Goal: Transaction & Acquisition: Purchase product/service

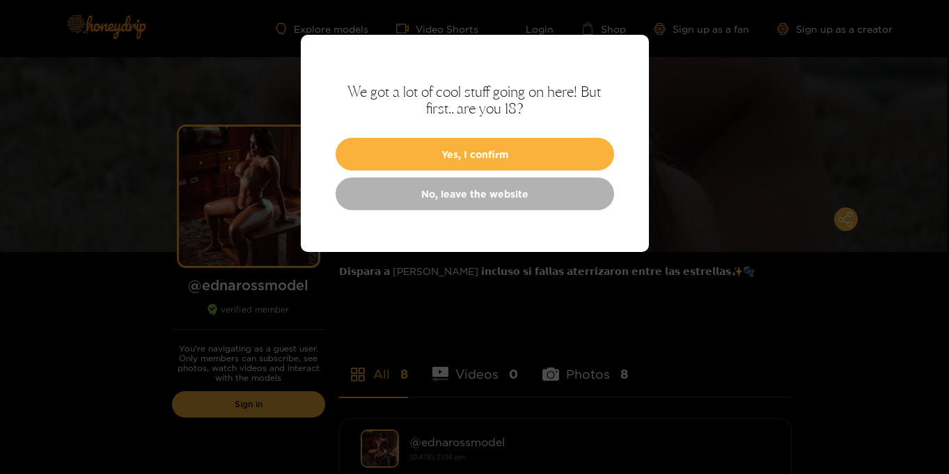
click at [533, 165] on button "Yes, I confirm" at bounding box center [475, 154] width 278 height 33
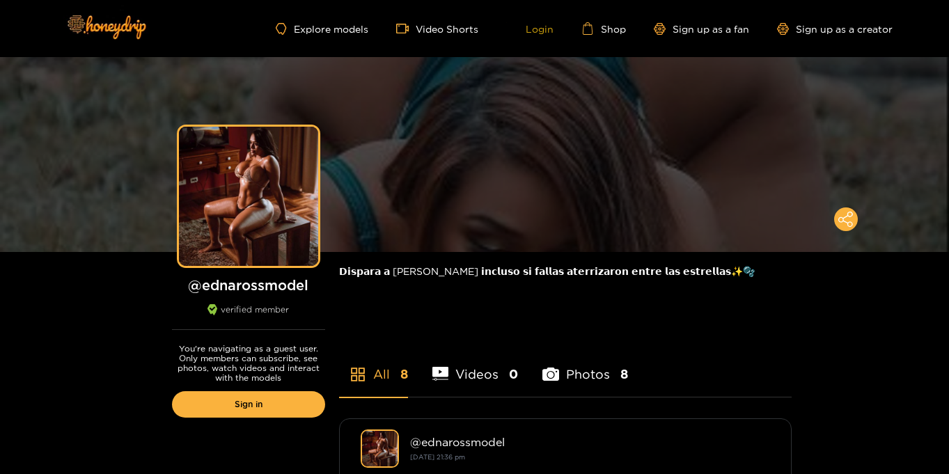
click at [540, 31] on link "Login" at bounding box center [529, 28] width 47 height 13
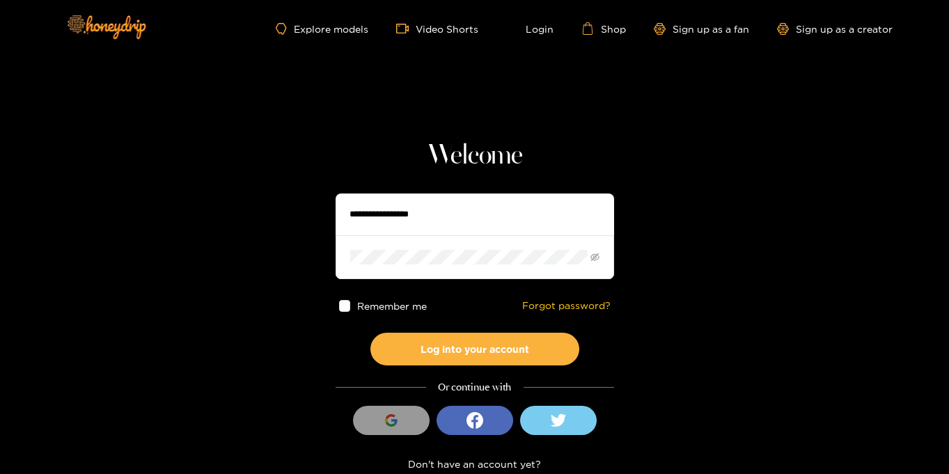
type input "**********"
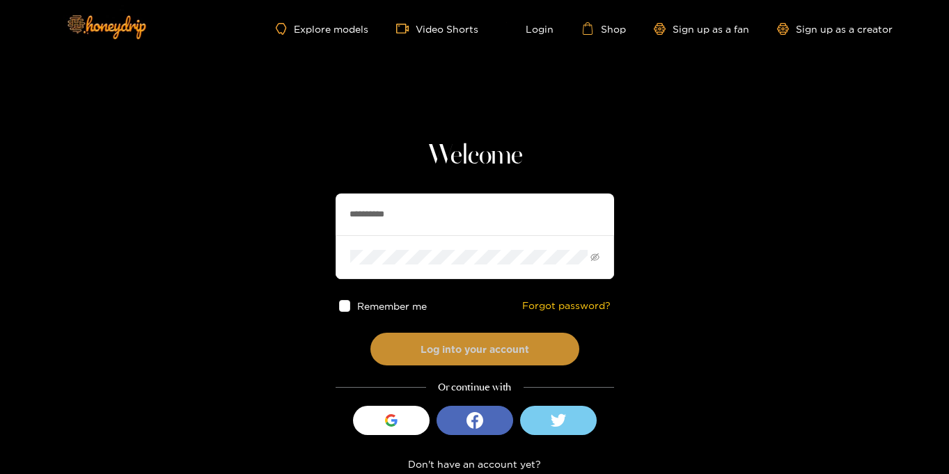
click at [505, 354] on button "Log into your account" at bounding box center [474, 349] width 209 height 33
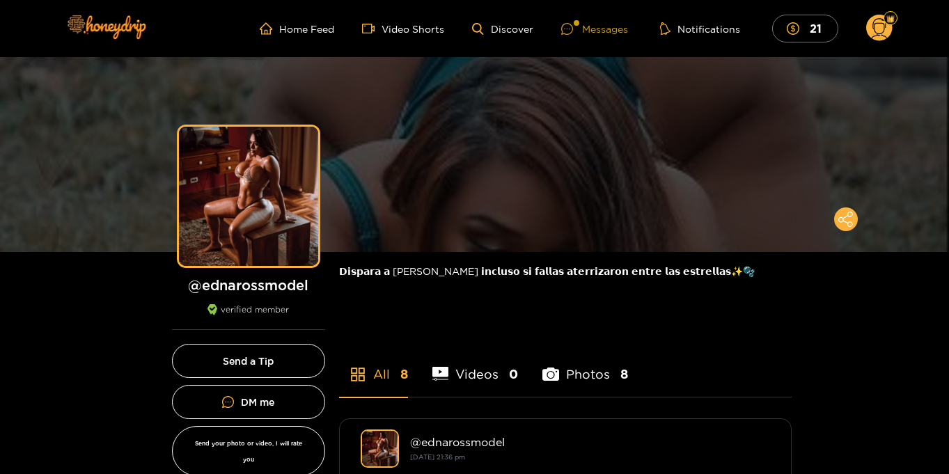
click at [595, 26] on div "Messages" at bounding box center [594, 29] width 67 height 16
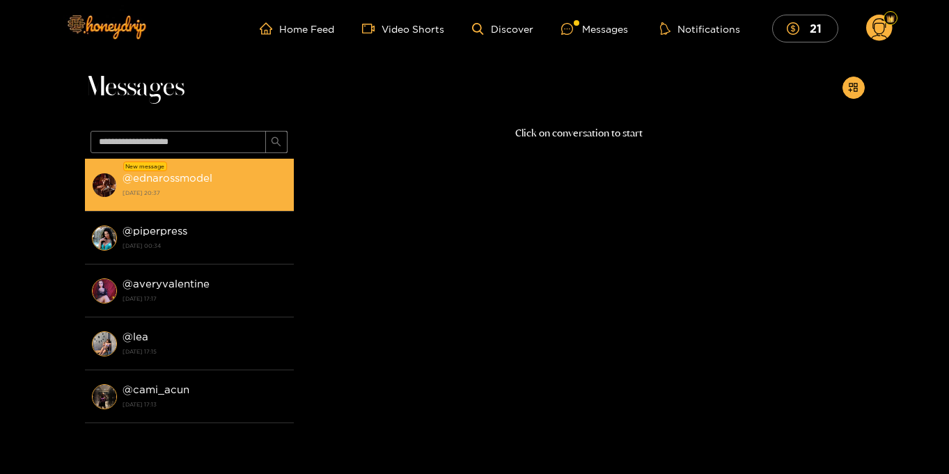
click at [187, 187] on strong "15 August 2025 20:37" at bounding box center [205, 193] width 164 height 13
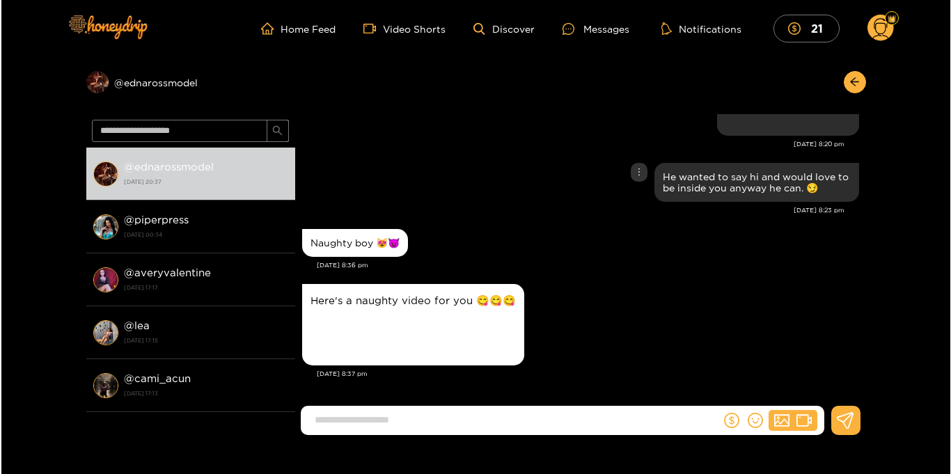
scroll to position [1293, 0]
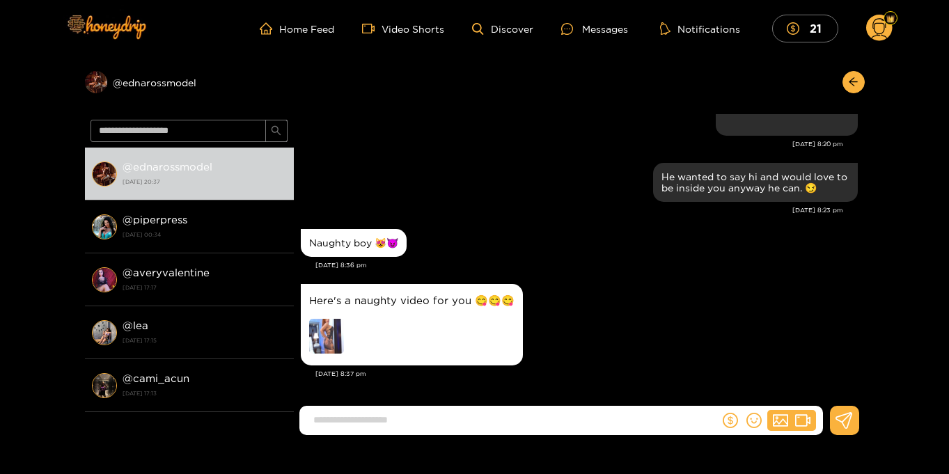
click at [321, 338] on img at bounding box center [326, 336] width 35 height 35
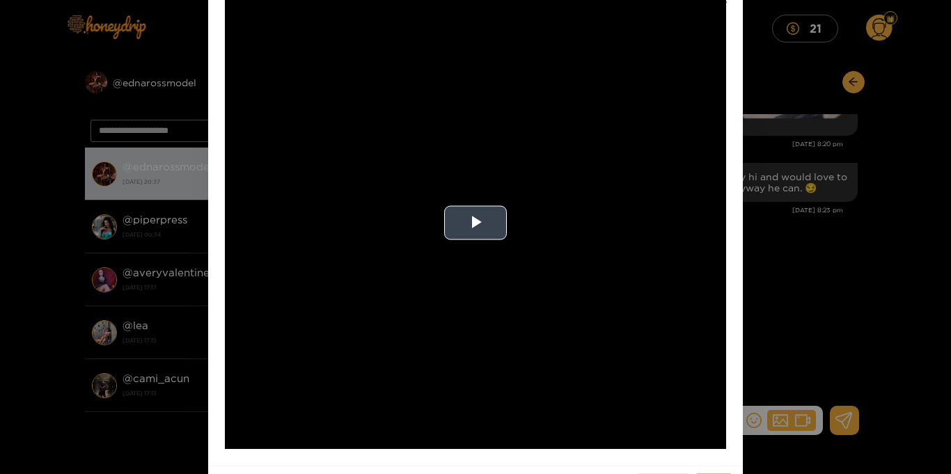
scroll to position [98, 0]
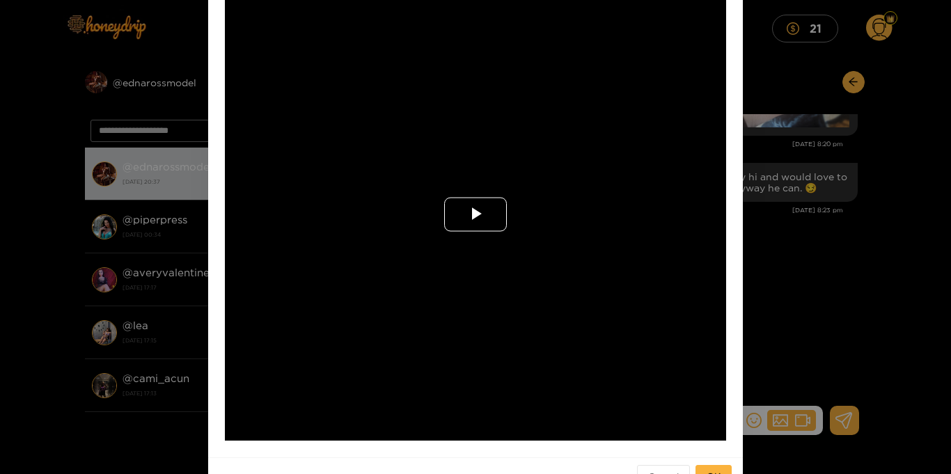
click at [475, 214] on span "Video Player" at bounding box center [475, 214] width 0 height 0
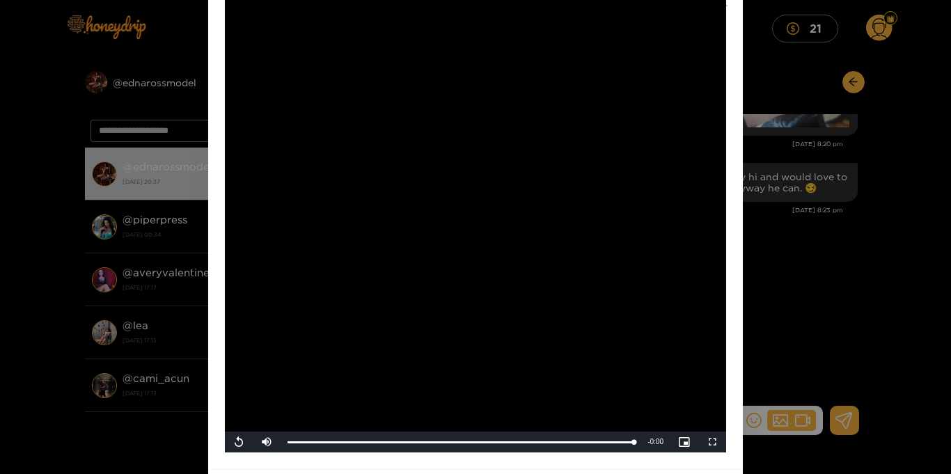
scroll to position [1441, 0]
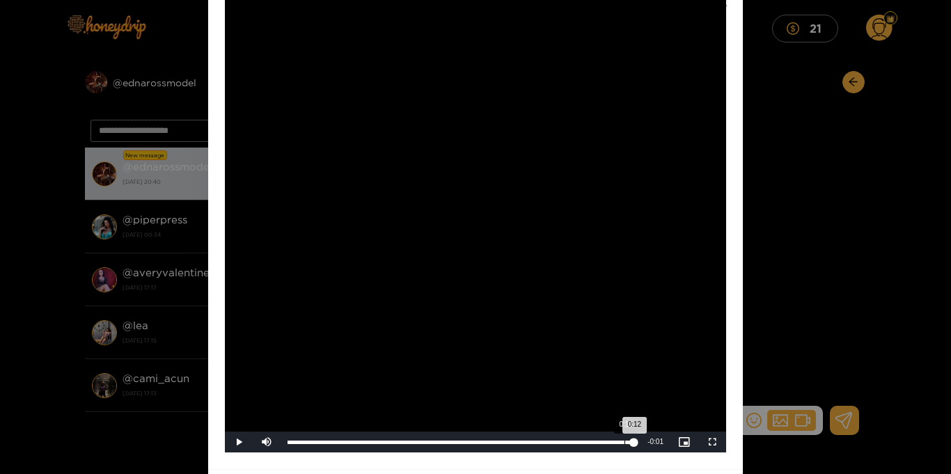
click at [624, 443] on div "0:12" at bounding box center [624, 442] width 1 height 3
click at [617, 443] on div "0:12" at bounding box center [617, 442] width 1 height 3
click at [611, 444] on div "0:12" at bounding box center [453, 442] width 330 height 3
click at [607, 444] on div "0:12" at bounding box center [451, 442] width 326 height 3
click at [601, 446] on div "Loaded : 100.00% 0:11 0:12" at bounding box center [461, 442] width 360 height 21
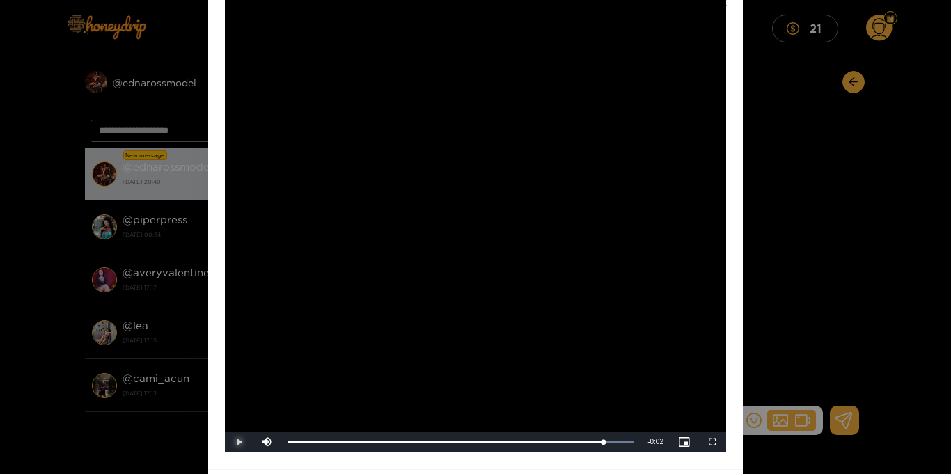
click at [239, 442] on span "Video Player" at bounding box center [239, 442] width 0 height 0
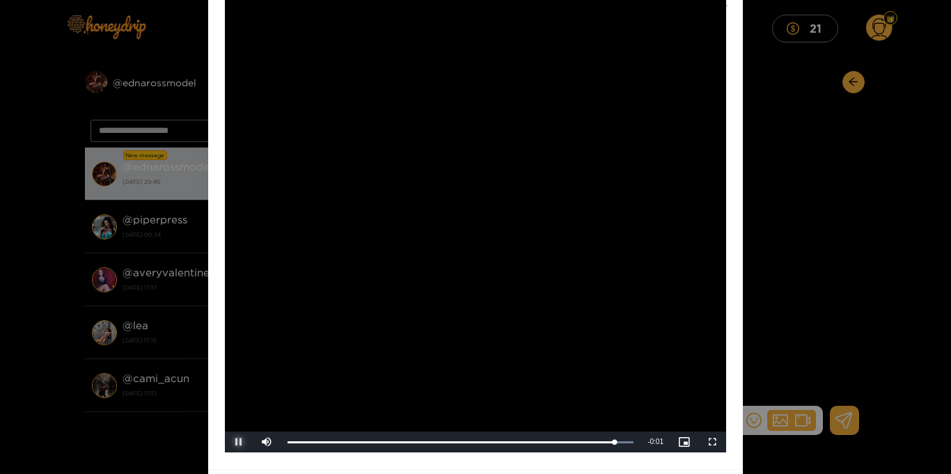
click at [239, 442] on span "Video Player" at bounding box center [239, 442] width 0 height 0
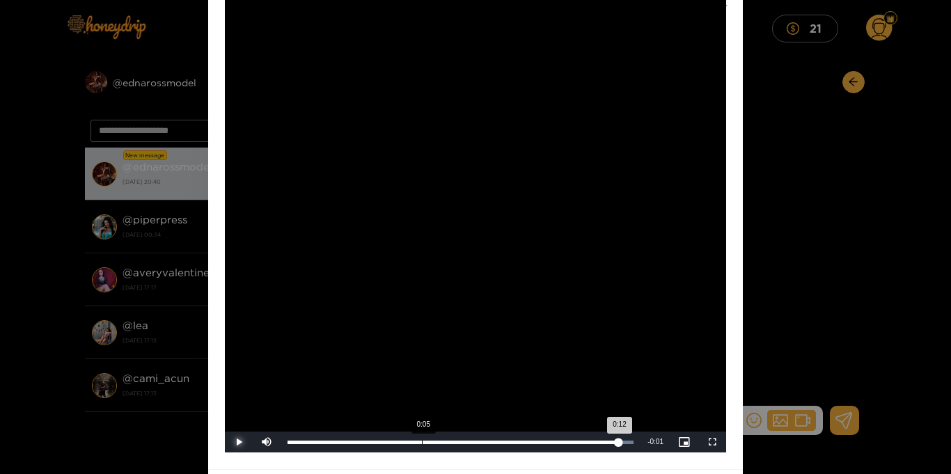
click at [422, 441] on div "0:05" at bounding box center [422, 442] width 1 height 3
click at [422, 441] on div "0:05" at bounding box center [355, 442] width 134 height 3
click at [425, 441] on div "0:05" at bounding box center [356, 442] width 137 height 3
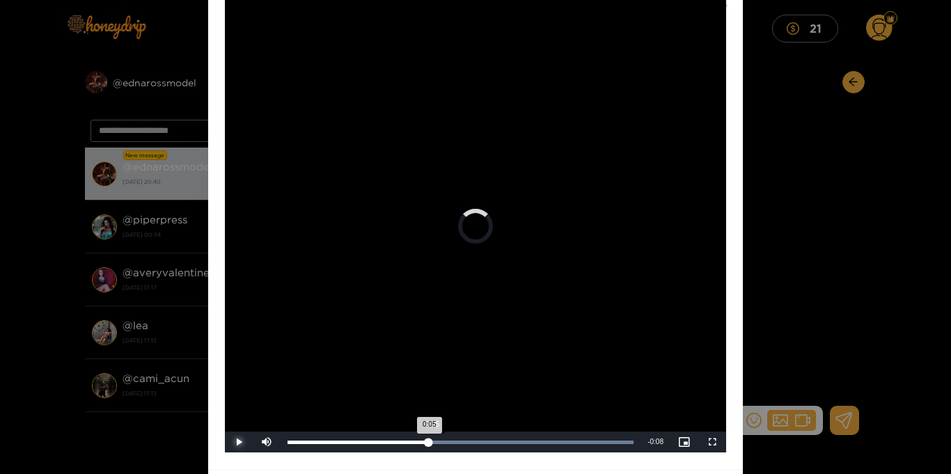
click at [429, 441] on div "0:05" at bounding box center [358, 442] width 141 height 3
click at [431, 441] on div "0:05" at bounding box center [359, 442] width 143 height 3
click at [435, 441] on div "0:05" at bounding box center [362, 442] width 148 height 3
click at [443, 441] on div "0:05" at bounding box center [443, 442] width 1 height 3
click at [443, 441] on div "0:05" at bounding box center [366, 442] width 156 height 3
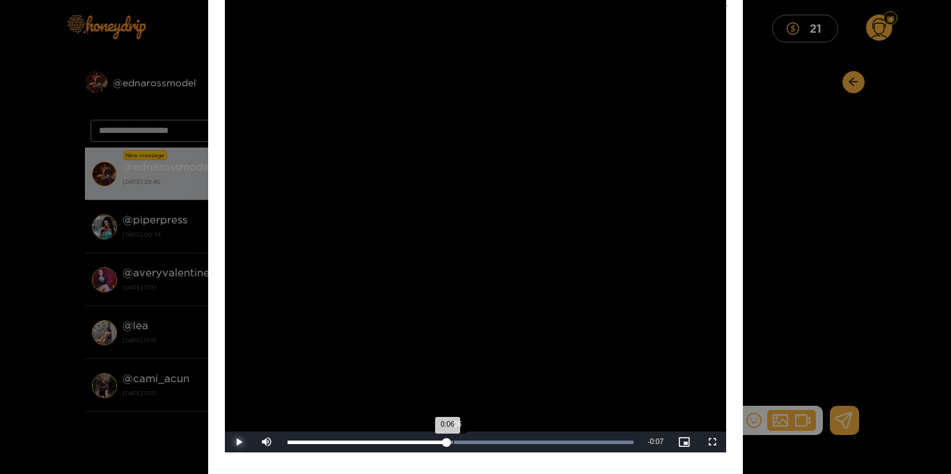
click at [453, 441] on div "0:06" at bounding box center [453, 442] width 1 height 3
click at [457, 441] on div "0:06" at bounding box center [457, 442] width 1 height 3
click at [466, 441] on div "0:06" at bounding box center [466, 442] width 1 height 3
click at [473, 443] on div "0:06" at bounding box center [473, 442] width 1 height 3
click at [473, 444] on div "0:06" at bounding box center [381, 442] width 186 height 3
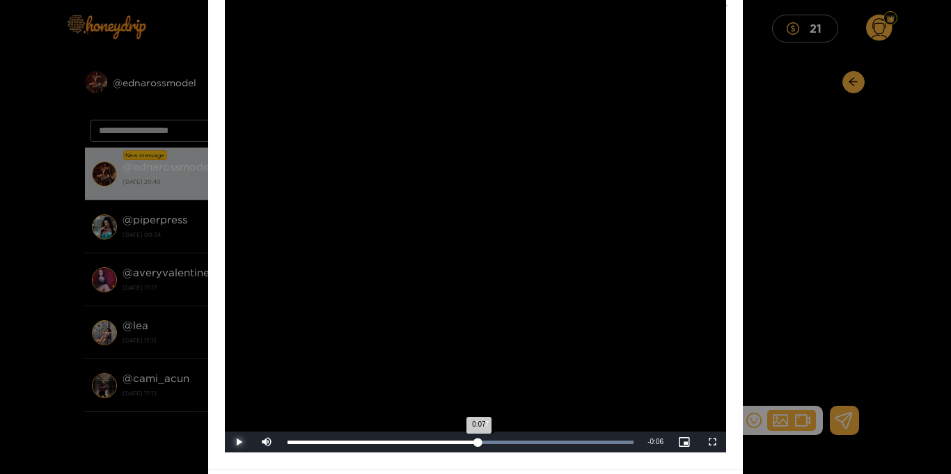
click at [478, 444] on div "0:07" at bounding box center [383, 442] width 191 height 3
click at [489, 447] on div "Loaded : 100.00% 0:07 0:07" at bounding box center [461, 442] width 360 height 21
click at [491, 447] on div "Loaded : 100.00% 0:07 0:07" at bounding box center [461, 442] width 360 height 21
drag, startPoint x: 491, startPoint y: 448, endPoint x: 574, endPoint y: 452, distance: 83.6
click at [574, 452] on div "Loaded : 100.00% 0:10 0:10" at bounding box center [461, 442] width 360 height 21
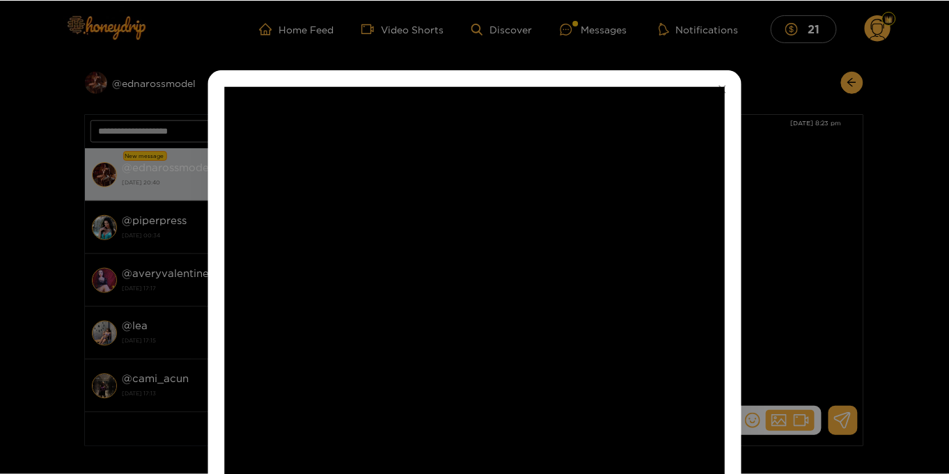
scroll to position [1502, 0]
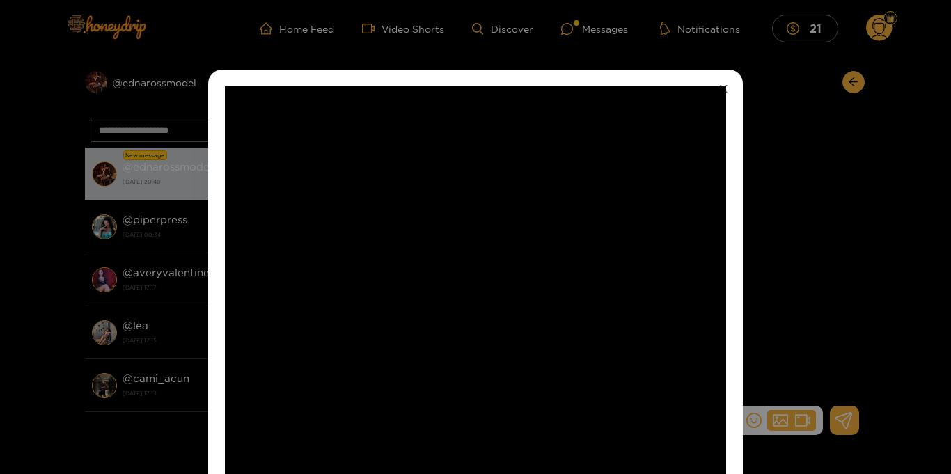
click at [720, 91] on icon "close" at bounding box center [724, 89] width 8 height 8
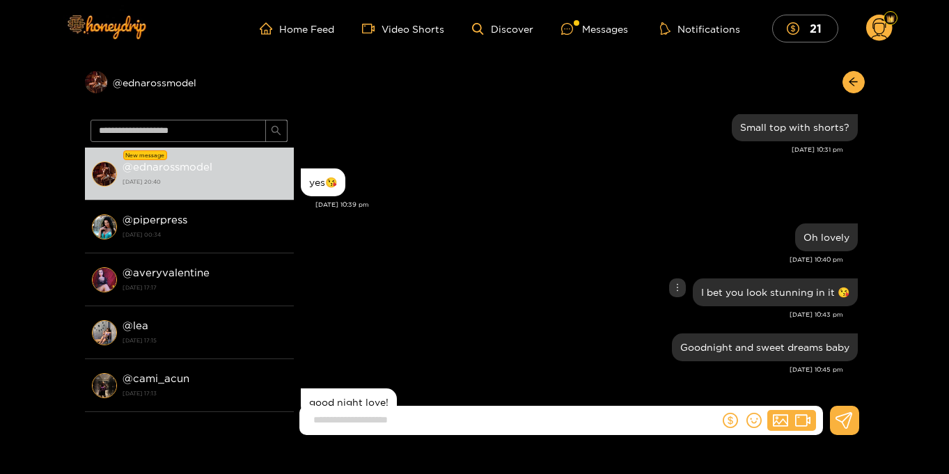
scroll to position [3007, 0]
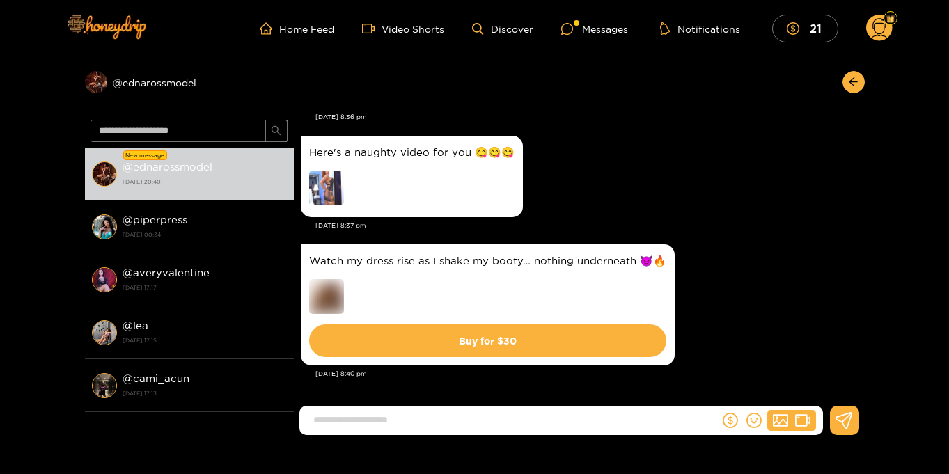
click at [401, 414] on input at bounding box center [512, 420] width 413 height 23
type input "**********"
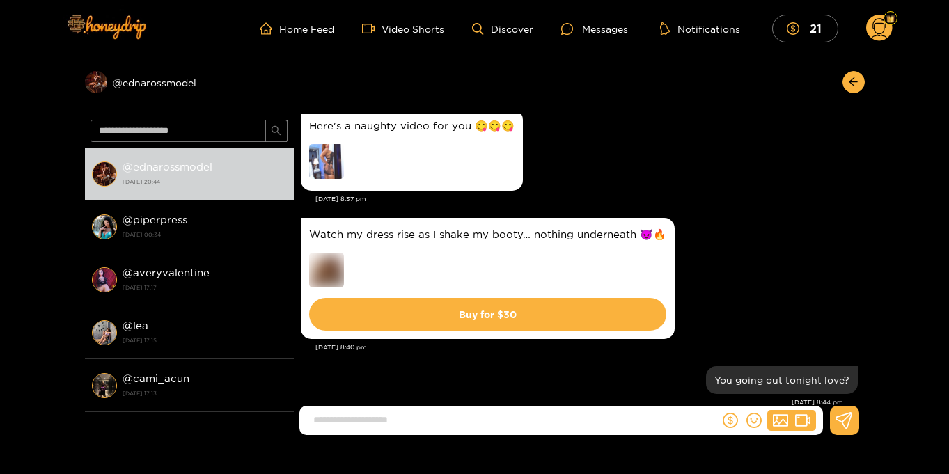
scroll to position [3033, 0]
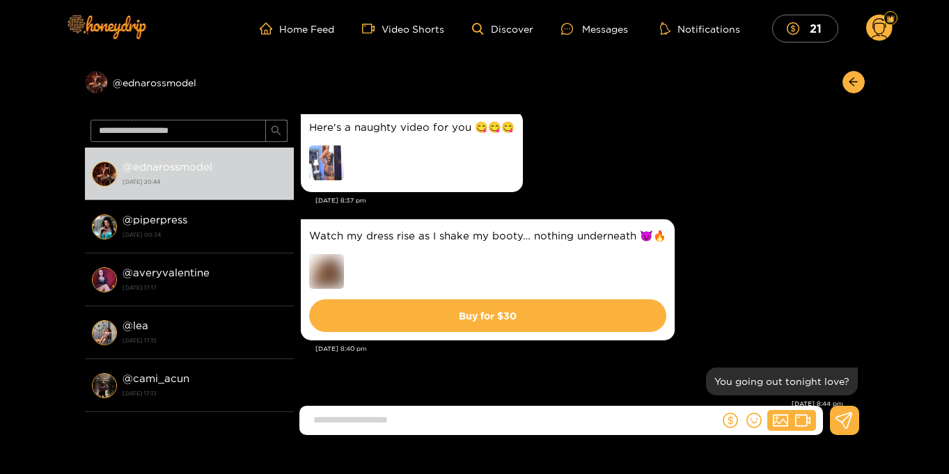
click at [881, 30] on circle at bounding box center [879, 28] width 26 height 26
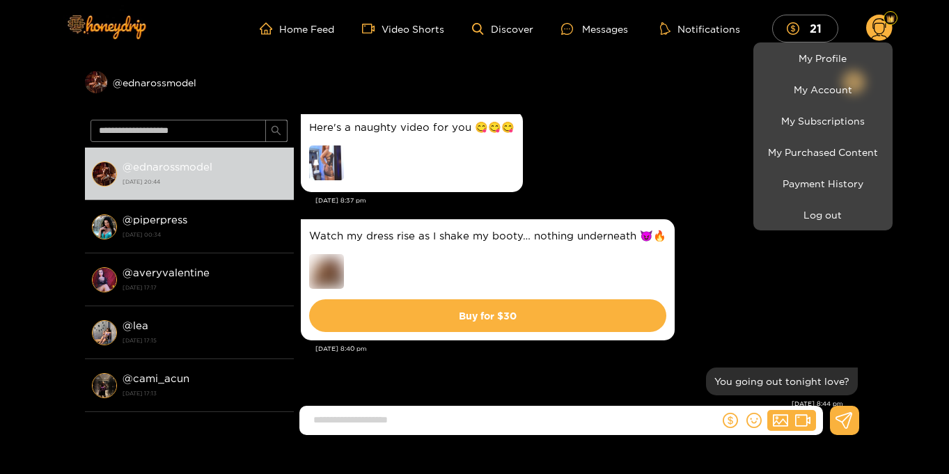
click at [912, 205] on div at bounding box center [474, 237] width 949 height 474
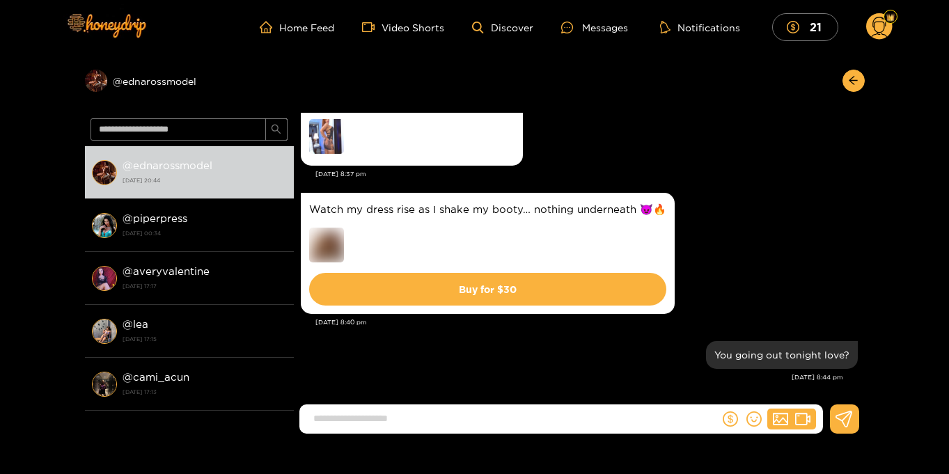
scroll to position [3059, 0]
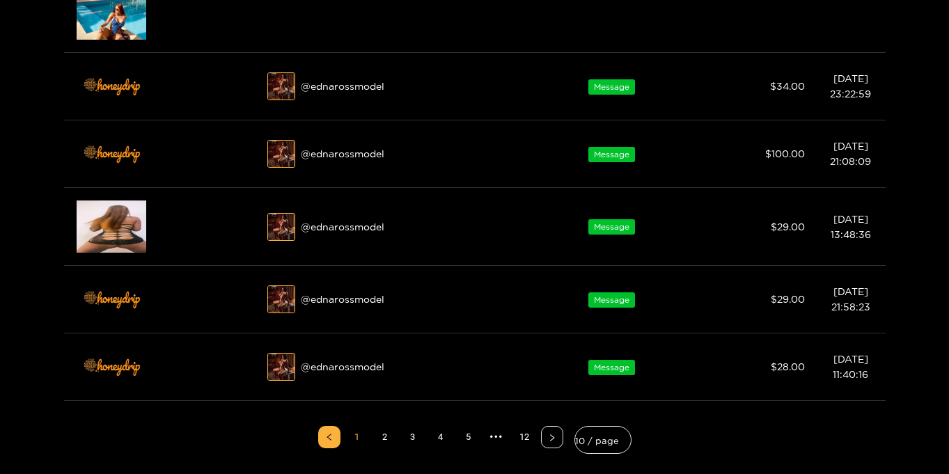
scroll to position [964, 0]
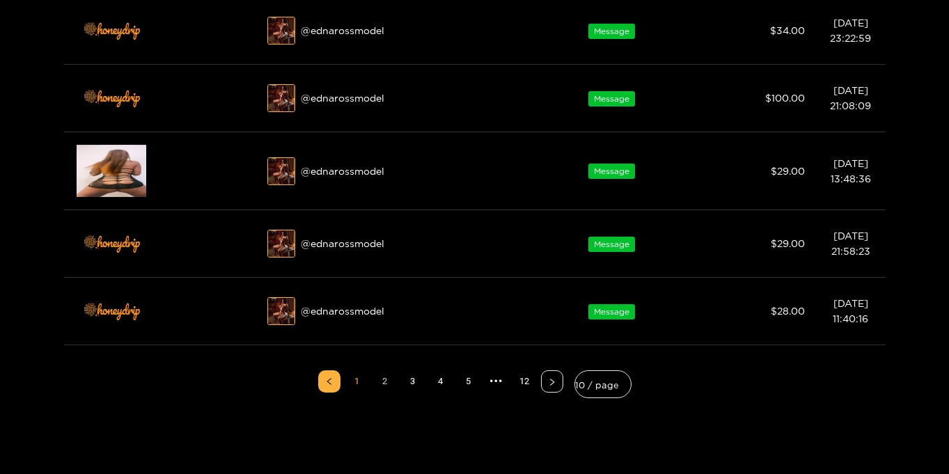
click at [384, 382] on link "2" at bounding box center [385, 381] width 21 height 21
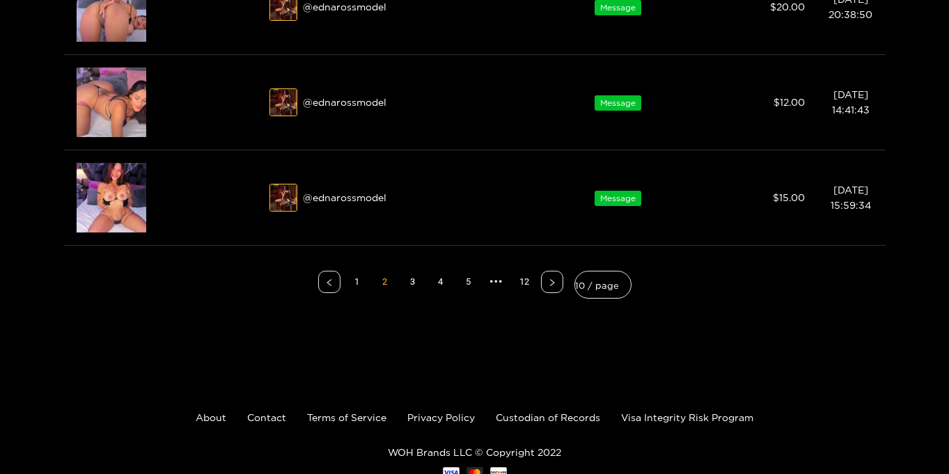
scroll to position [809, 0]
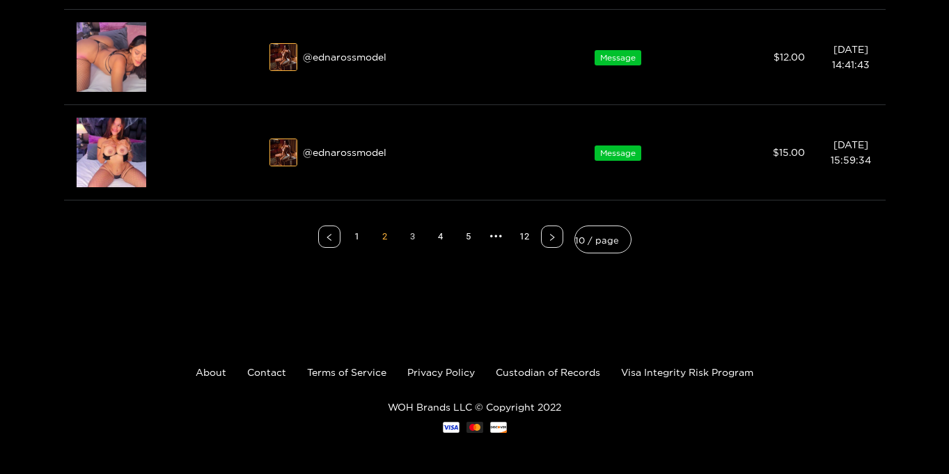
click at [410, 237] on link "3" at bounding box center [412, 236] width 21 height 21
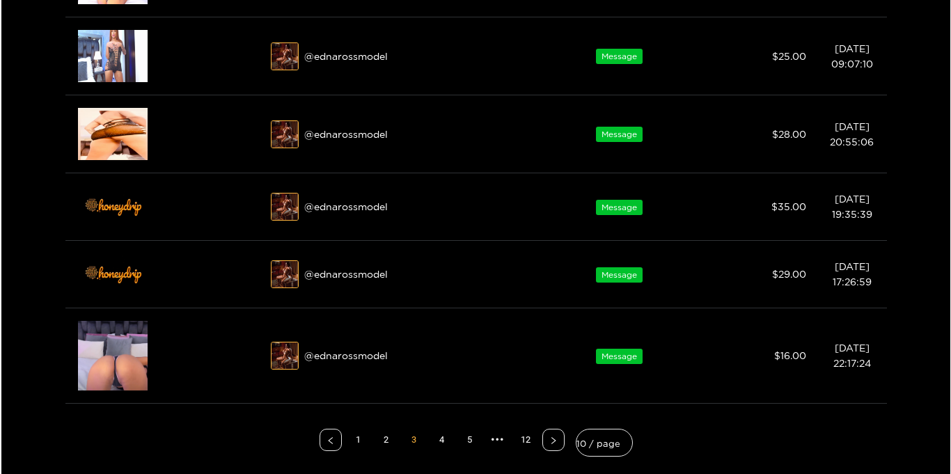
scroll to position [379, 0]
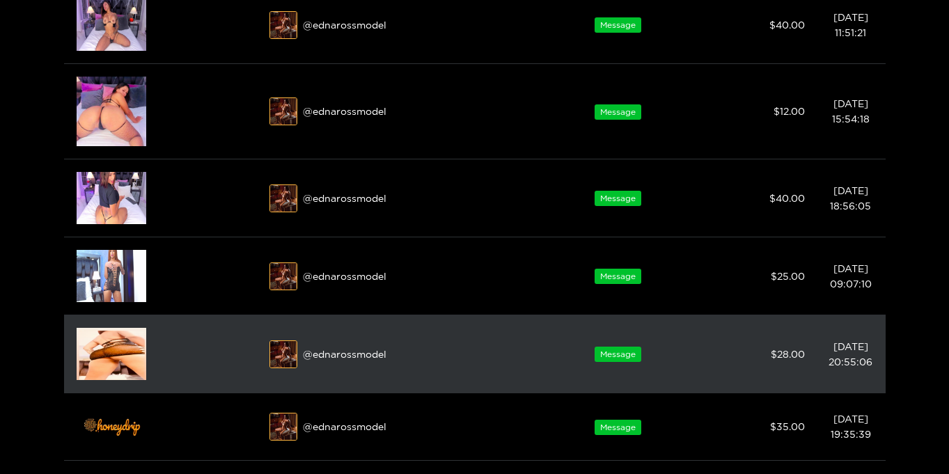
click at [99, 368] on img at bounding box center [112, 354] width 70 height 52
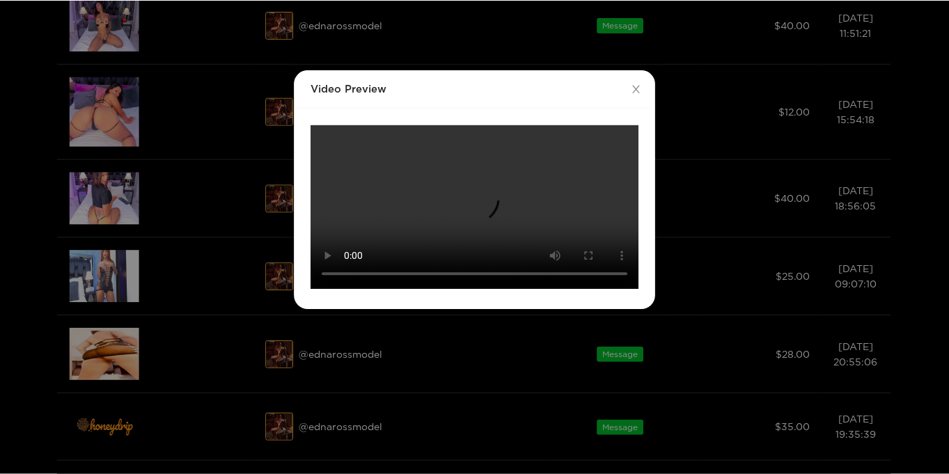
scroll to position [44, 0]
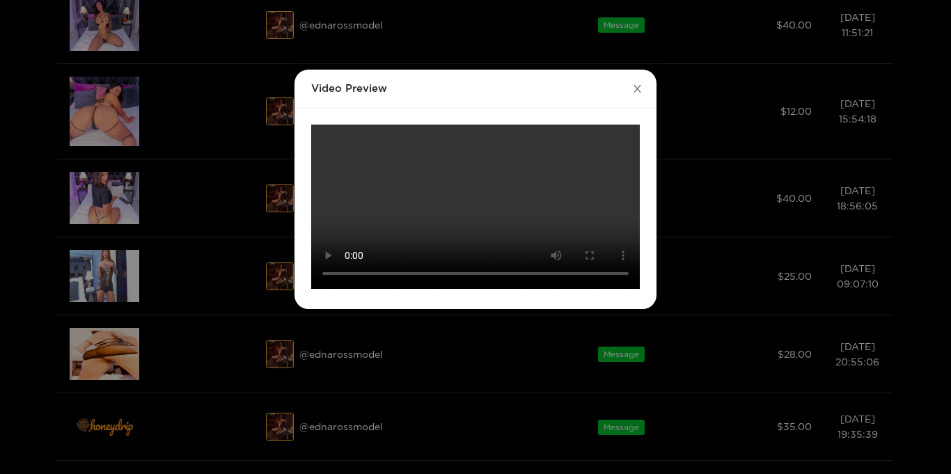
click at [634, 85] on icon "close" at bounding box center [638, 89] width 8 height 8
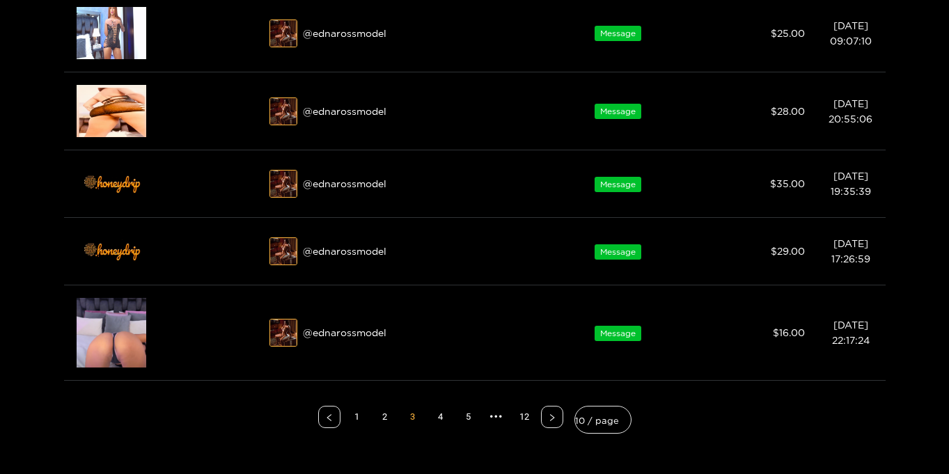
scroll to position [622, 0]
click at [439, 416] on link "4" at bounding box center [440, 416] width 21 height 21
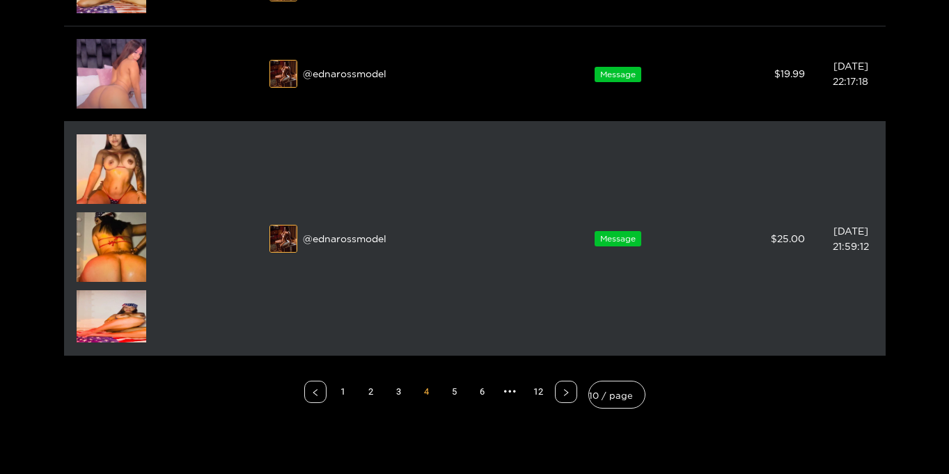
scroll to position [940, 0]
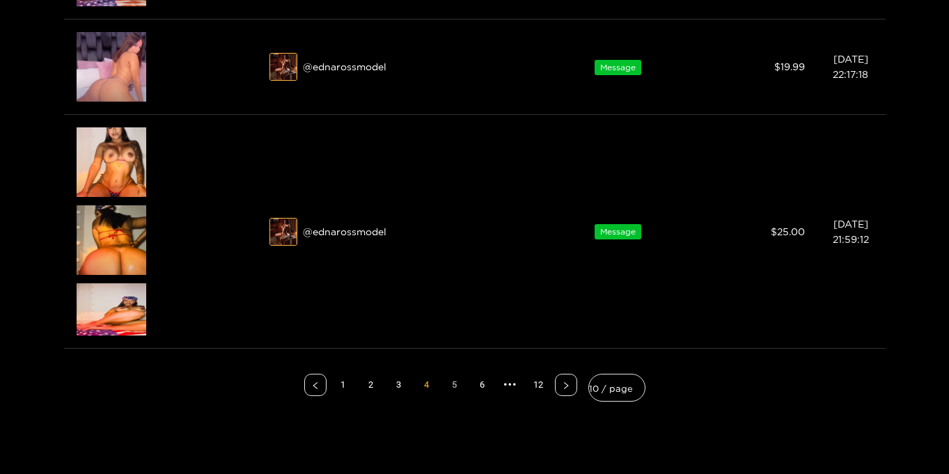
click at [450, 382] on link "5" at bounding box center [454, 385] width 21 height 21
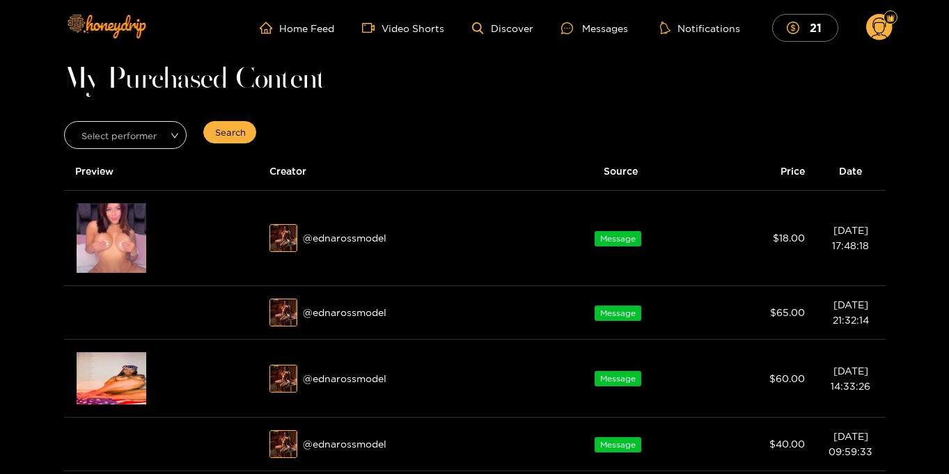
scroll to position [0, 0]
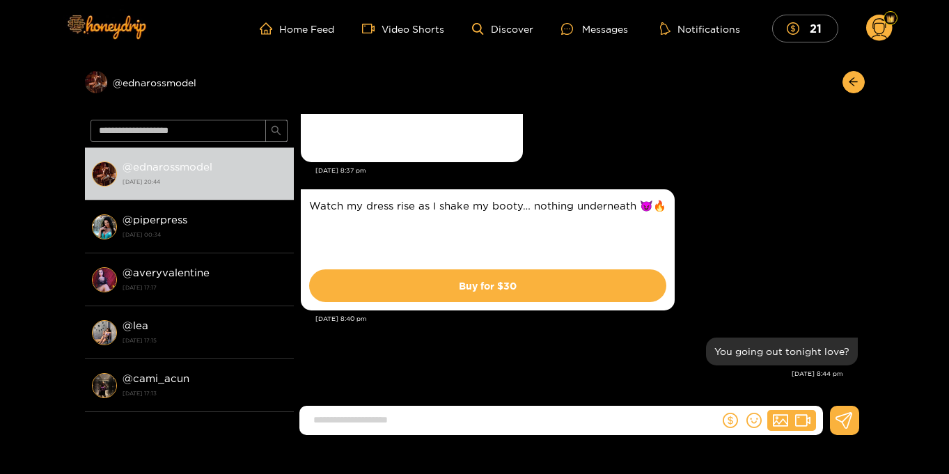
scroll to position [1386, 0]
click at [879, 30] on circle at bounding box center [879, 28] width 26 height 26
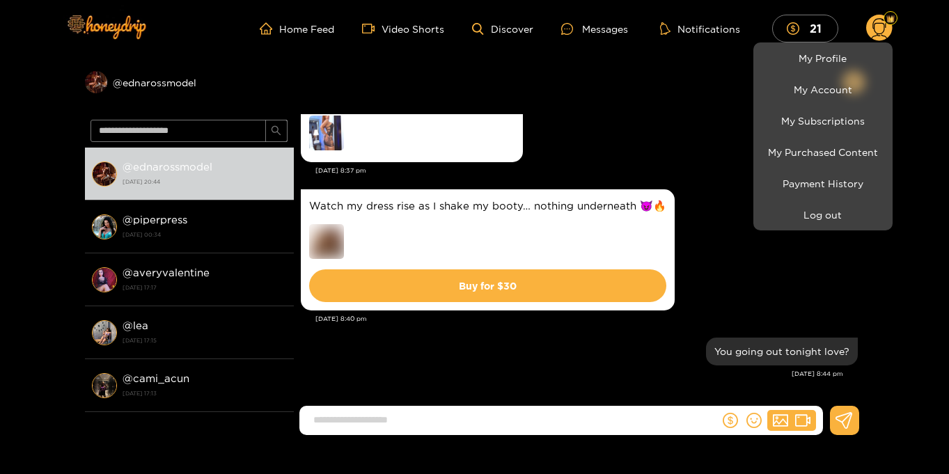
click at [931, 171] on div at bounding box center [474, 237] width 949 height 474
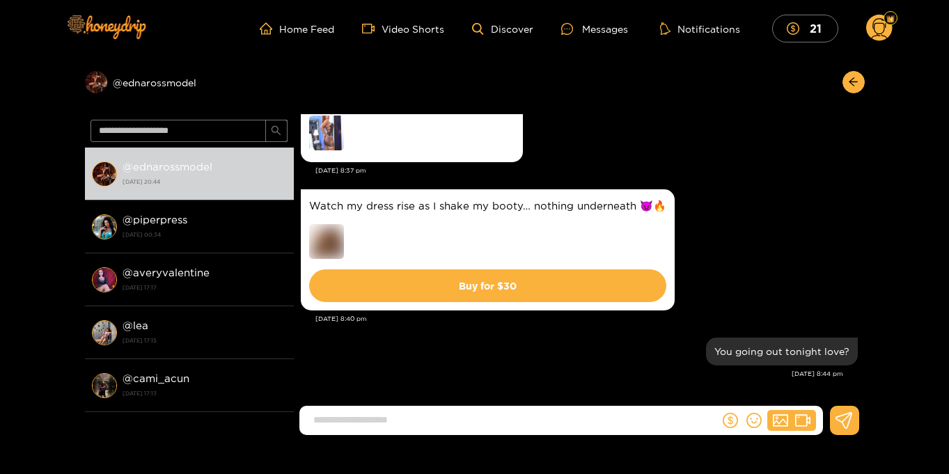
click at [886, 29] on circle at bounding box center [879, 28] width 26 height 26
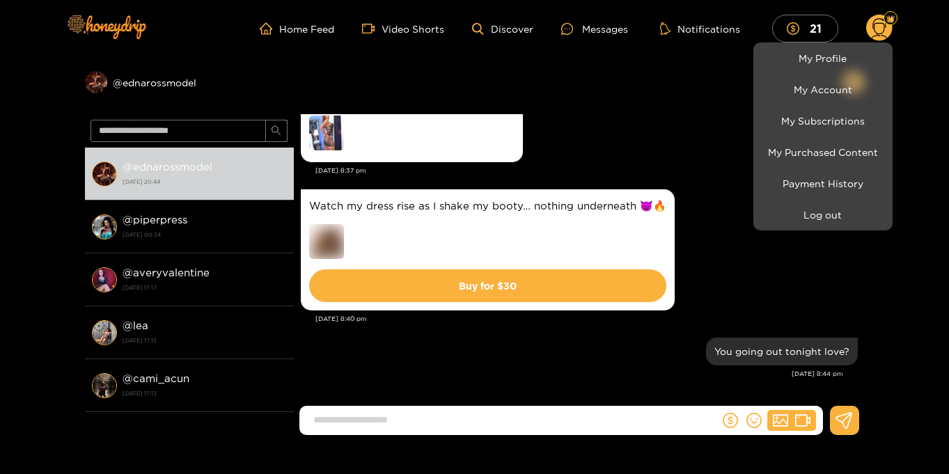
scroll to position [1, 0]
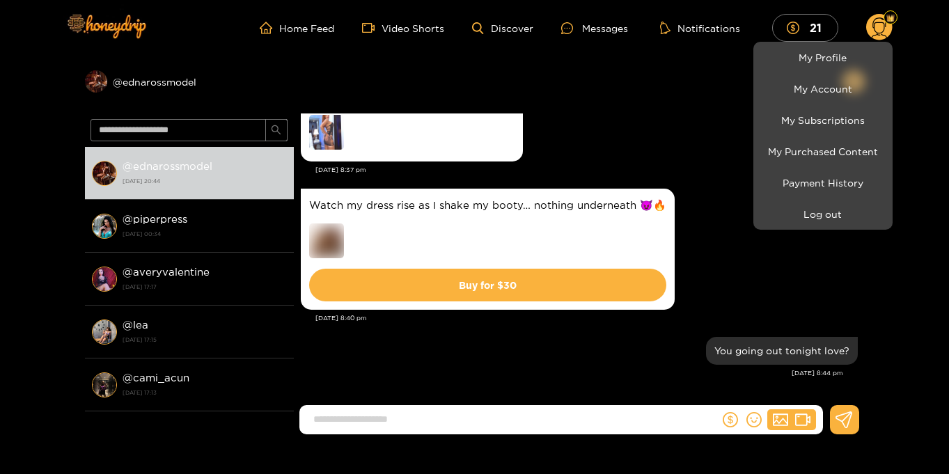
click at [921, 52] on div at bounding box center [474, 237] width 949 height 474
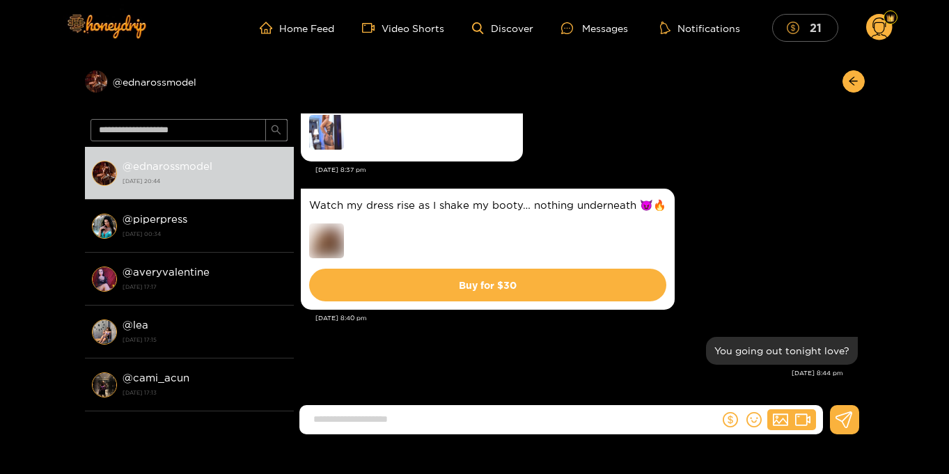
click at [808, 20] on mark "21" at bounding box center [816, 27] width 16 height 15
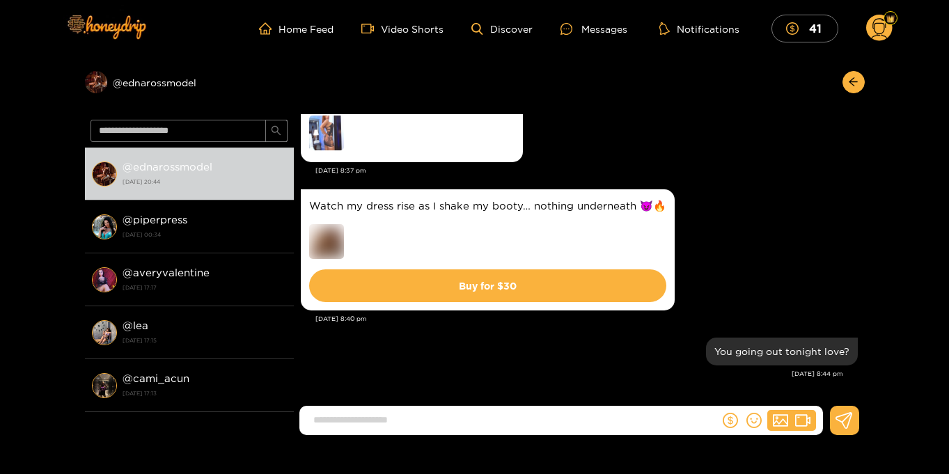
scroll to position [1, 0]
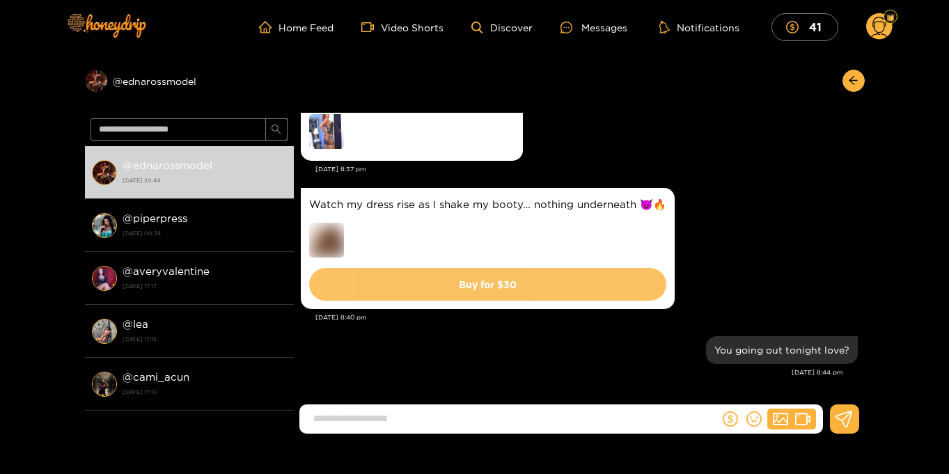
click at [503, 288] on button "Buy for $ 30" at bounding box center [487, 284] width 357 height 33
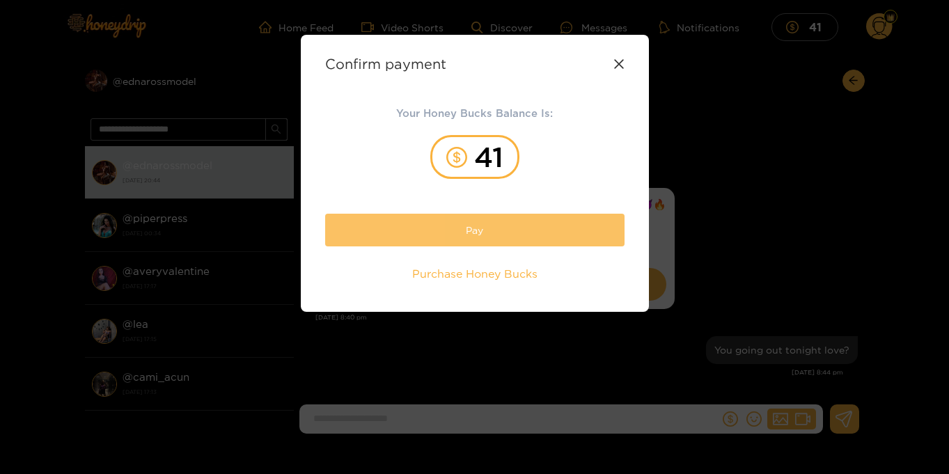
click at [503, 240] on button "Pay" at bounding box center [474, 230] width 299 height 33
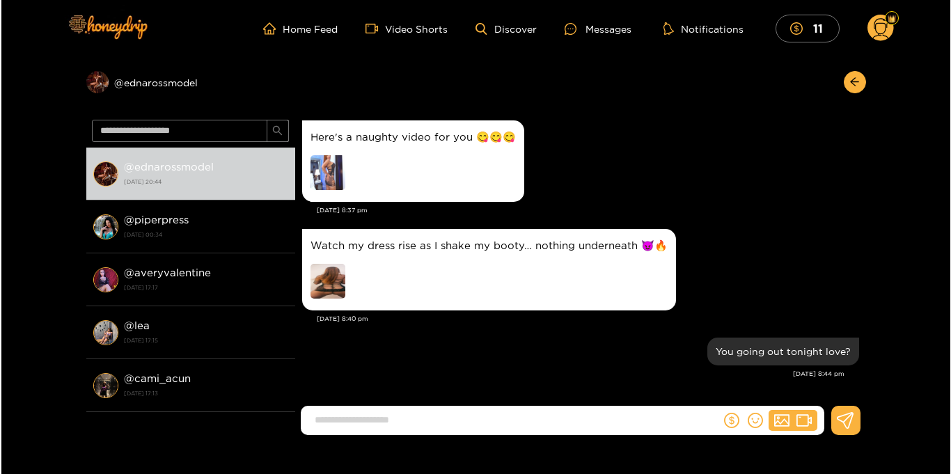
scroll to position [1346, 0]
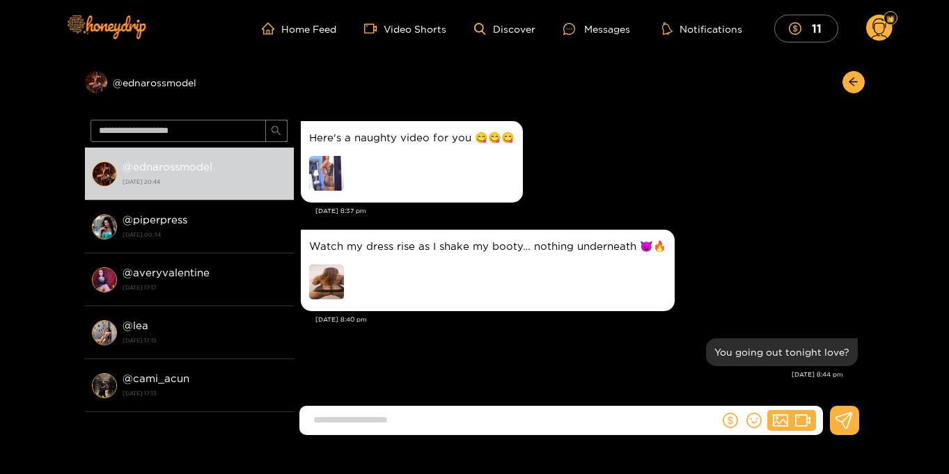
click at [324, 281] on img at bounding box center [326, 282] width 35 height 35
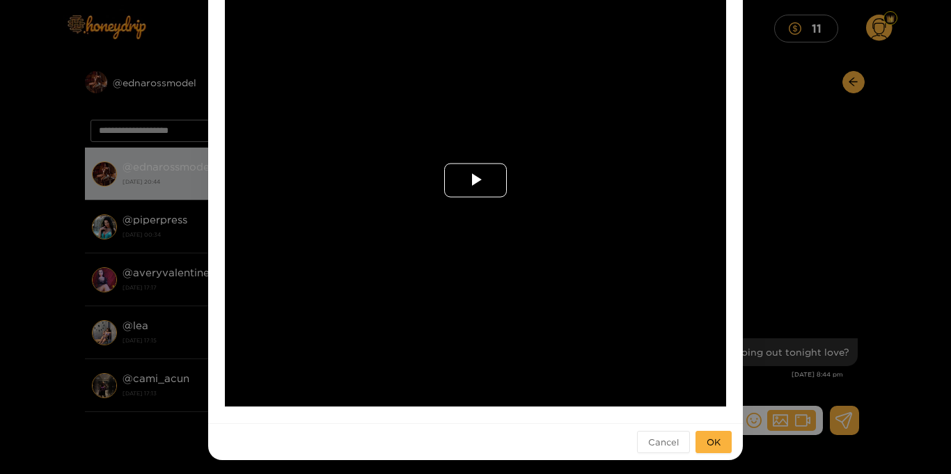
click at [475, 180] on span "Video Player" at bounding box center [475, 180] width 0 height 0
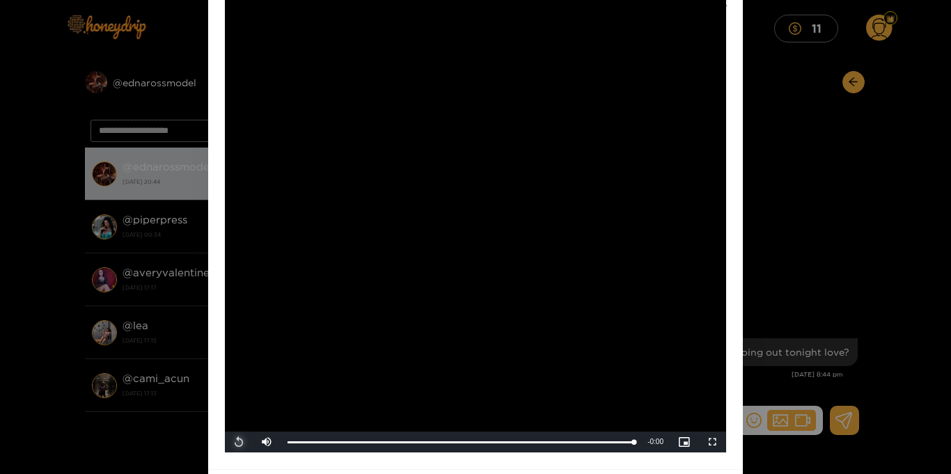
click at [239, 442] on span "Video Player" at bounding box center [239, 442] width 0 height 0
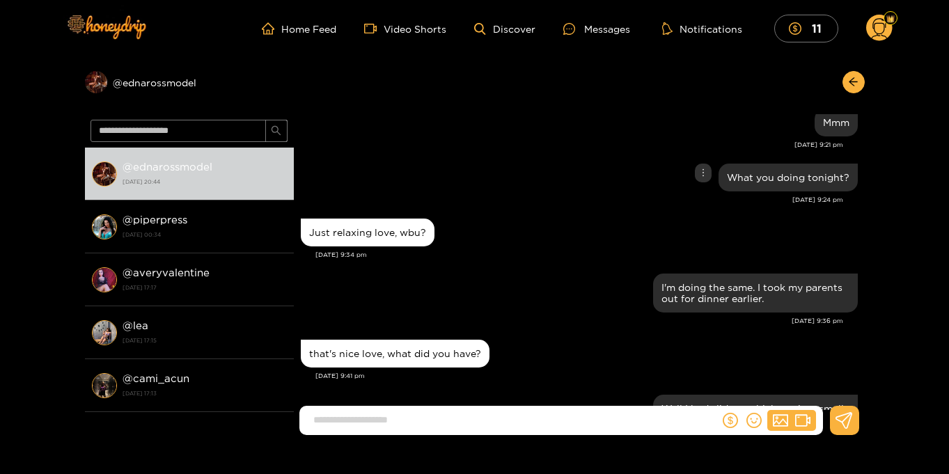
scroll to position [1394, 0]
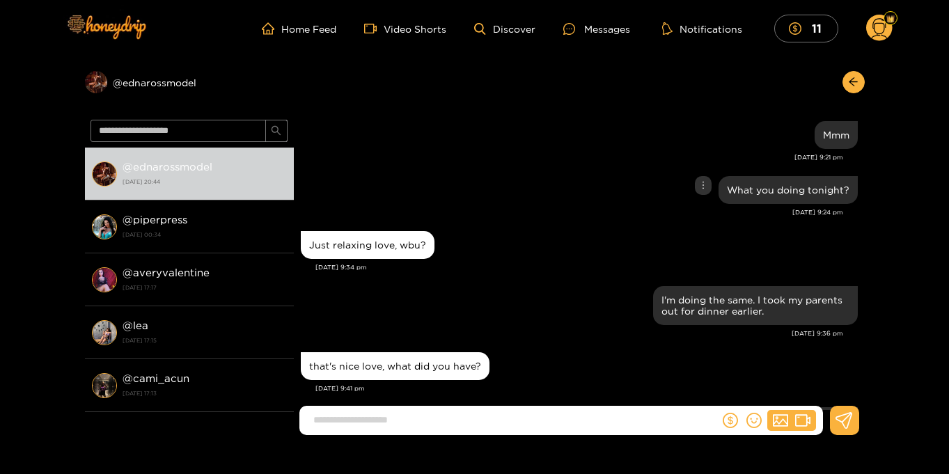
click at [719, 88] on div "Preview @ ednarossmodel" at bounding box center [475, 85] width 780 height 57
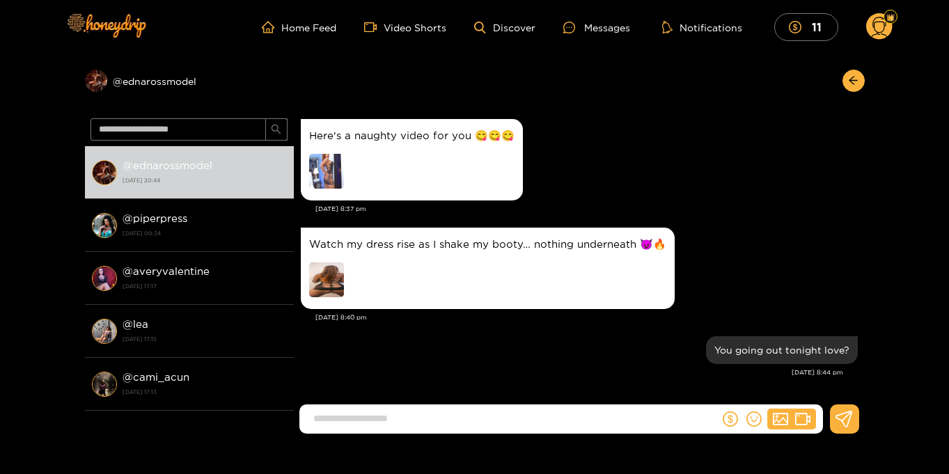
scroll to position [3, 0]
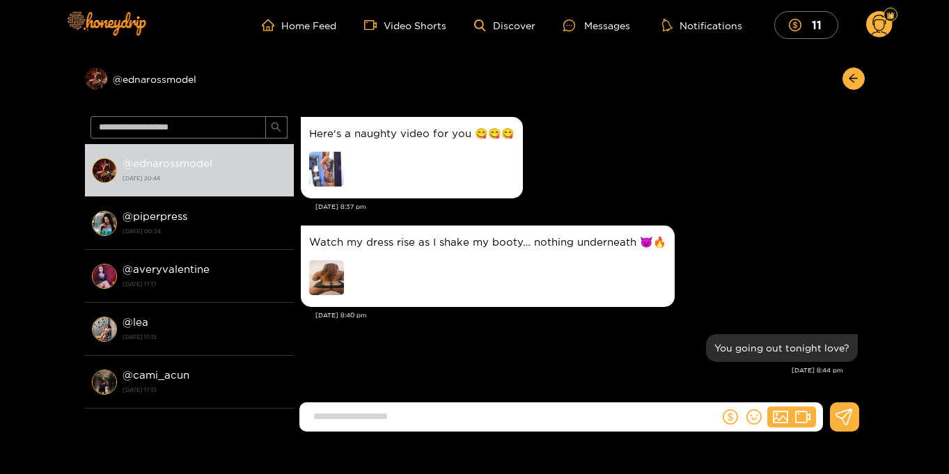
click at [430, 414] on input at bounding box center [512, 416] width 413 height 23
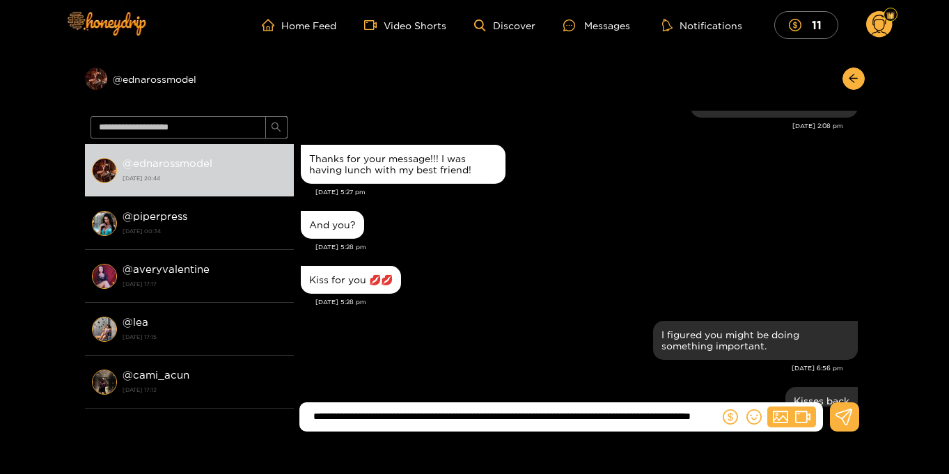
scroll to position [0, 0]
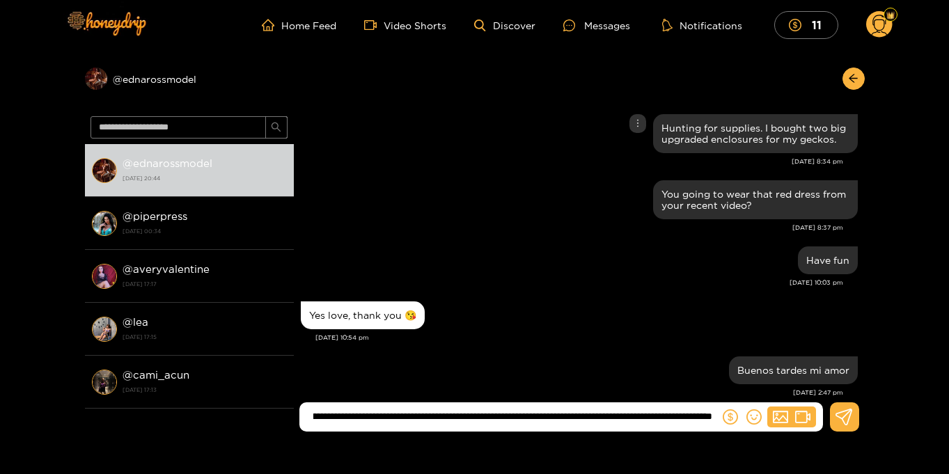
type input "**********"
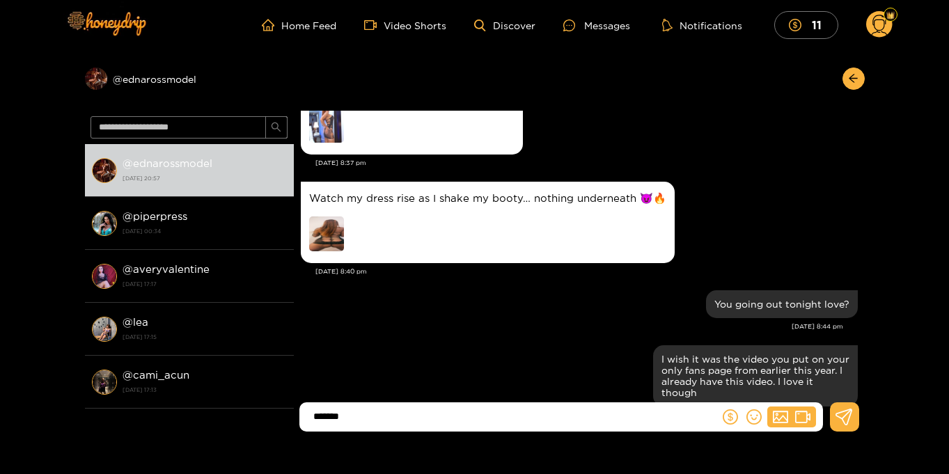
type input "*******"
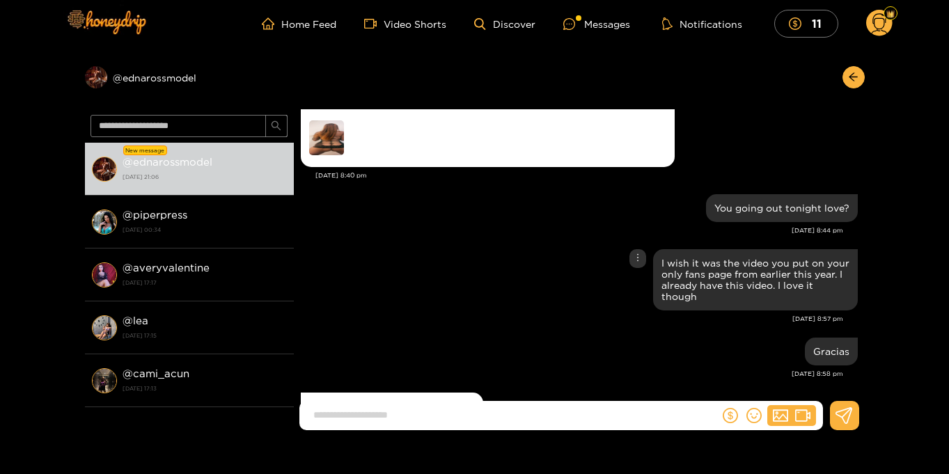
scroll to position [31319, 0]
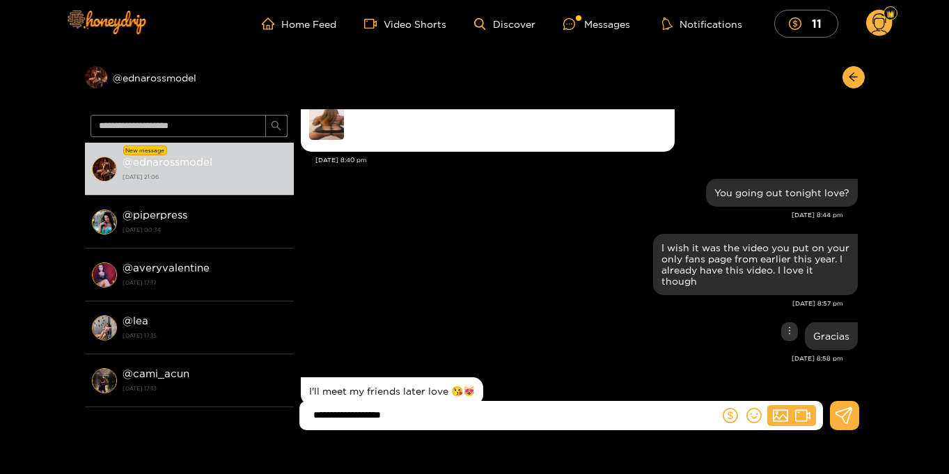
type input "**********"
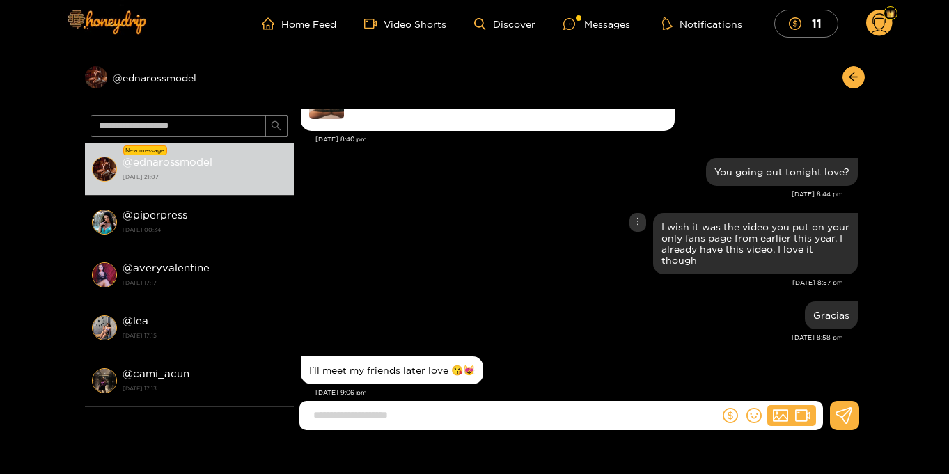
scroll to position [31374, 0]
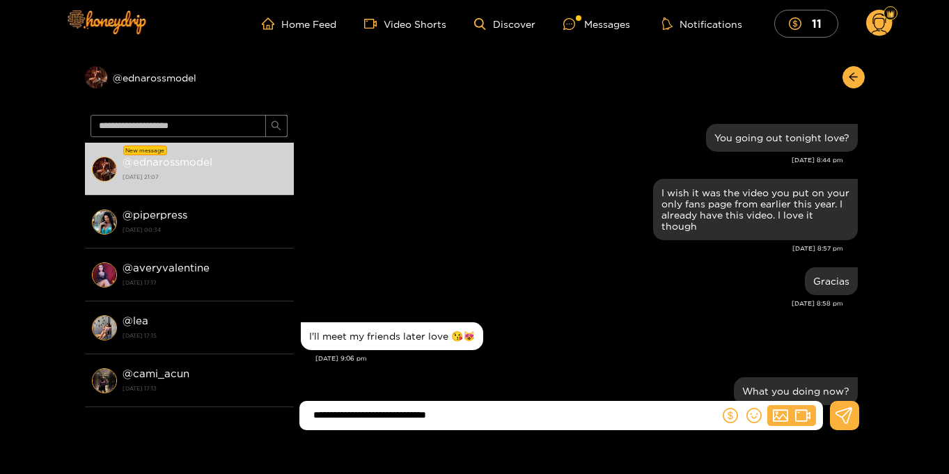
type input "**********"
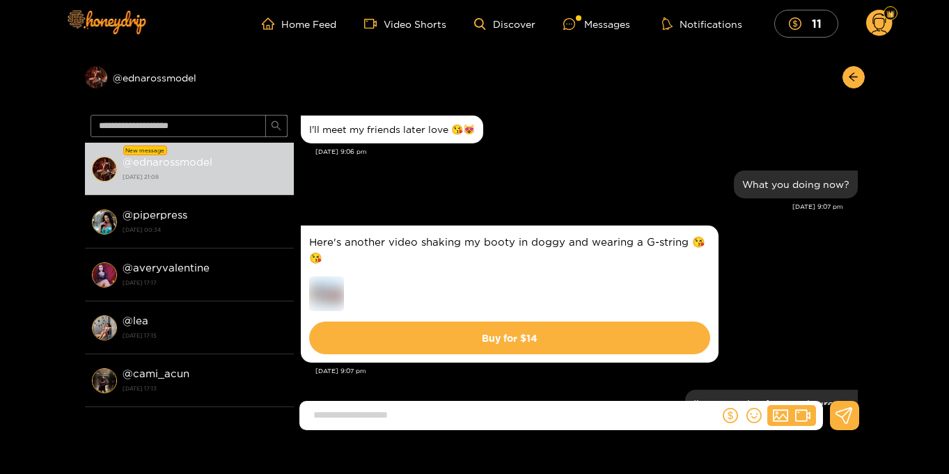
scroll to position [31593, 0]
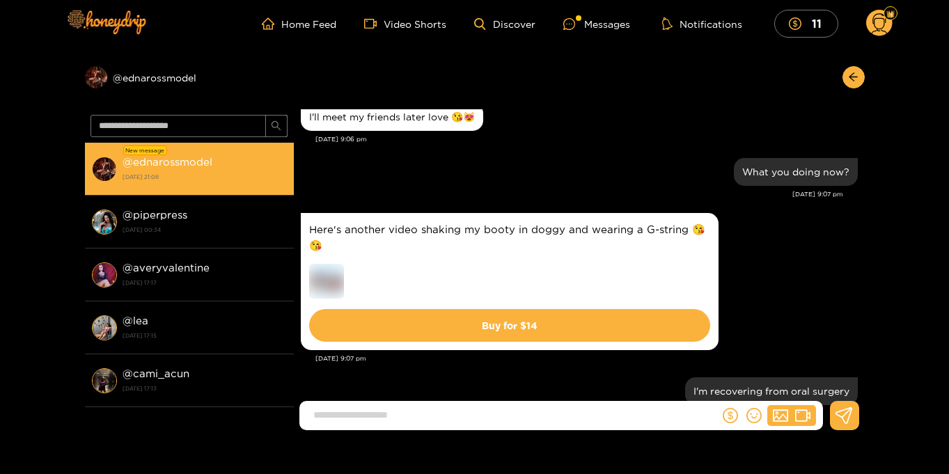
click at [145, 164] on strong "@ ednarossmodel" at bounding box center [168, 162] width 90 height 12
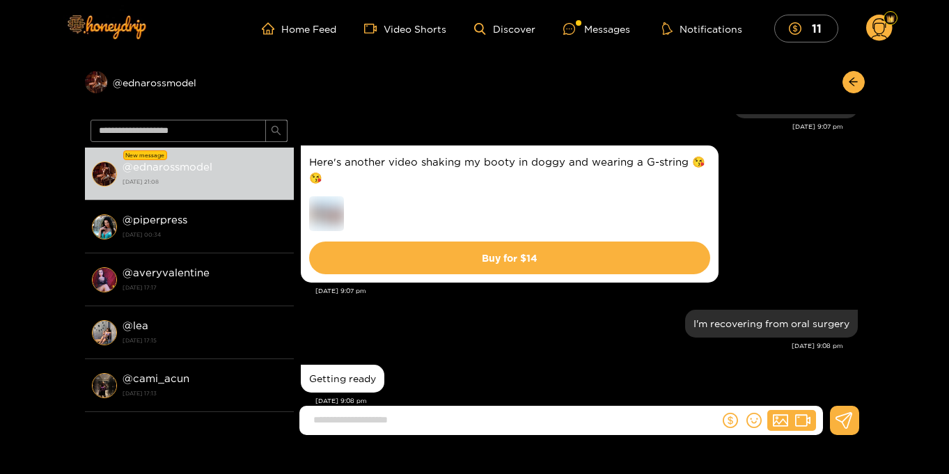
scroll to position [1489, 0]
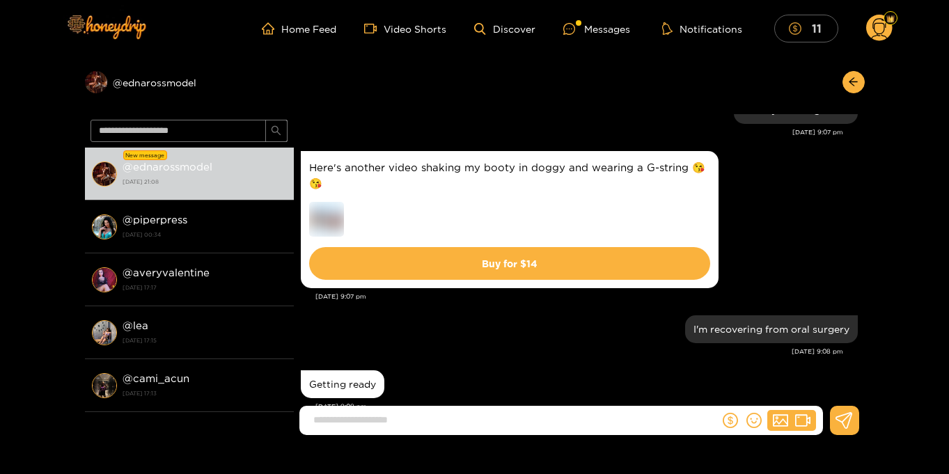
click at [803, 29] on span "dollar" at bounding box center [798, 28] width 19 height 13
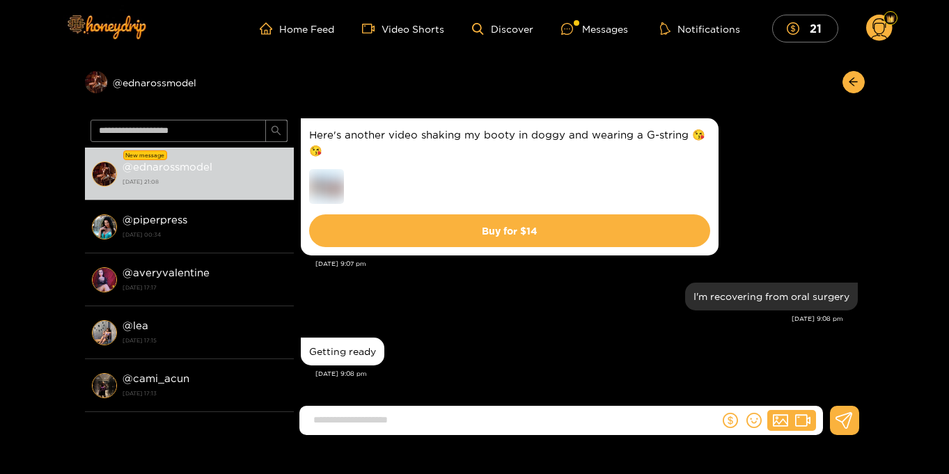
scroll to position [1467, 0]
type input "*****"
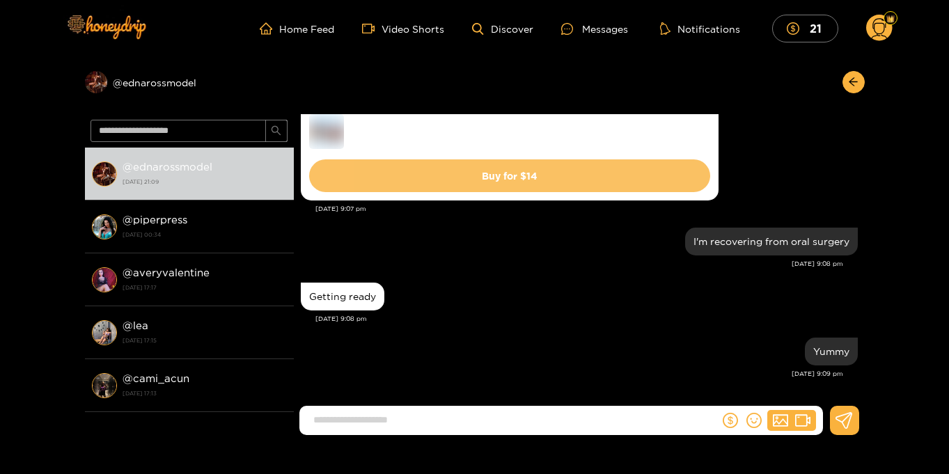
click at [492, 179] on button "Buy for $ 14" at bounding box center [509, 175] width 401 height 33
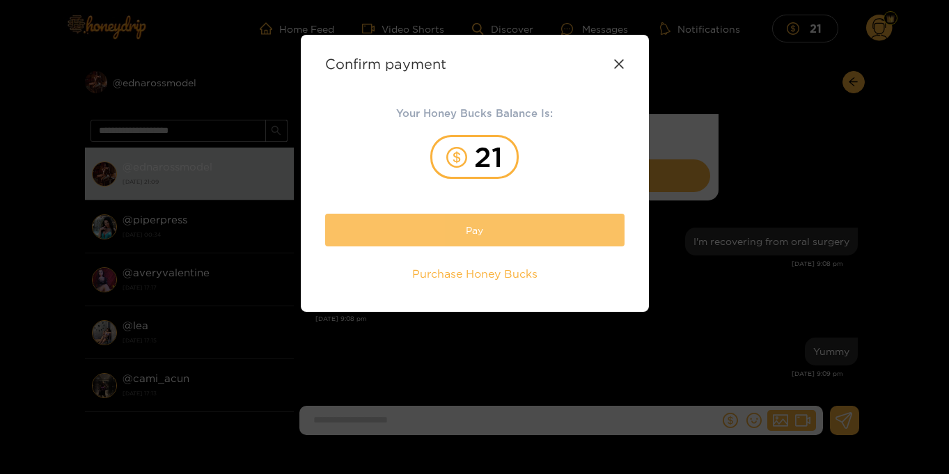
click at [501, 235] on button "Pay" at bounding box center [474, 230] width 299 height 33
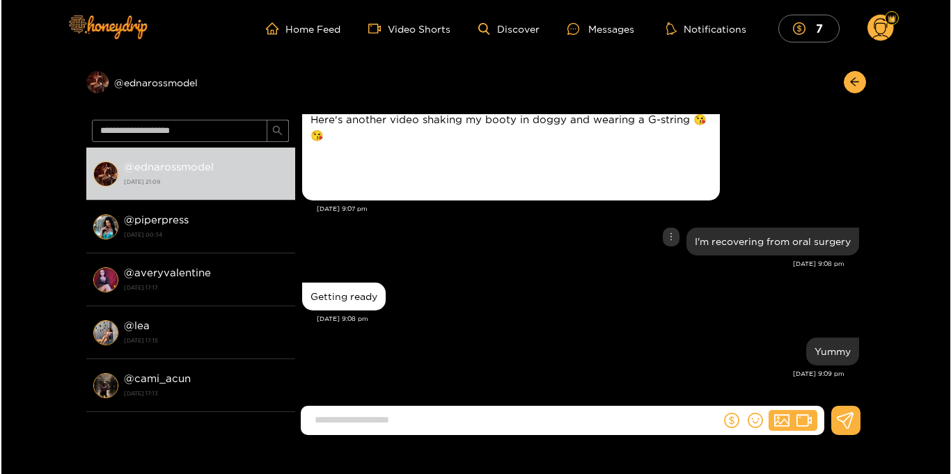
scroll to position [1427, 0]
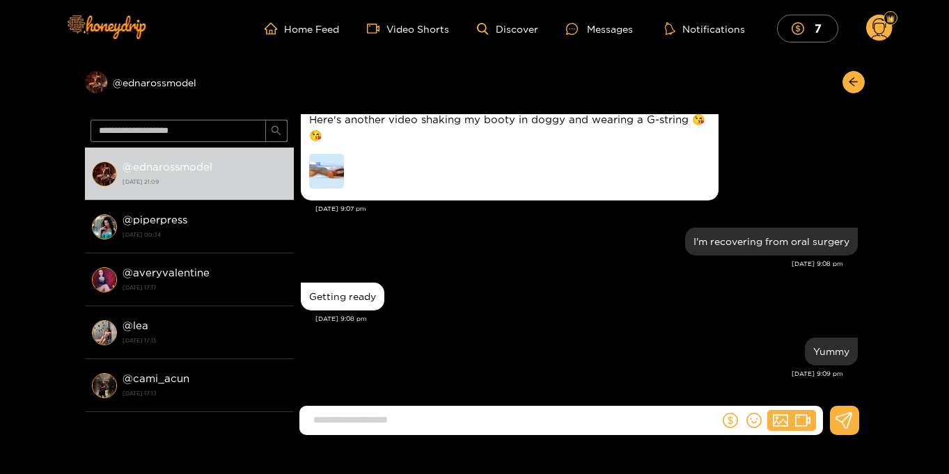
click at [315, 169] on img at bounding box center [326, 171] width 35 height 35
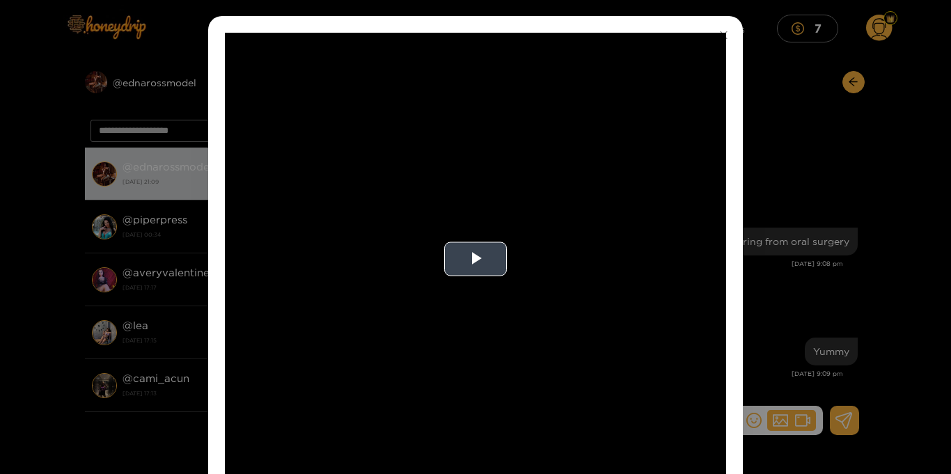
scroll to position [94, 0]
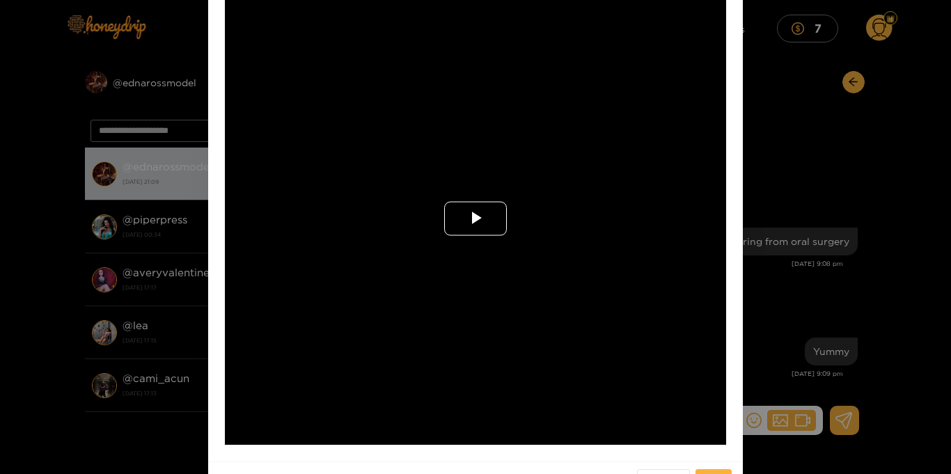
click at [475, 219] on span "Video Player" at bounding box center [475, 219] width 0 height 0
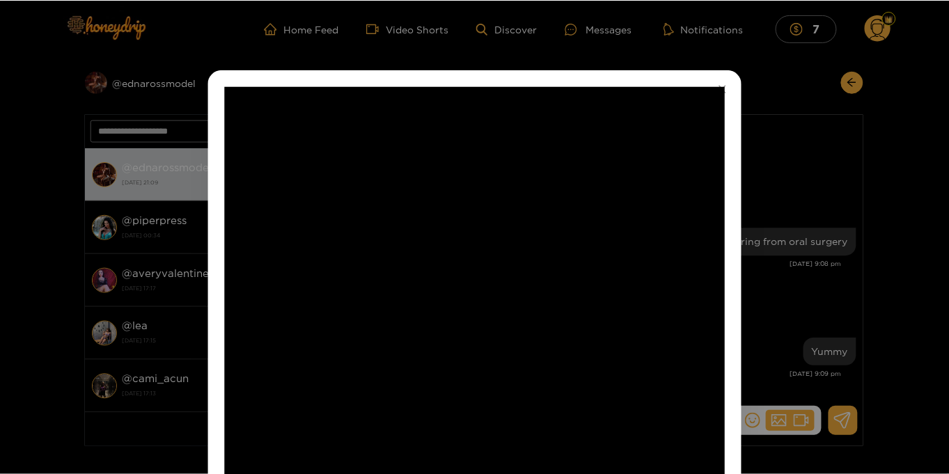
scroll to position [1488, 0]
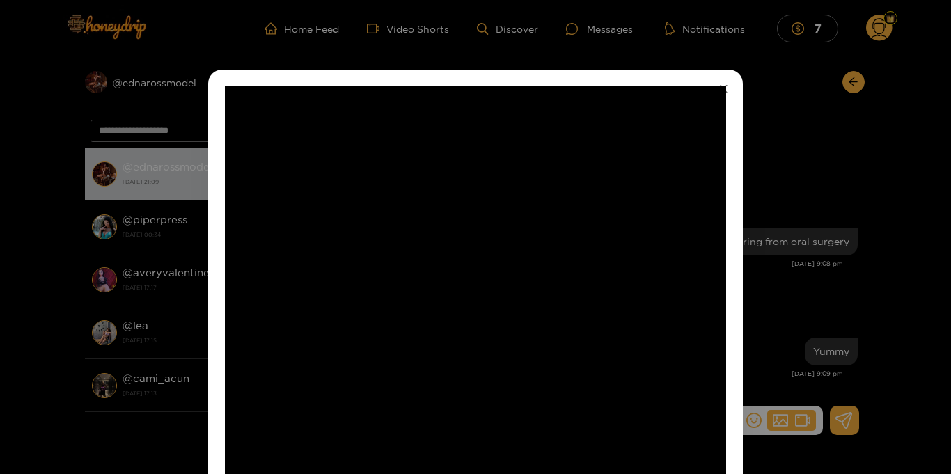
click at [723, 86] on icon "close" at bounding box center [724, 89] width 8 height 8
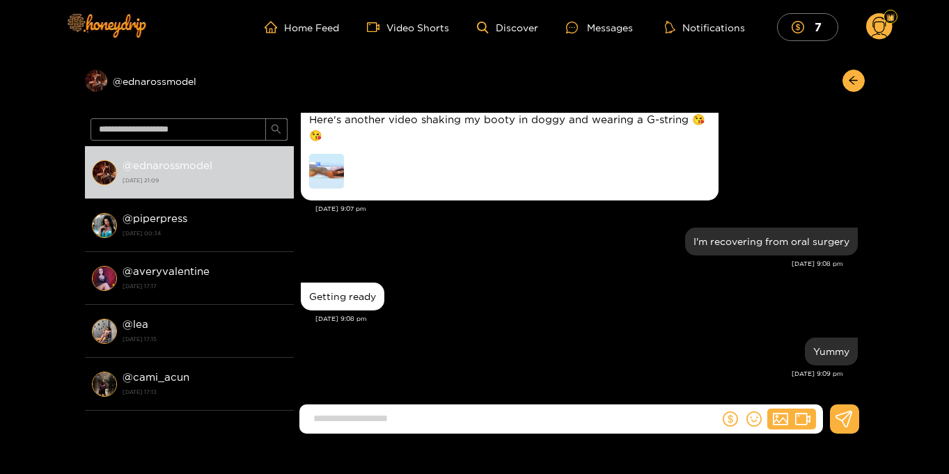
scroll to position [2931, 0]
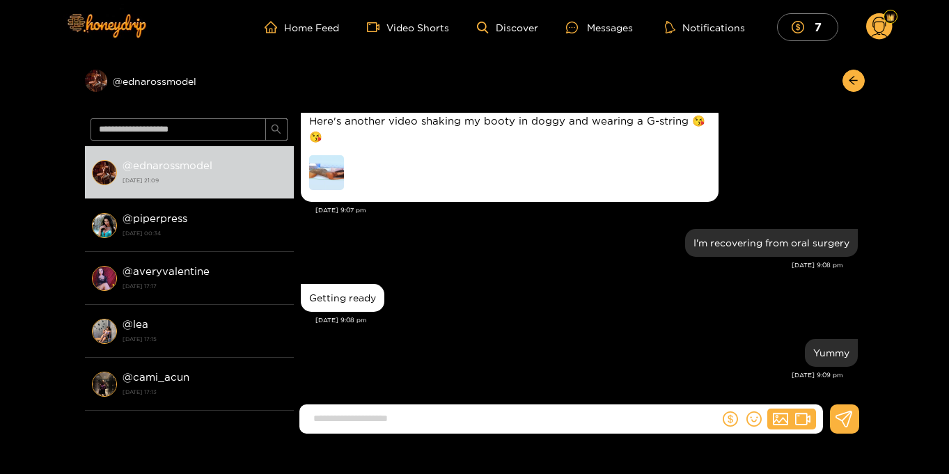
click at [346, 414] on input at bounding box center [512, 418] width 413 height 23
type input "**********"
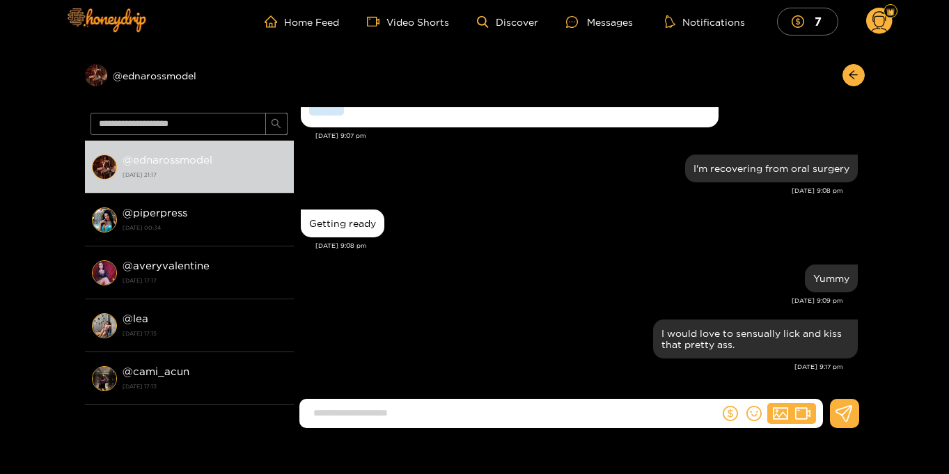
scroll to position [0, 0]
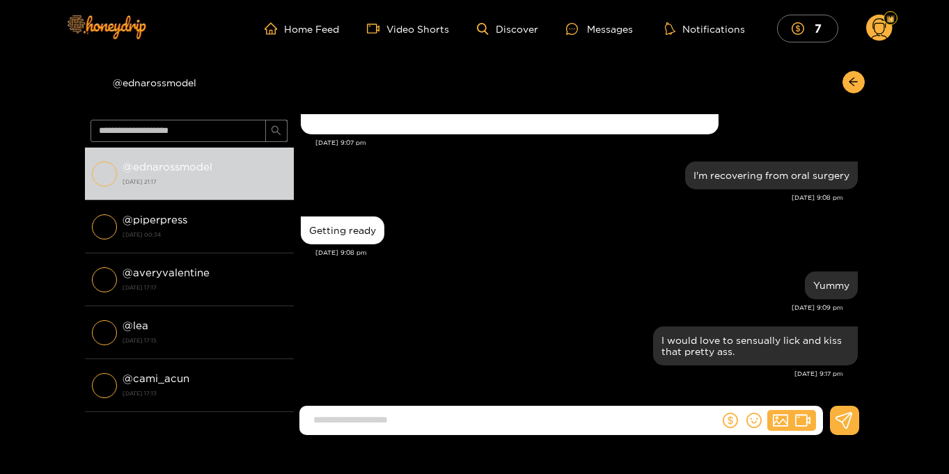
scroll to position [1438, 0]
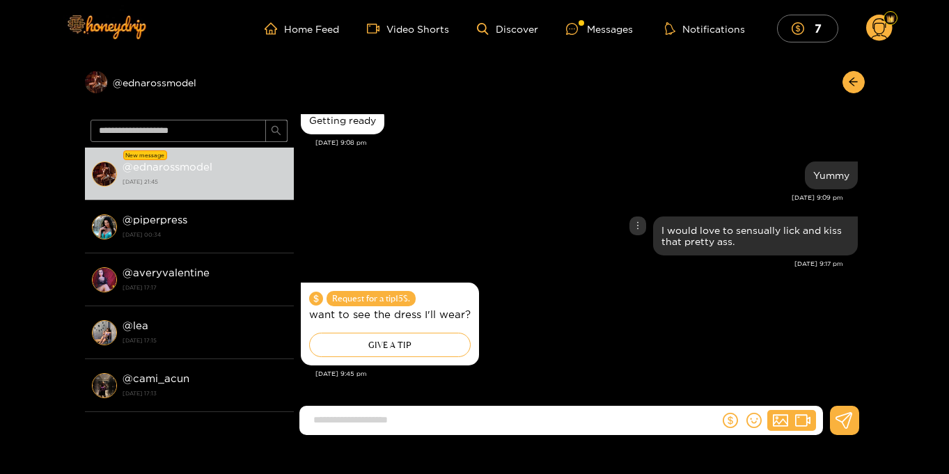
scroll to position [1547, 0]
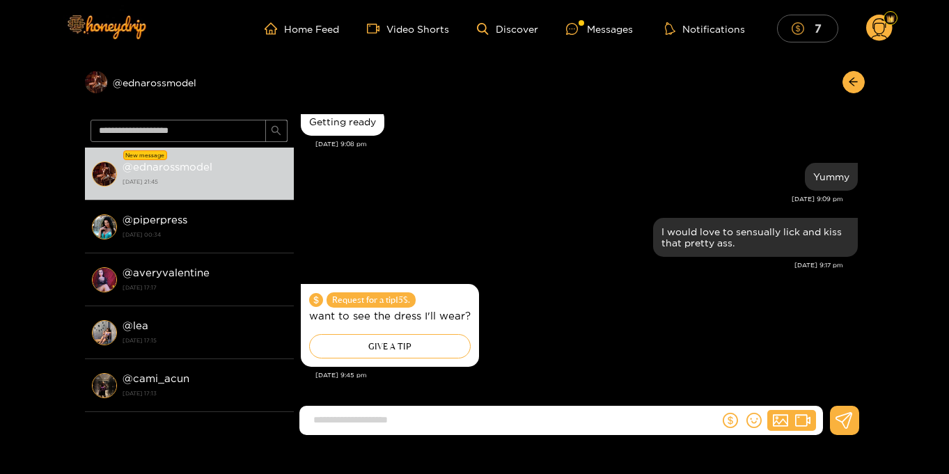
click at [794, 32] on icon "dollar" at bounding box center [798, 28] width 13 height 13
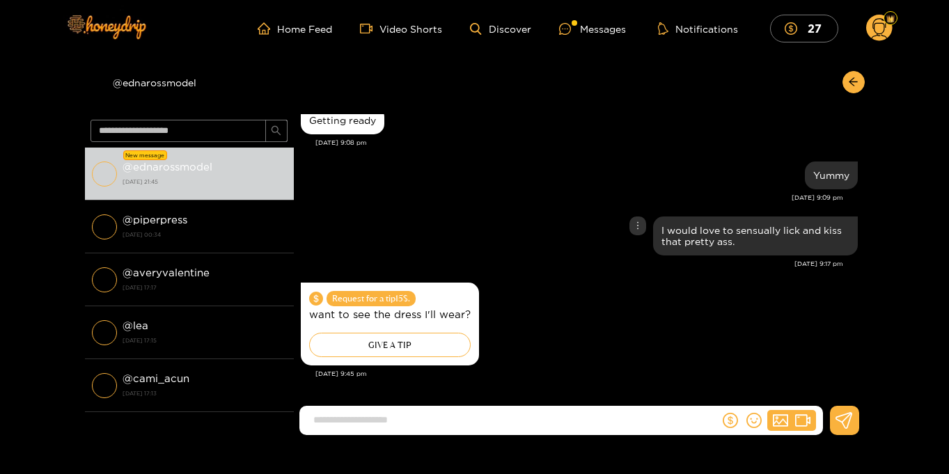
scroll to position [1493, 0]
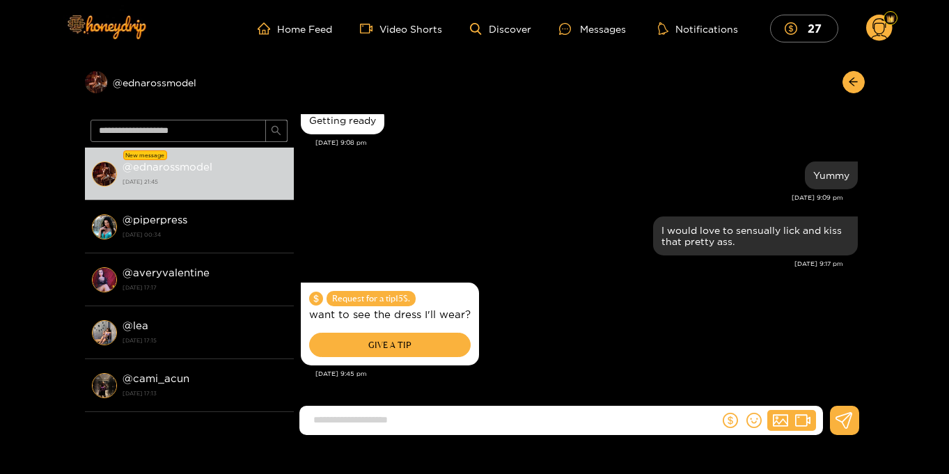
click at [387, 340] on div "GIVE A TIP" at bounding box center [390, 345] width 162 height 24
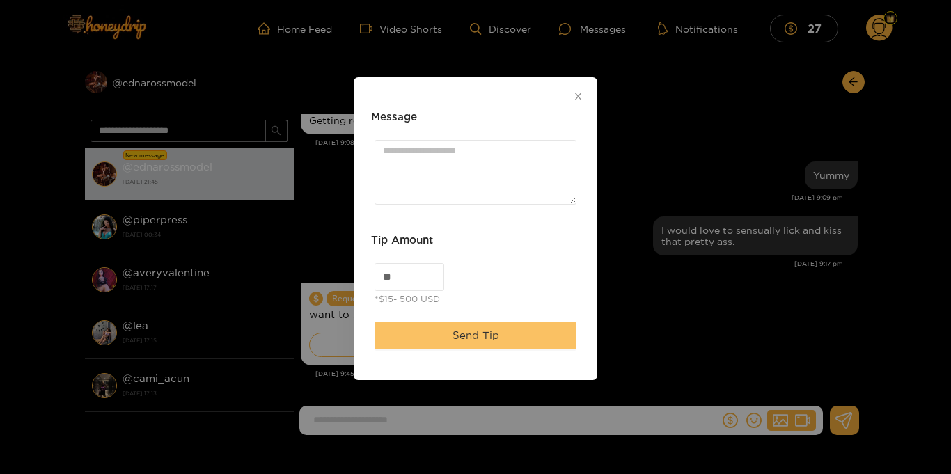
click at [457, 336] on span "Send Tip" at bounding box center [476, 335] width 47 height 17
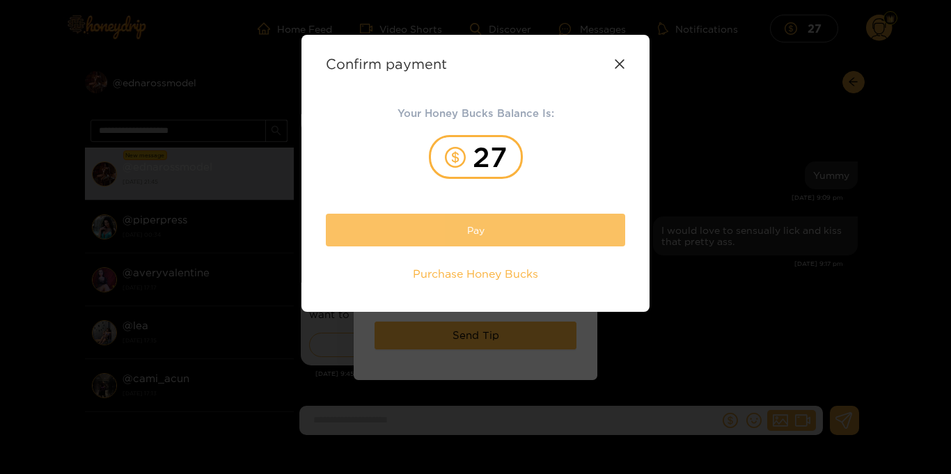
click at [492, 228] on button "Pay" at bounding box center [475, 230] width 299 height 33
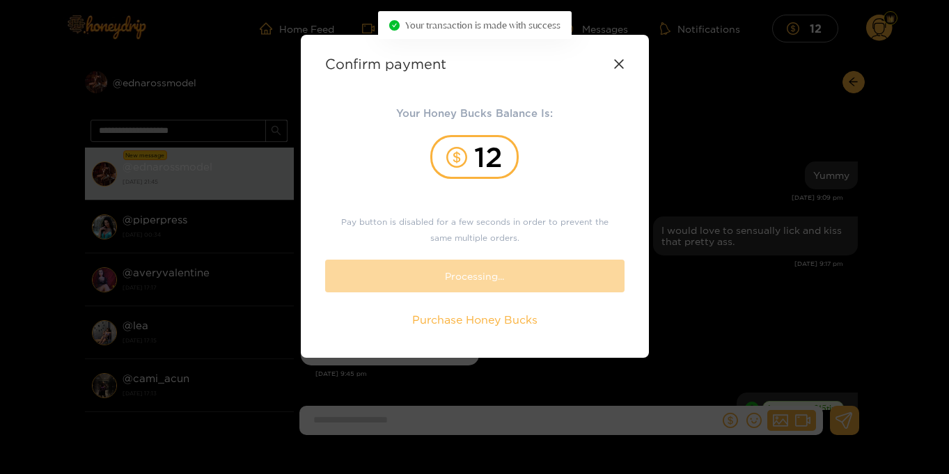
scroll to position [1552, 0]
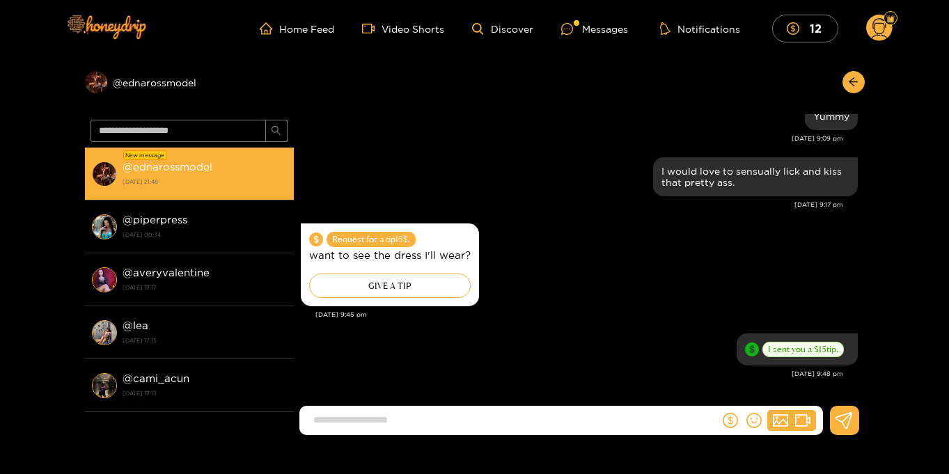
click at [236, 173] on div "@ ednarossmodel 15 August 2025 21:48" at bounding box center [205, 173] width 164 height 31
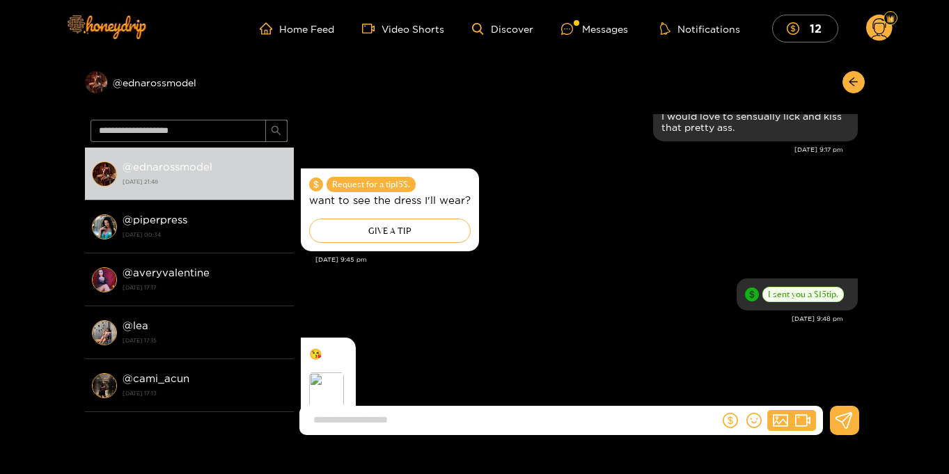
scroll to position [1606, 0]
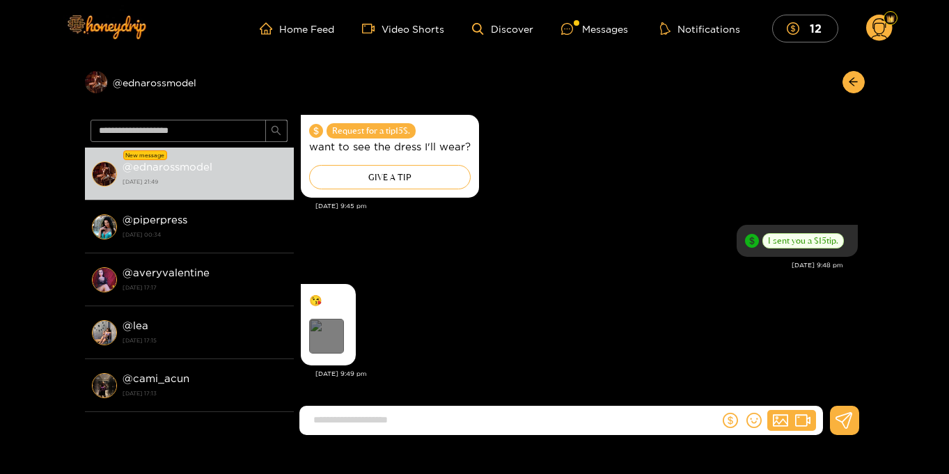
click at [338, 331] on div "Preview" at bounding box center [326, 336] width 35 height 35
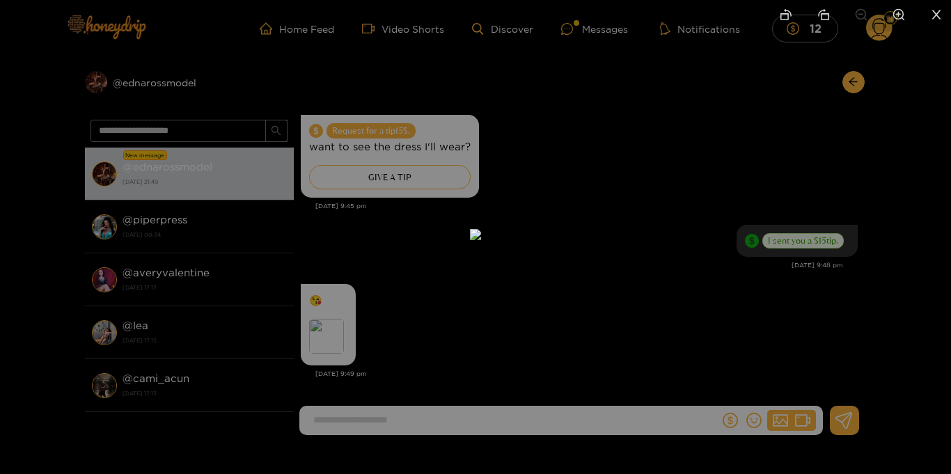
click at [936, 16] on icon "close" at bounding box center [936, 14] width 13 height 13
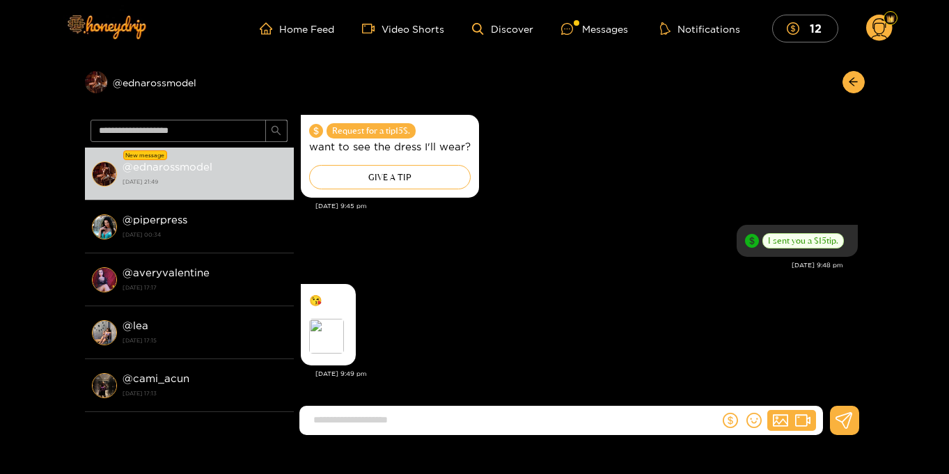
click at [469, 418] on input at bounding box center [512, 420] width 413 height 23
type input "**********"
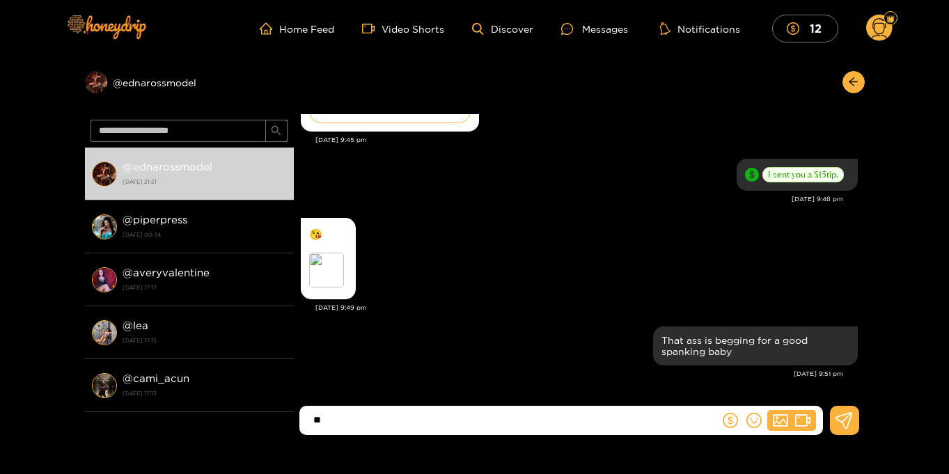
type input "*"
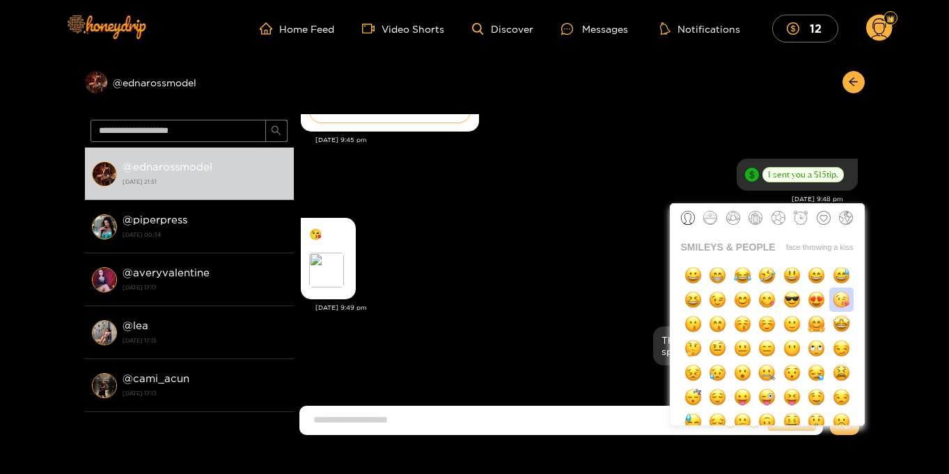
click at [843, 299] on img "button" at bounding box center [841, 299] width 17 height 17
type input "**"
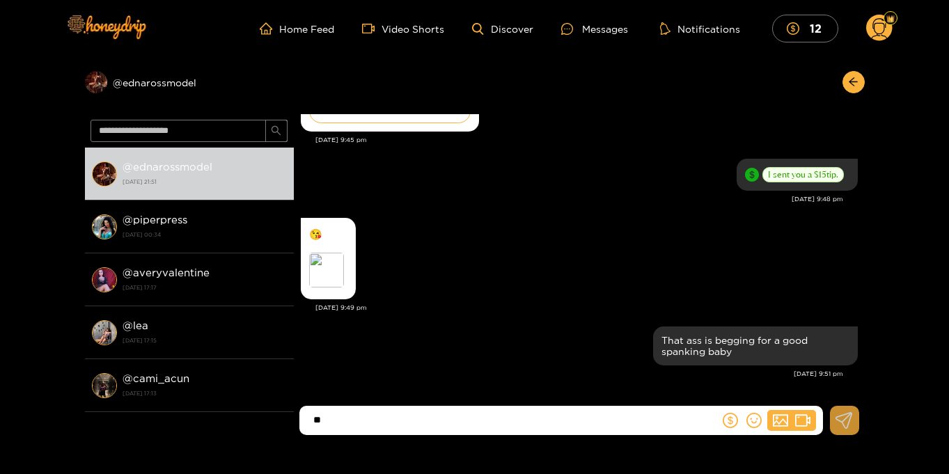
click at [841, 427] on icon at bounding box center [843, 420] width 17 height 17
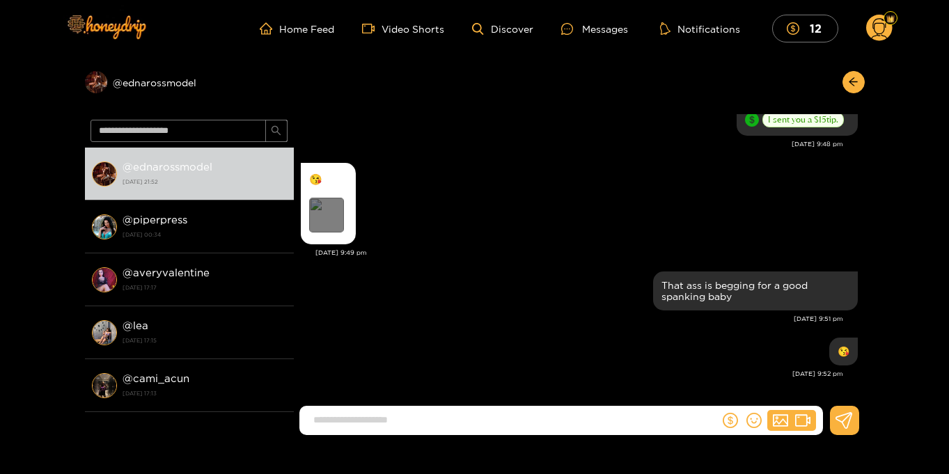
click at [333, 230] on div "Preview" at bounding box center [326, 215] width 35 height 35
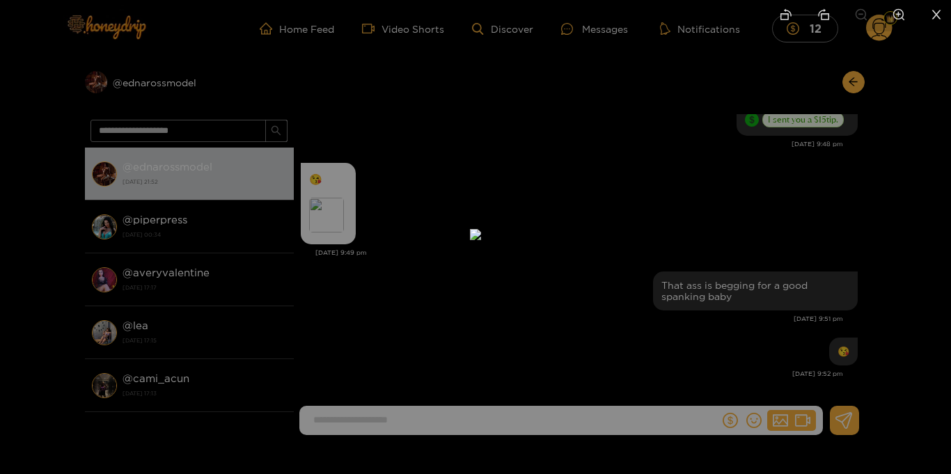
click at [938, 15] on icon "close" at bounding box center [936, 14] width 13 height 13
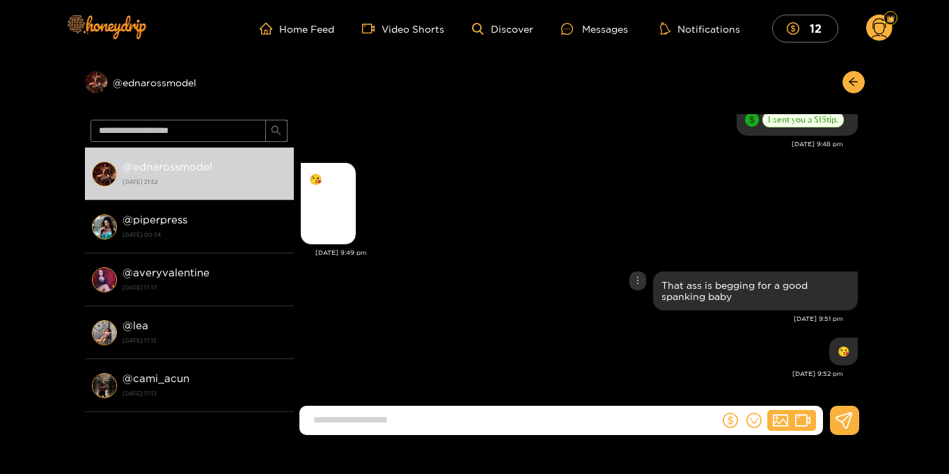
scroll to position [1562, 0]
type input "*"
click at [876, 29] on circle at bounding box center [879, 28] width 26 height 26
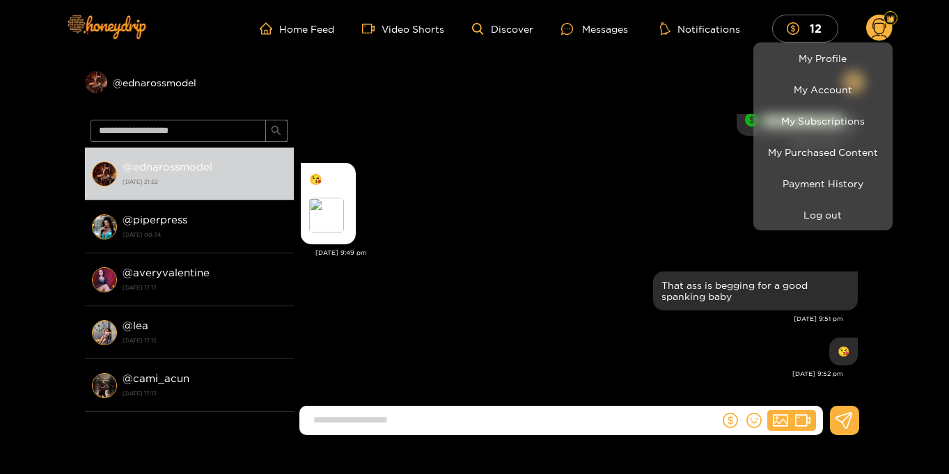
click at [920, 141] on div at bounding box center [474, 237] width 949 height 474
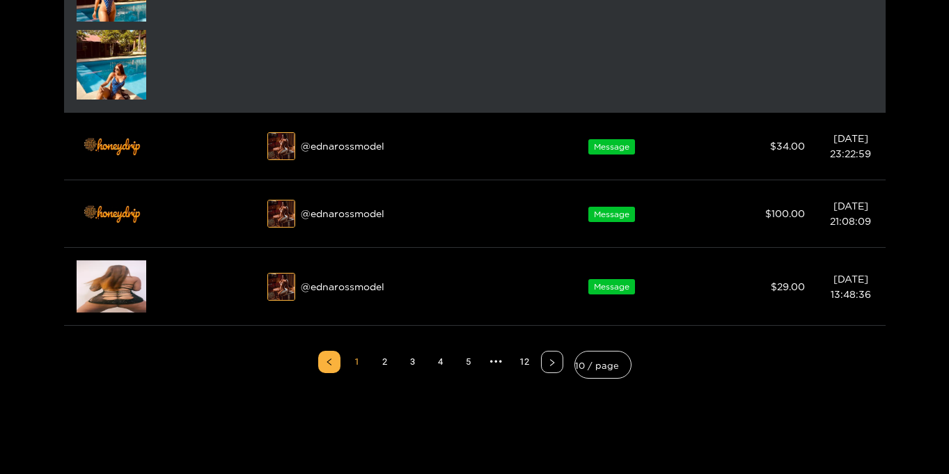
scroll to position [1002, 0]
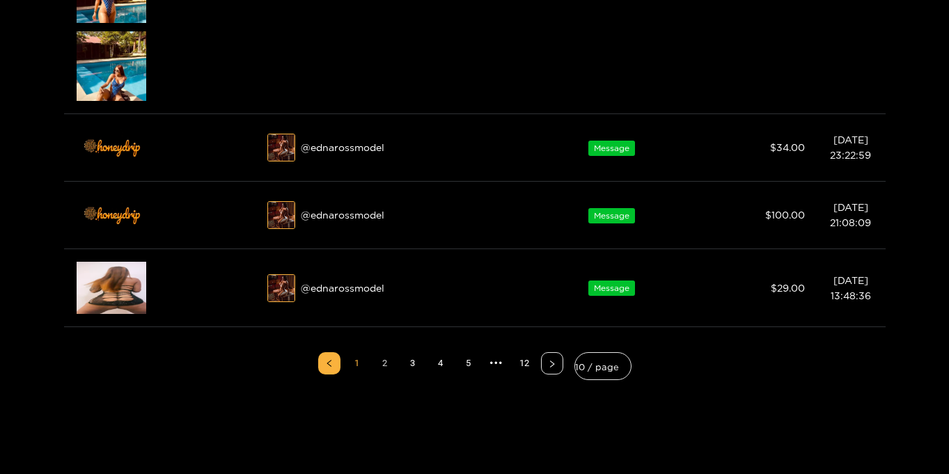
click at [384, 364] on link "2" at bounding box center [385, 363] width 21 height 21
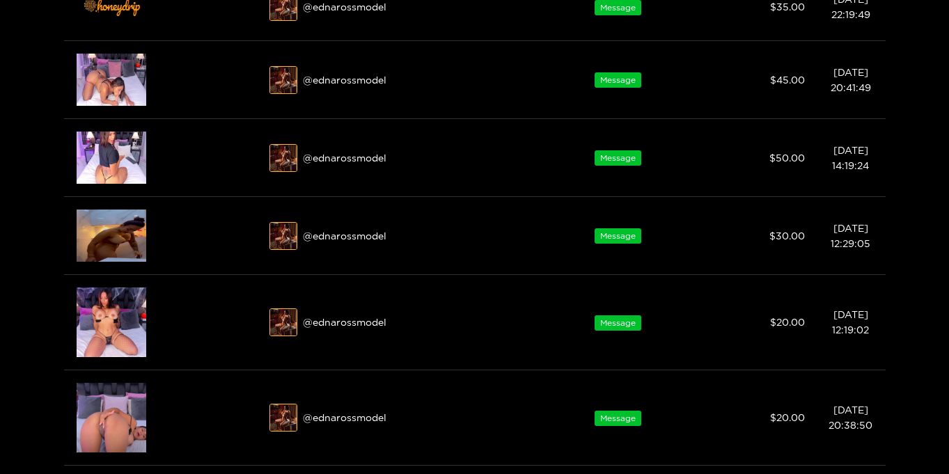
scroll to position [571, 0]
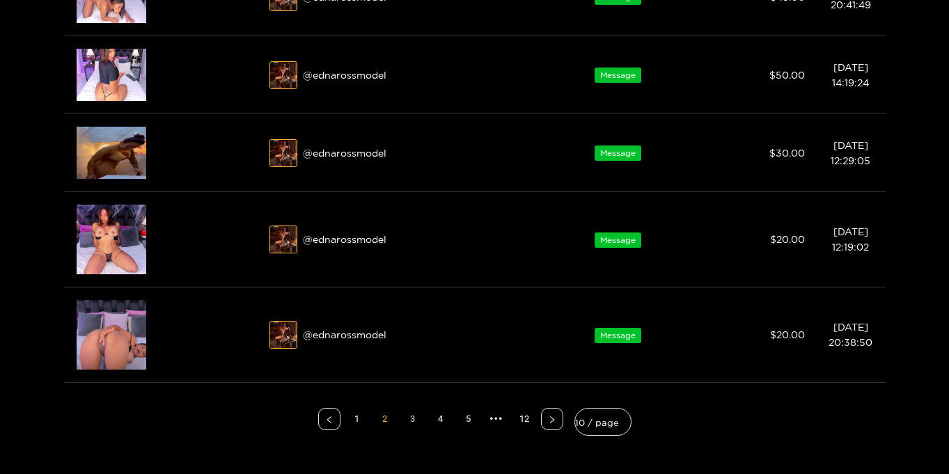
click at [411, 418] on link "3" at bounding box center [412, 419] width 21 height 21
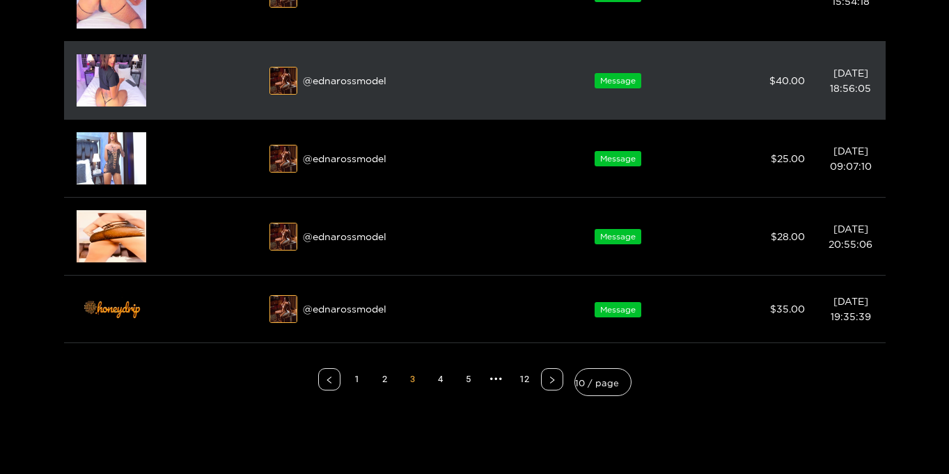
scroll to position [745, 0]
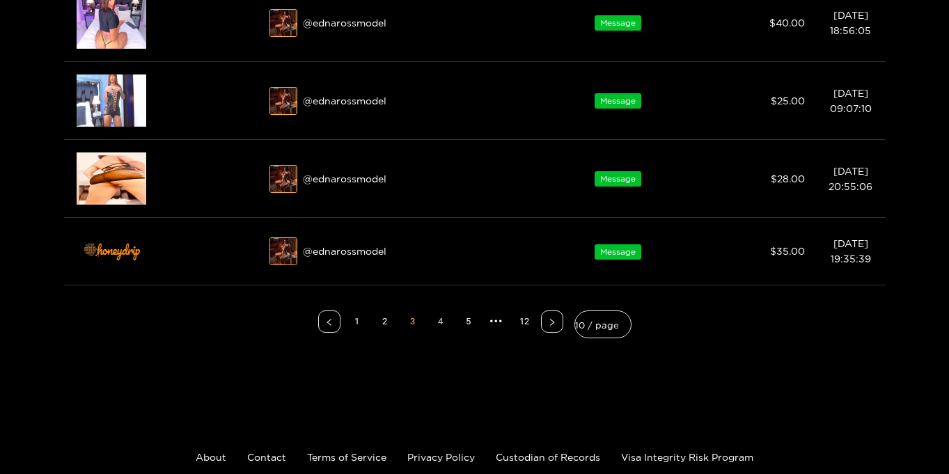
click at [439, 325] on link "4" at bounding box center [440, 321] width 21 height 21
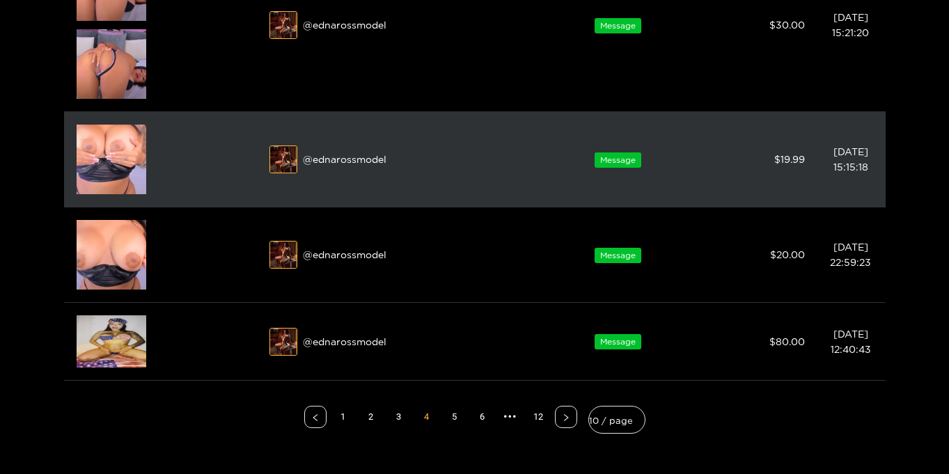
scroll to position [767, 0]
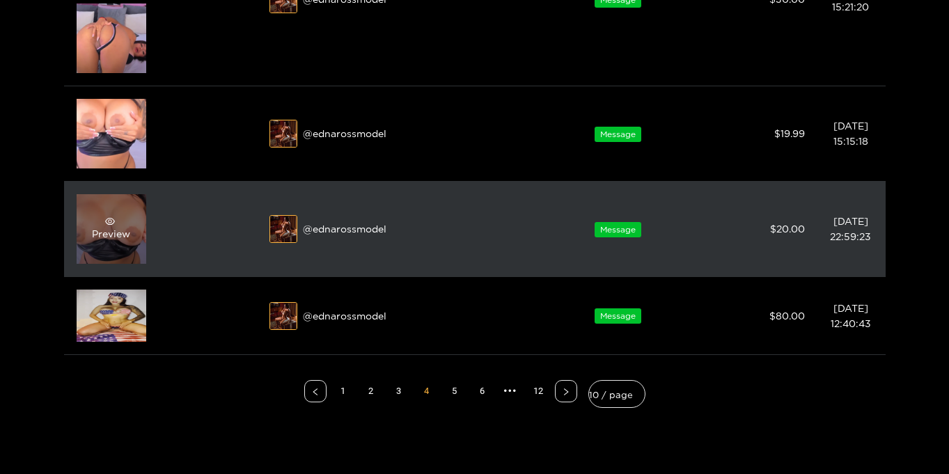
click at [105, 222] on icon "eye" at bounding box center [110, 222] width 10 height 10
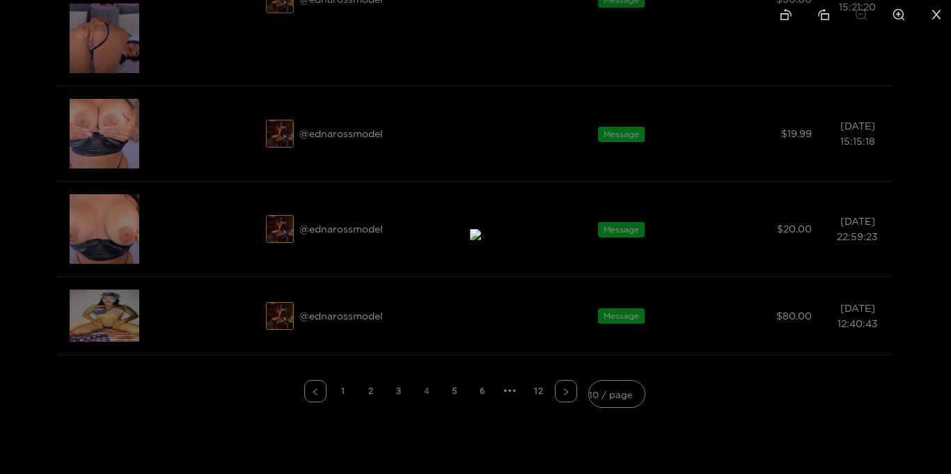
click at [109, 126] on div at bounding box center [475, 237] width 951 height 474
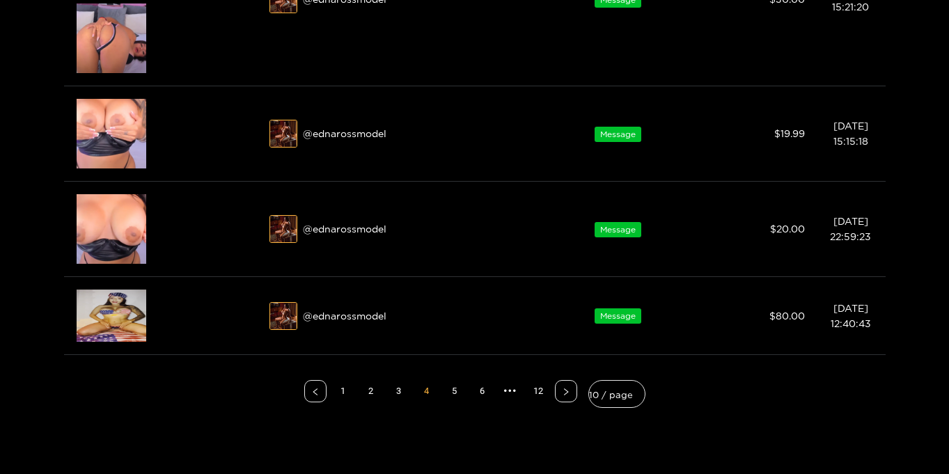
click at [109, 126] on span "eye" at bounding box center [110, 126] width 36 height 10
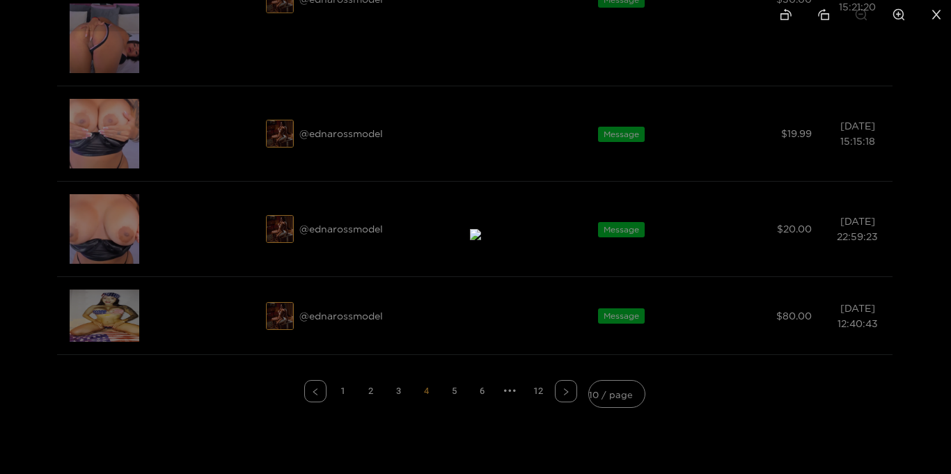
click at [940, 13] on icon "close" at bounding box center [936, 14] width 13 height 13
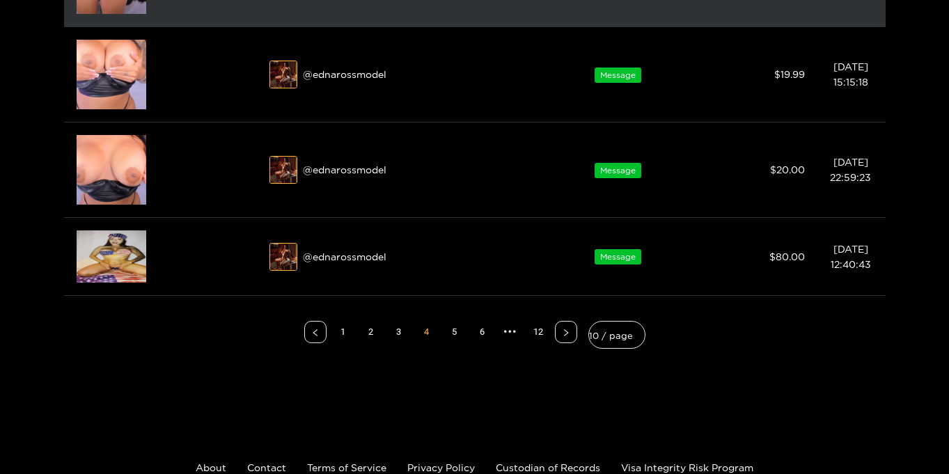
scroll to position [870, 0]
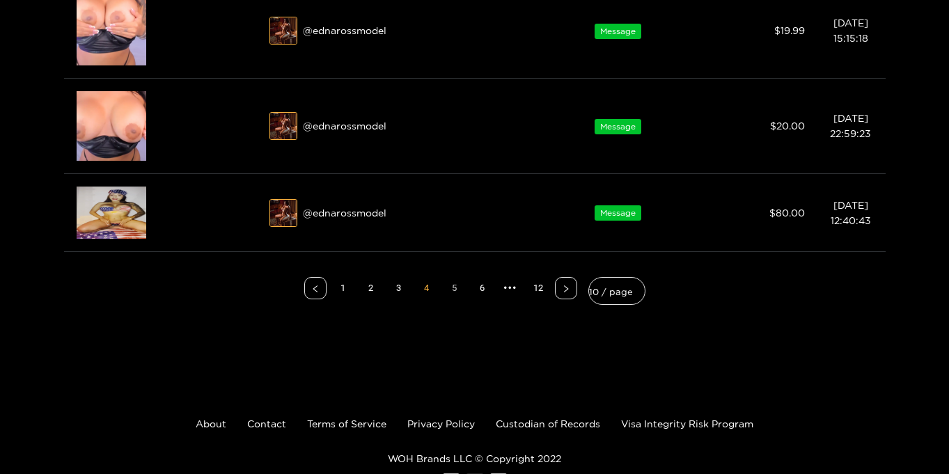
click at [455, 287] on link "5" at bounding box center [454, 288] width 21 height 21
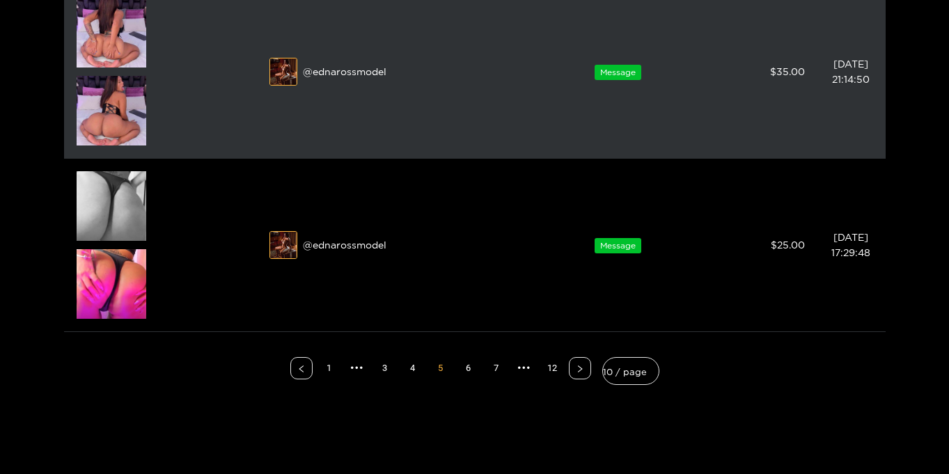
scroll to position [997, 0]
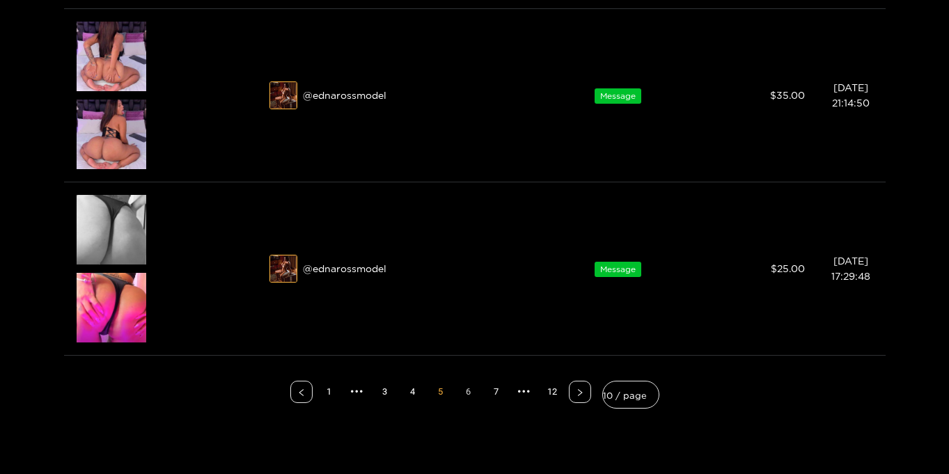
click at [471, 391] on link "6" at bounding box center [468, 392] width 21 height 21
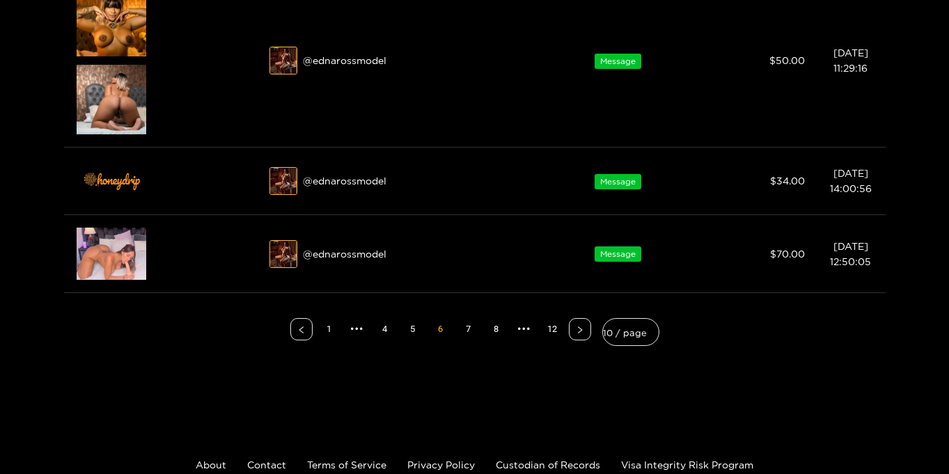
scroll to position [817, 0]
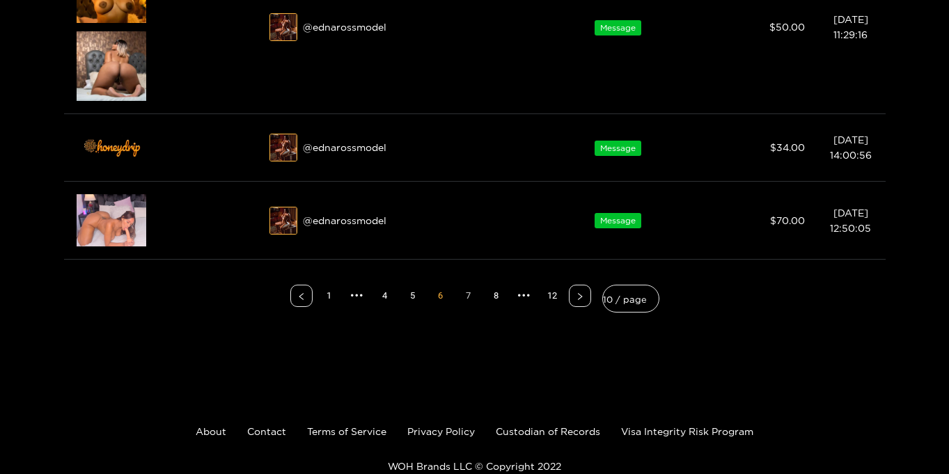
click at [465, 296] on link "7" at bounding box center [468, 295] width 21 height 21
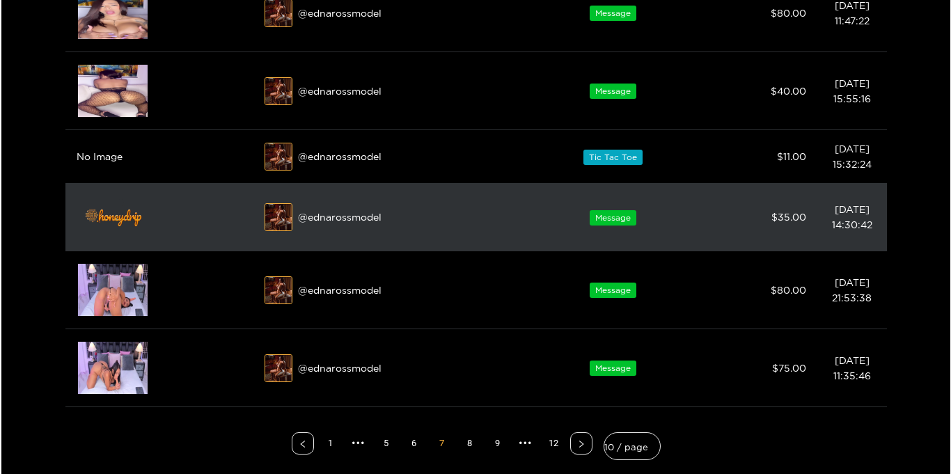
scroll to position [507, 0]
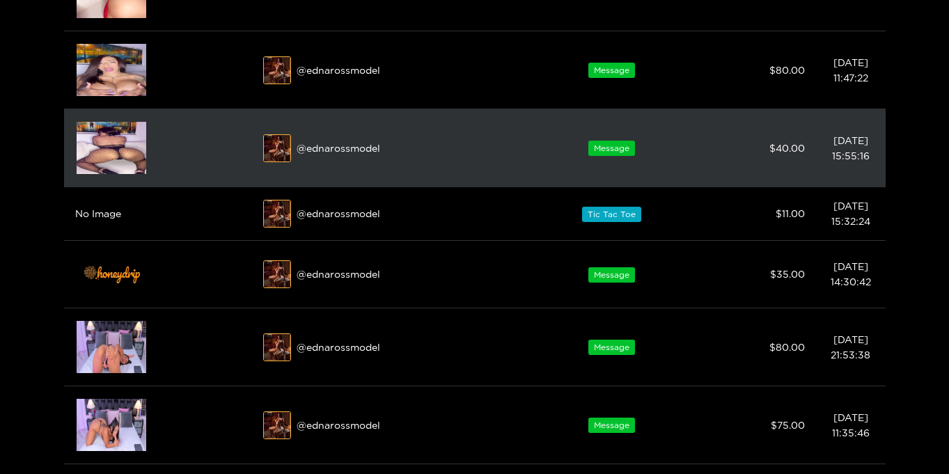
click at [114, 138] on img at bounding box center [112, 148] width 70 height 52
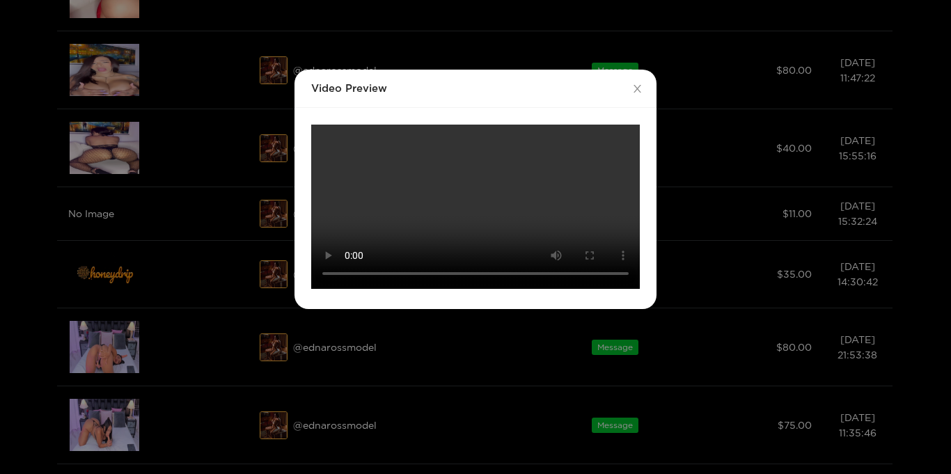
scroll to position [248, 0]
click at [616, 200] on video "Your browser does not support the video tag." at bounding box center [475, 207] width 329 height 164
click at [622, 193] on video "Your browser does not support the video tag." at bounding box center [475, 207] width 329 height 164
click at [604, 197] on video "Your browser does not support the video tag." at bounding box center [475, 207] width 329 height 164
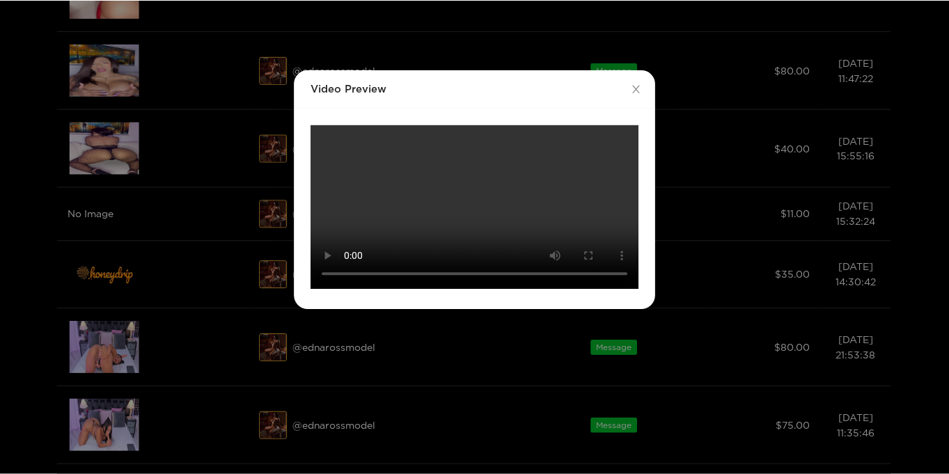
scroll to position [40, 0]
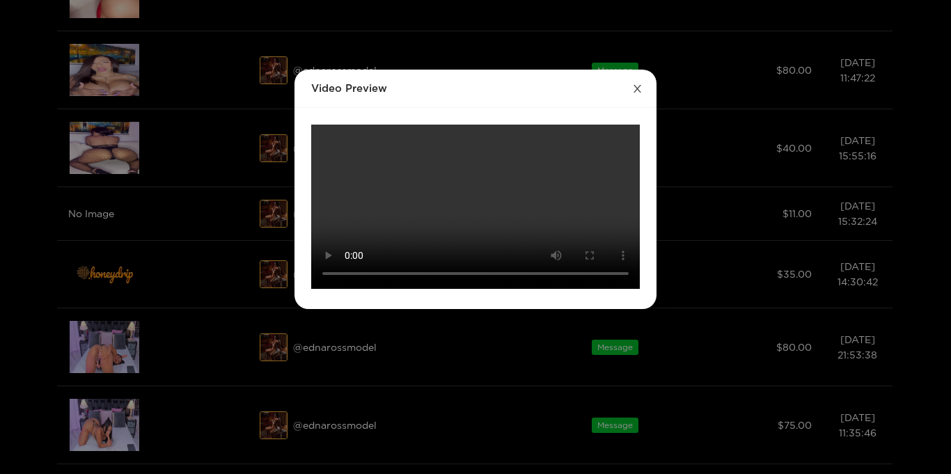
click at [632, 70] on span "Close" at bounding box center [637, 89] width 39 height 39
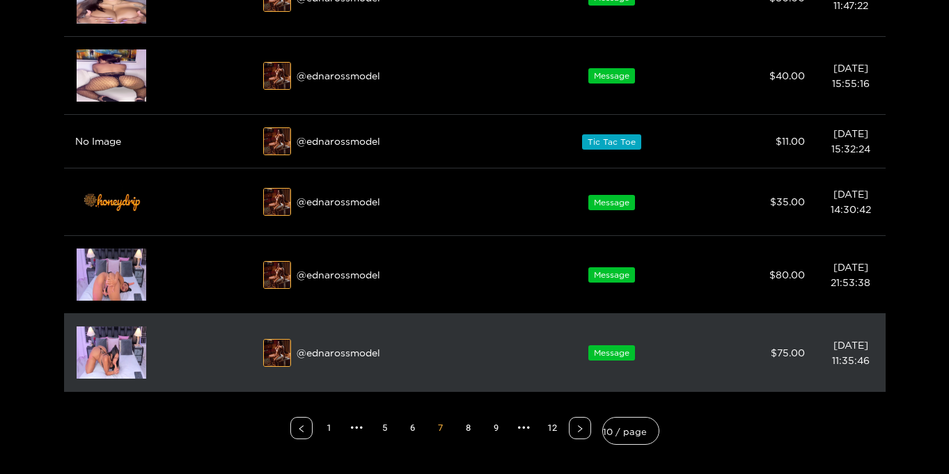
scroll to position [597, 0]
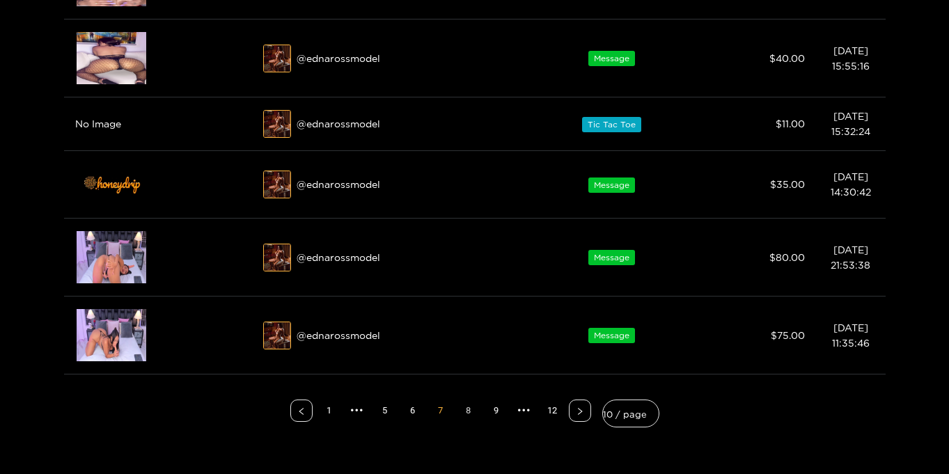
click at [471, 411] on link "8" at bounding box center [468, 410] width 21 height 21
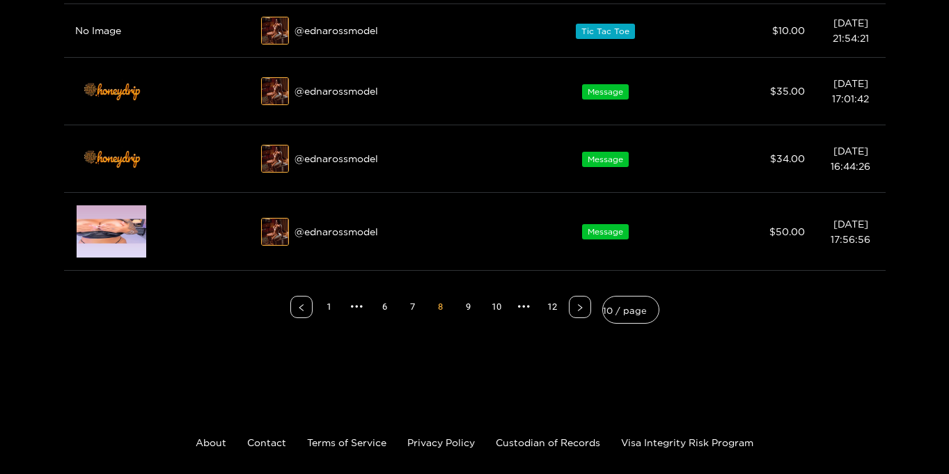
scroll to position [787, 0]
click at [472, 304] on link "9" at bounding box center [468, 306] width 21 height 21
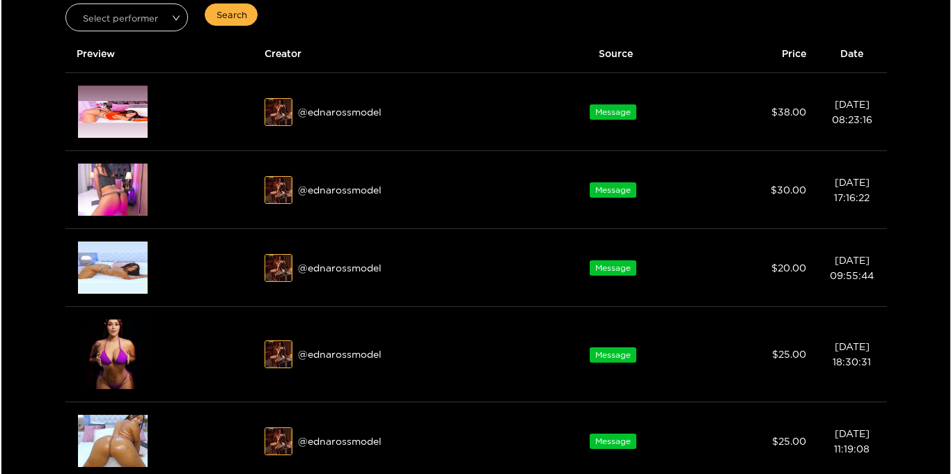
scroll to position [154, 0]
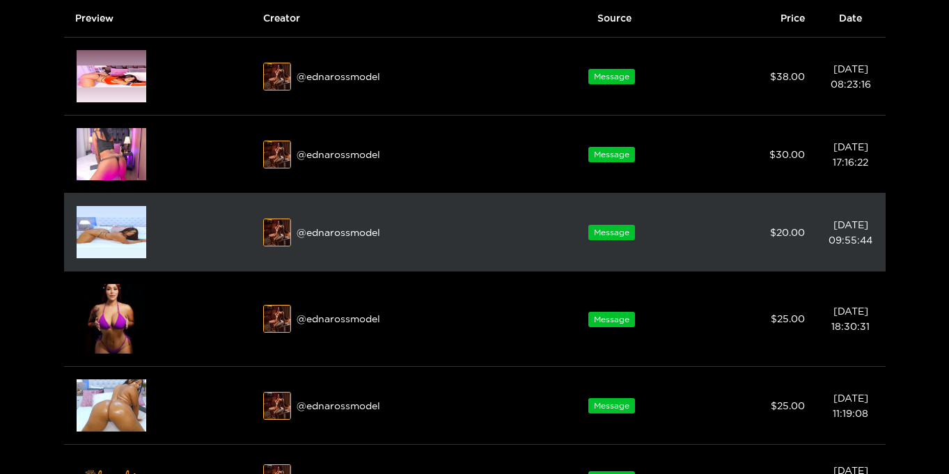
click at [92, 238] on img at bounding box center [112, 232] width 70 height 52
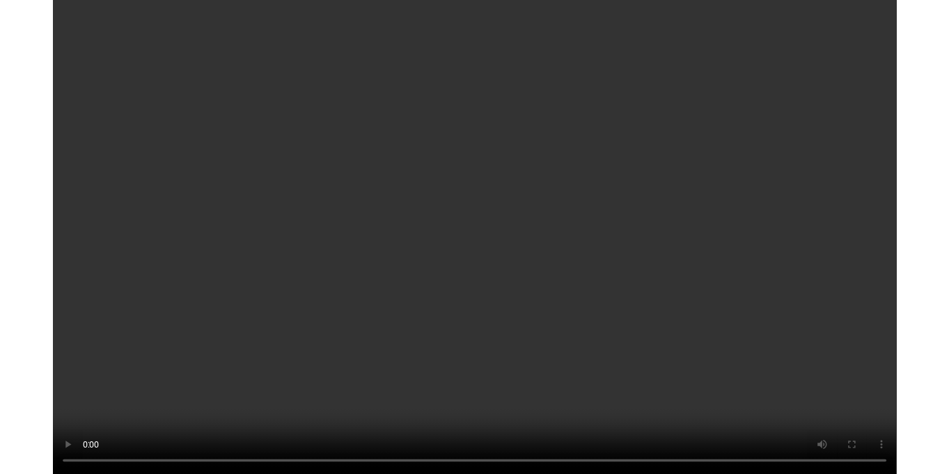
scroll to position [0, 0]
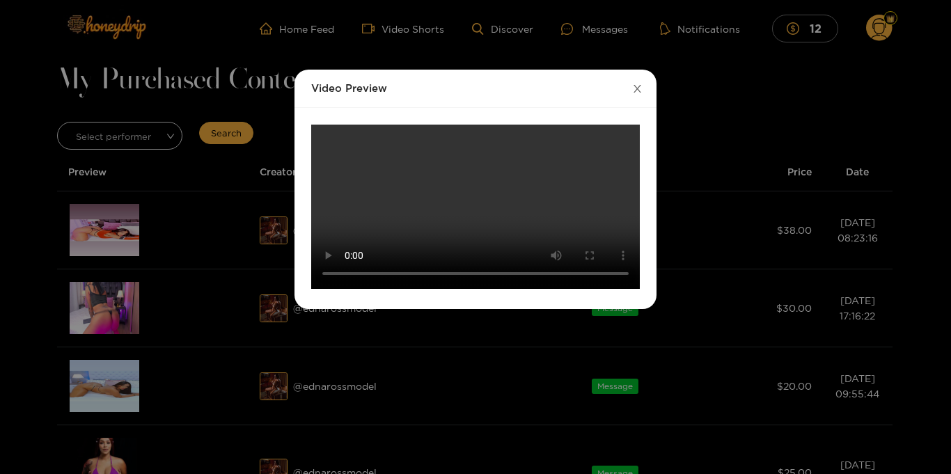
click at [641, 93] on span "Close" at bounding box center [637, 89] width 39 height 39
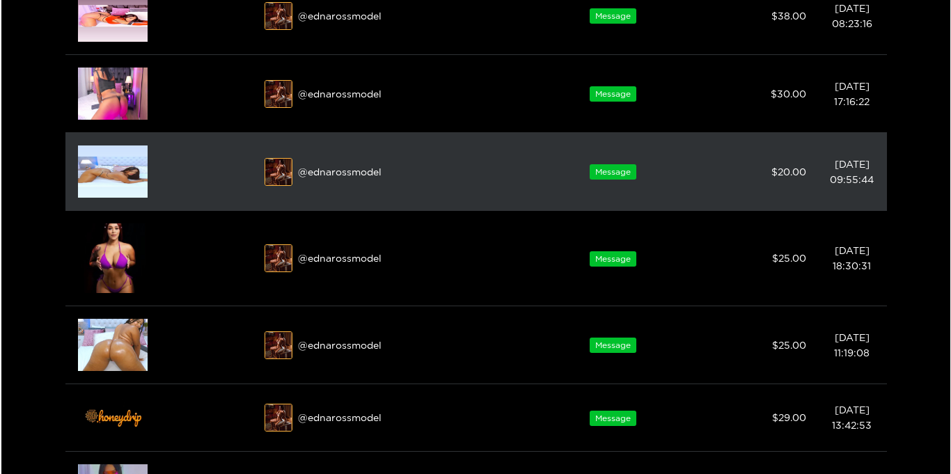
scroll to position [265, 0]
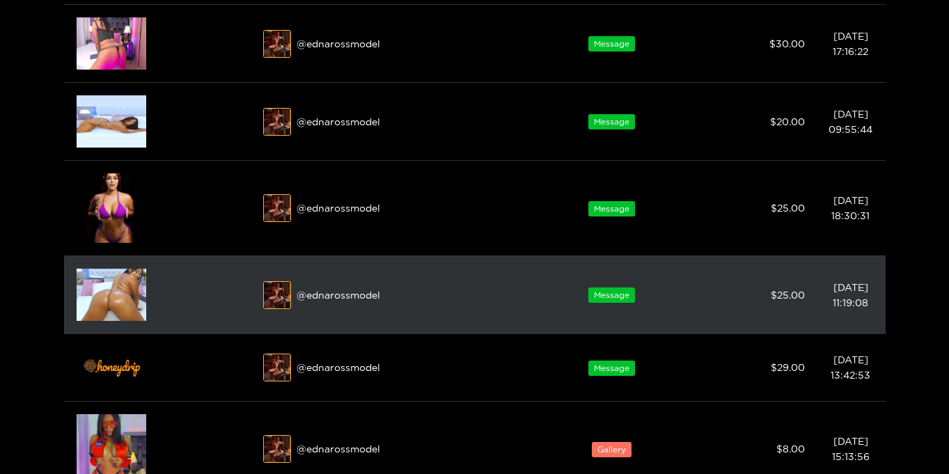
click at [100, 292] on img at bounding box center [112, 295] width 70 height 52
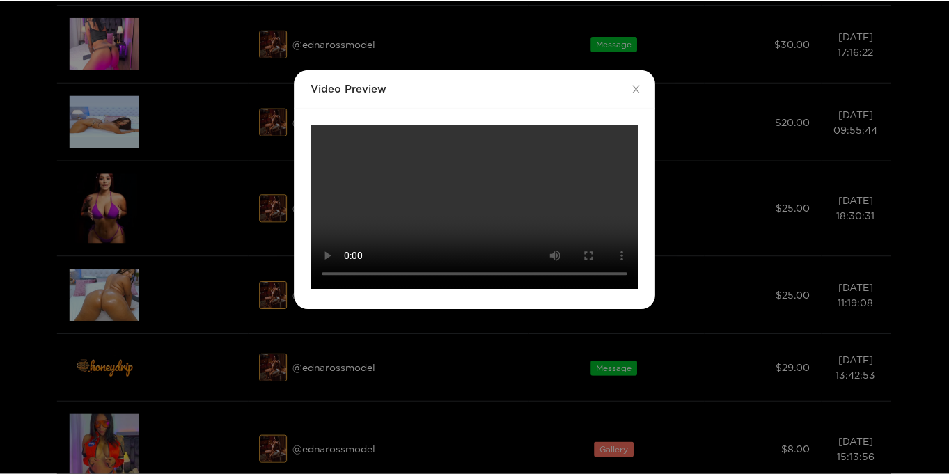
scroll to position [0, 0]
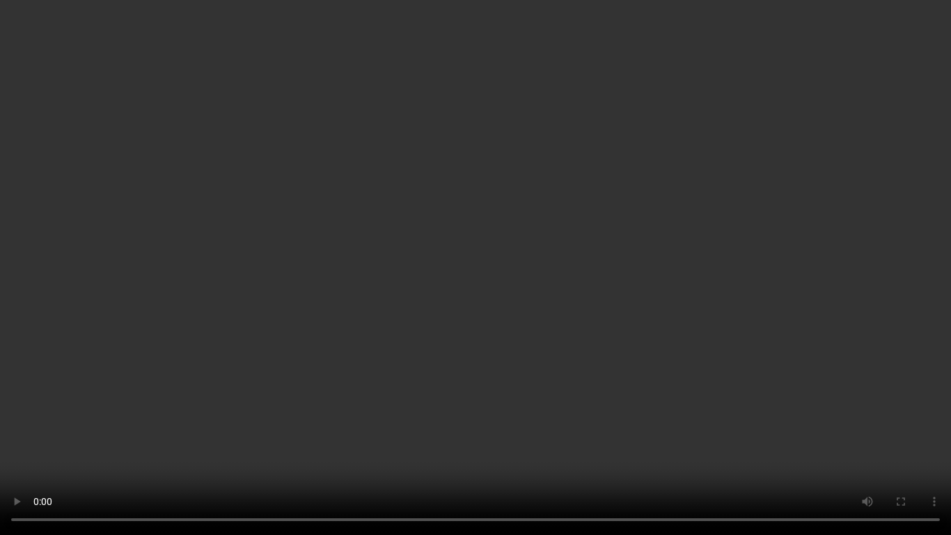
click at [817, 230] on video "Your browser does not support the video tag." at bounding box center [475, 267] width 951 height 535
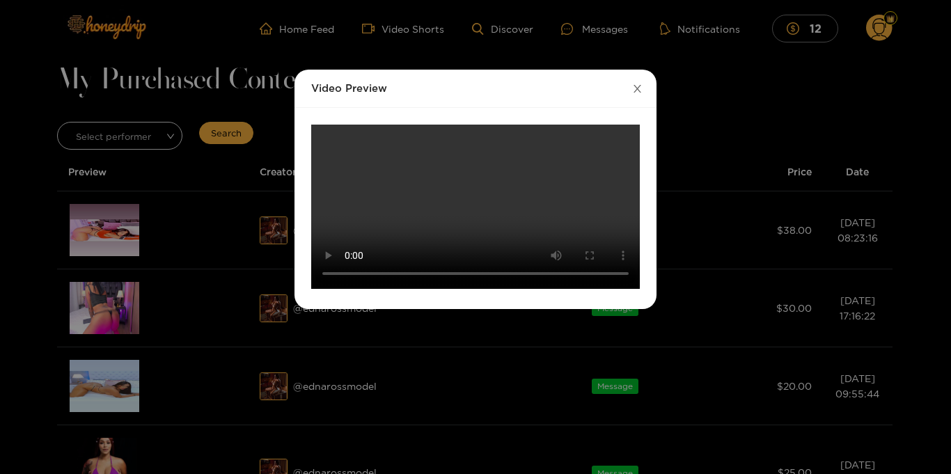
click at [641, 91] on icon "close" at bounding box center [637, 89] width 10 height 10
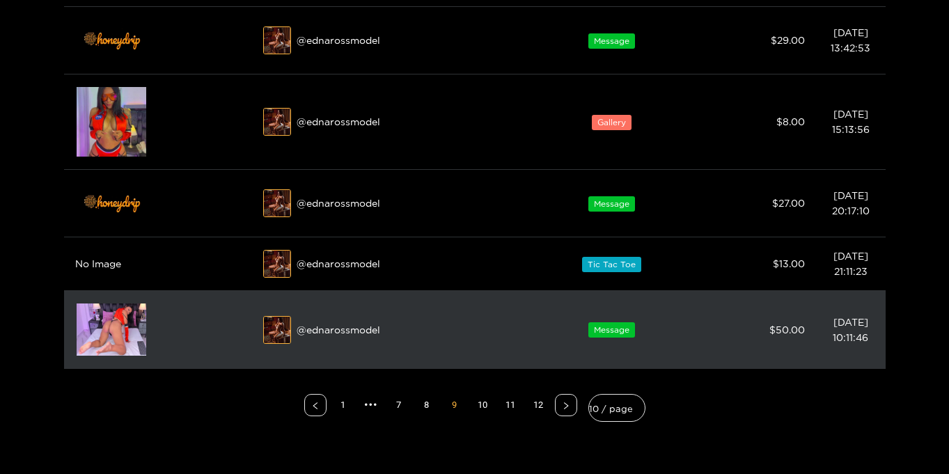
scroll to position [604, 0]
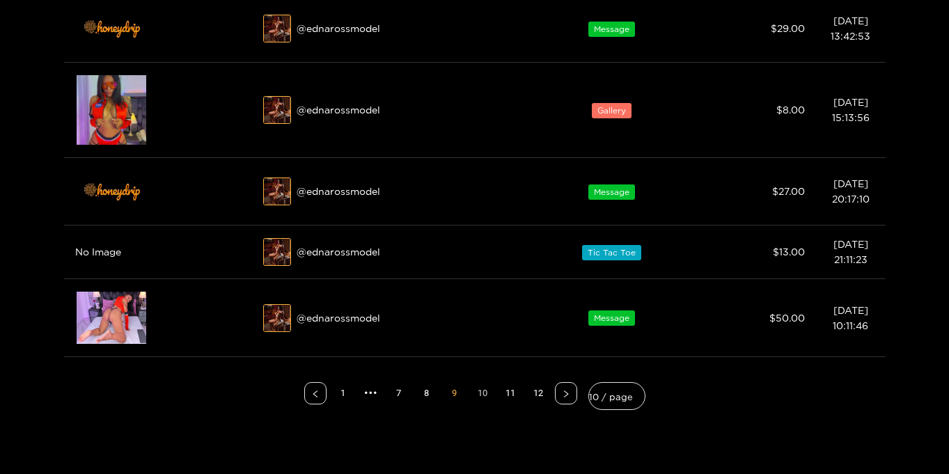
click at [482, 395] on link "10" at bounding box center [482, 393] width 21 height 21
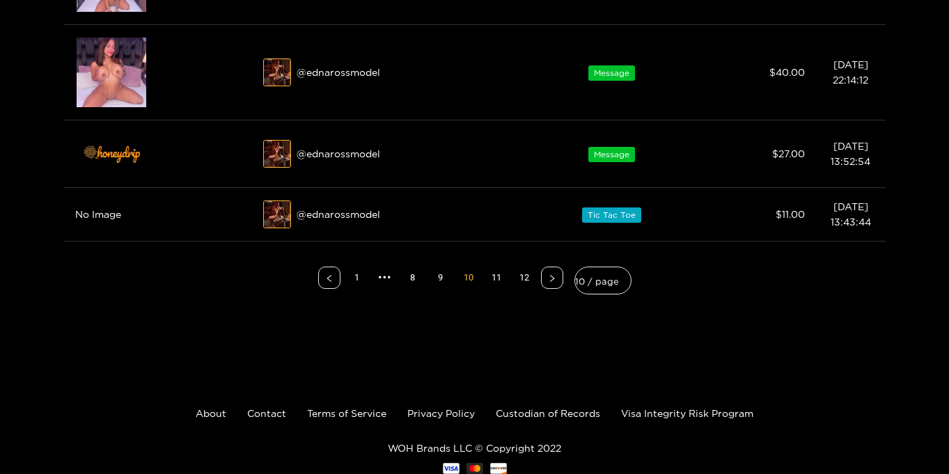
scroll to position [684, 0]
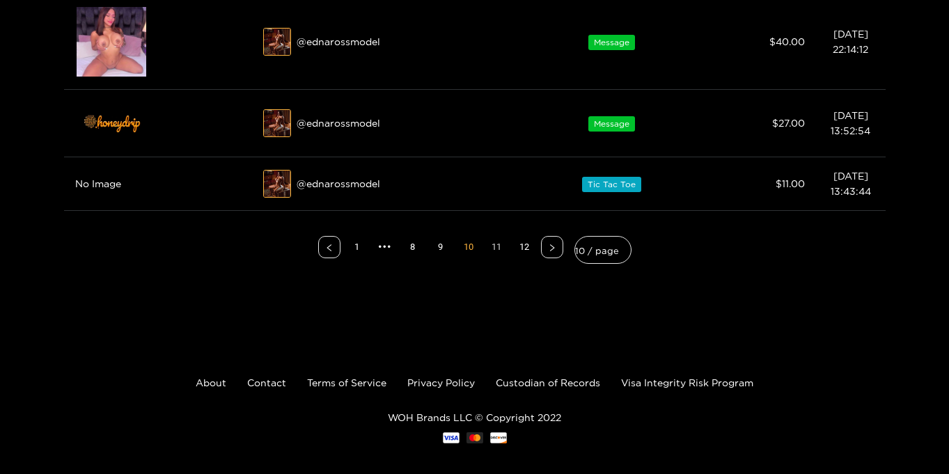
click at [494, 249] on link "11" at bounding box center [496, 247] width 21 height 21
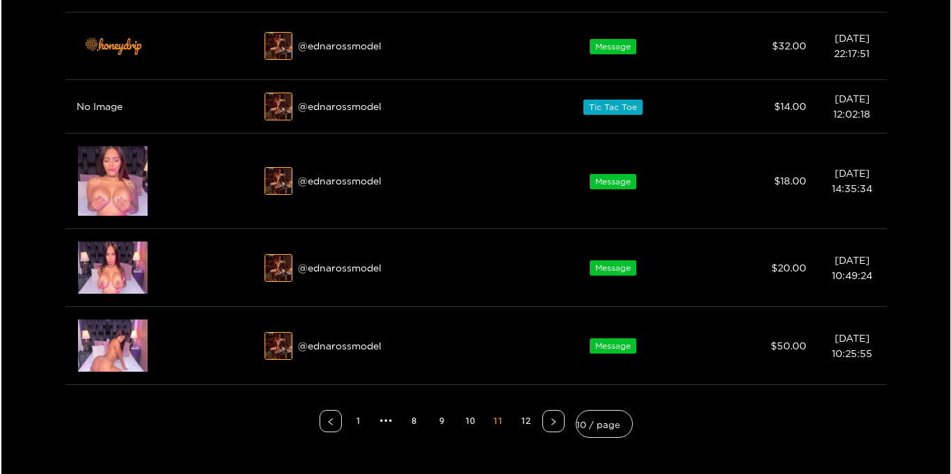
scroll to position [570, 0]
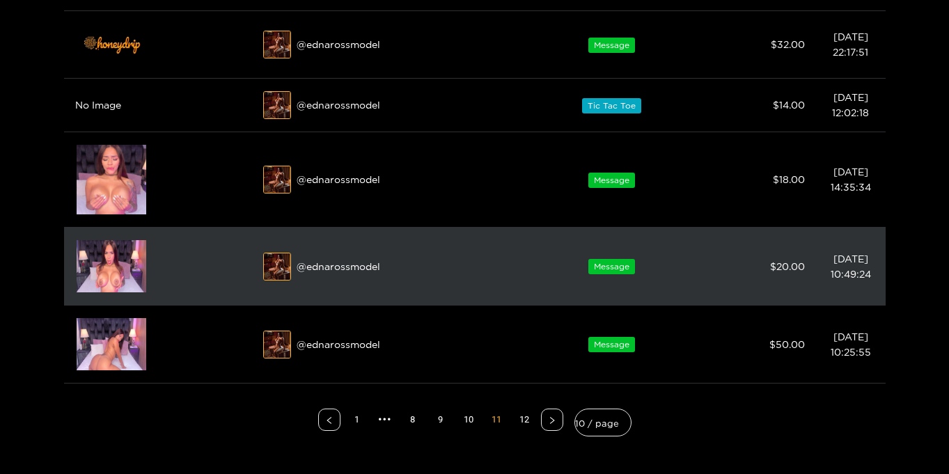
click at [110, 275] on img at bounding box center [112, 266] width 70 height 52
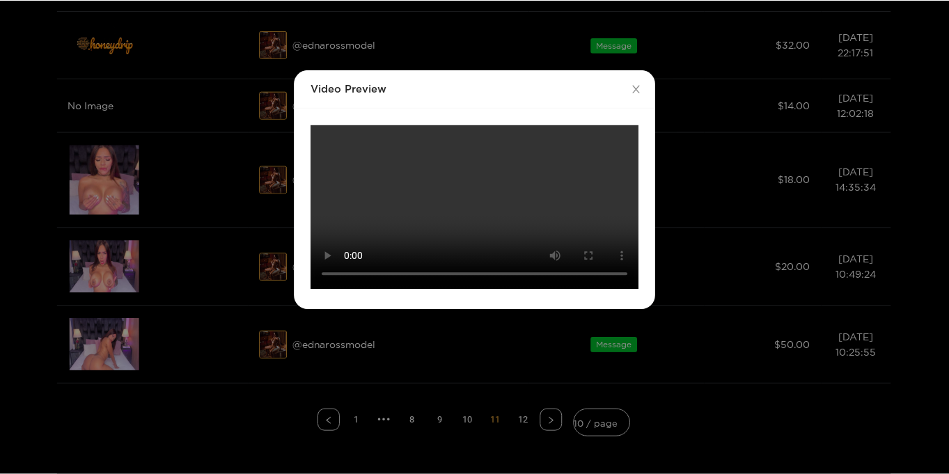
scroll to position [0, 0]
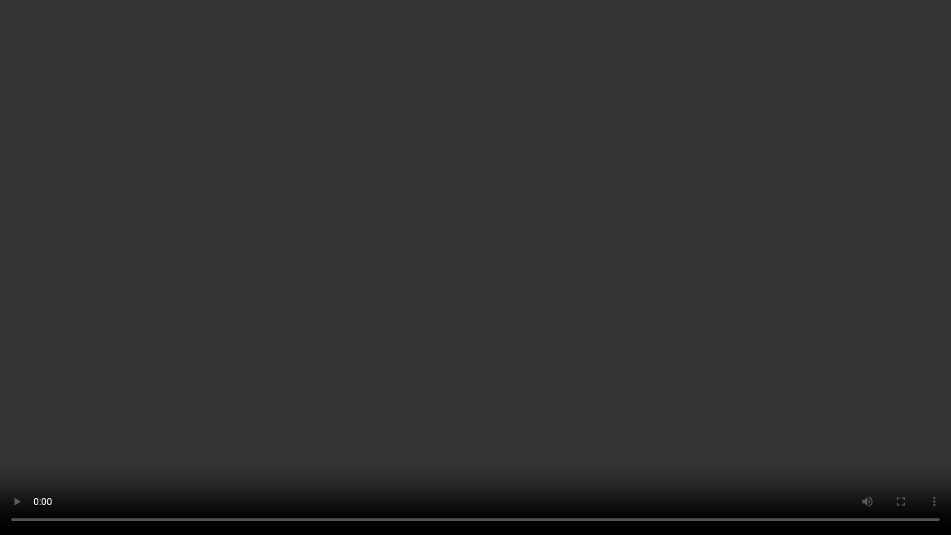
click at [672, 307] on video "Your browser does not support the video tag." at bounding box center [475, 267] width 951 height 535
click at [670, 302] on video "Your browser does not support the video tag." at bounding box center [475, 267] width 951 height 535
click at [669, 302] on video "Your browser does not support the video tag." at bounding box center [475, 267] width 951 height 535
click at [426, 310] on video "Your browser does not support the video tag." at bounding box center [475, 267] width 951 height 535
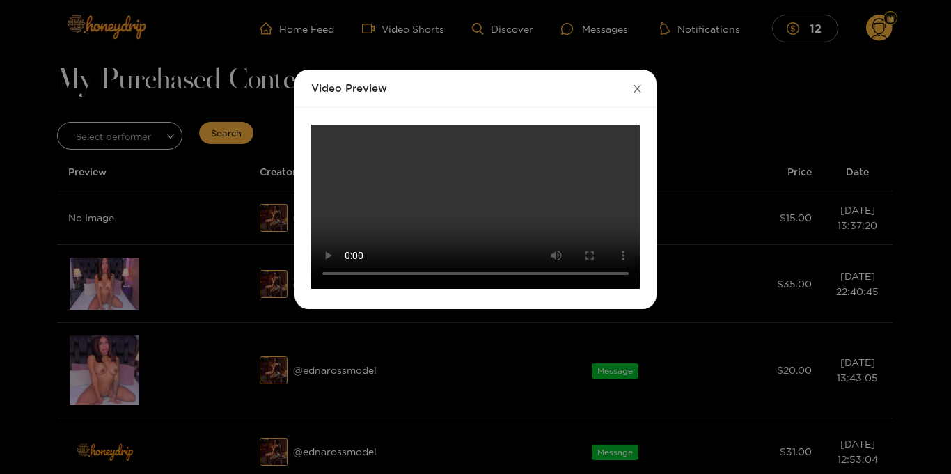
click at [636, 88] on icon "close" at bounding box center [638, 89] width 8 height 8
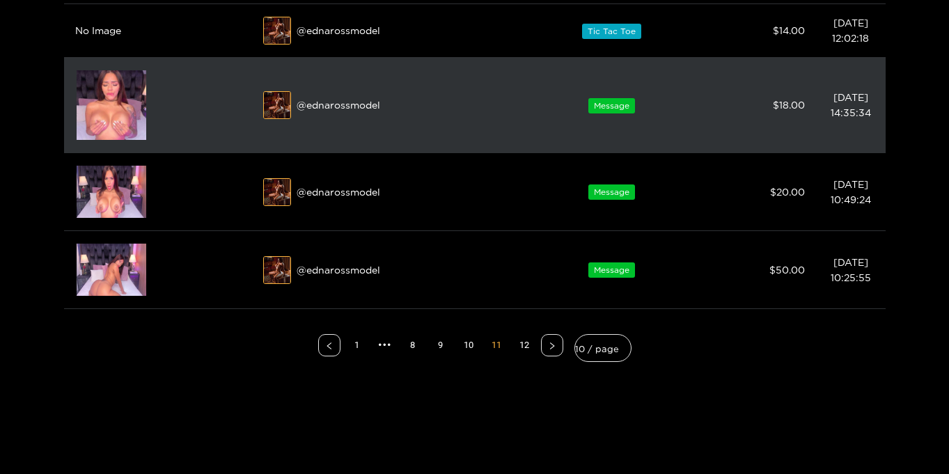
scroll to position [702, 0]
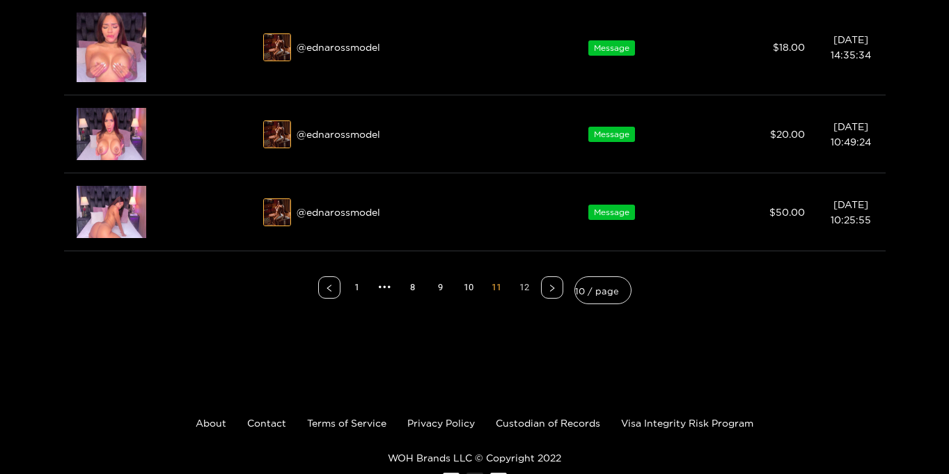
click at [521, 286] on link "12" at bounding box center [524, 287] width 21 height 21
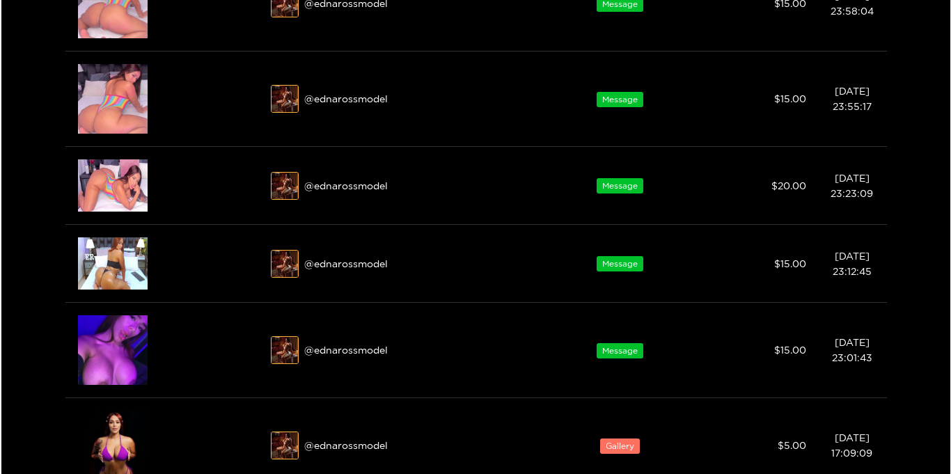
scroll to position [565, 0]
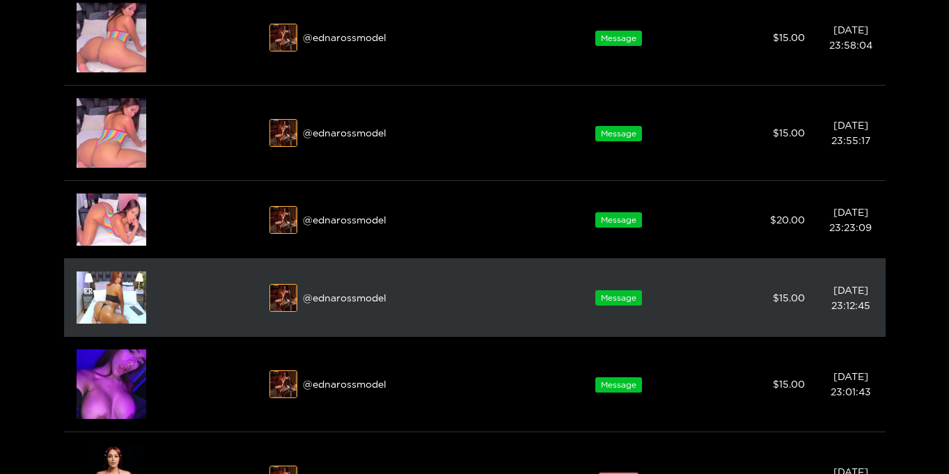
click at [90, 310] on img at bounding box center [112, 298] width 70 height 52
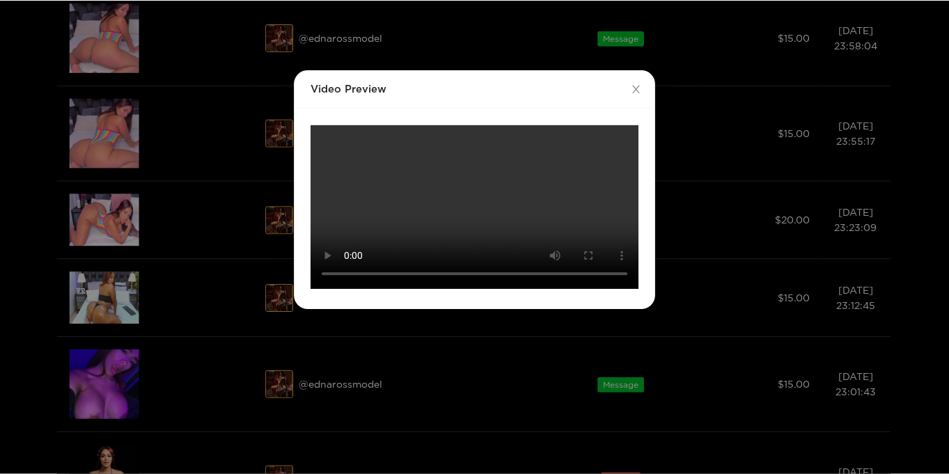
scroll to position [0, 0]
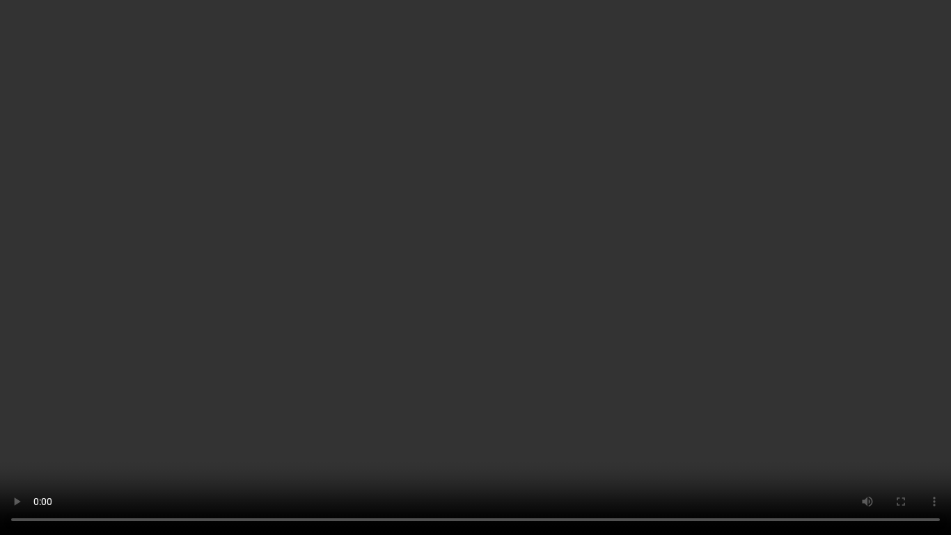
click at [833, 195] on video "Your browser does not support the video tag." at bounding box center [475, 267] width 951 height 535
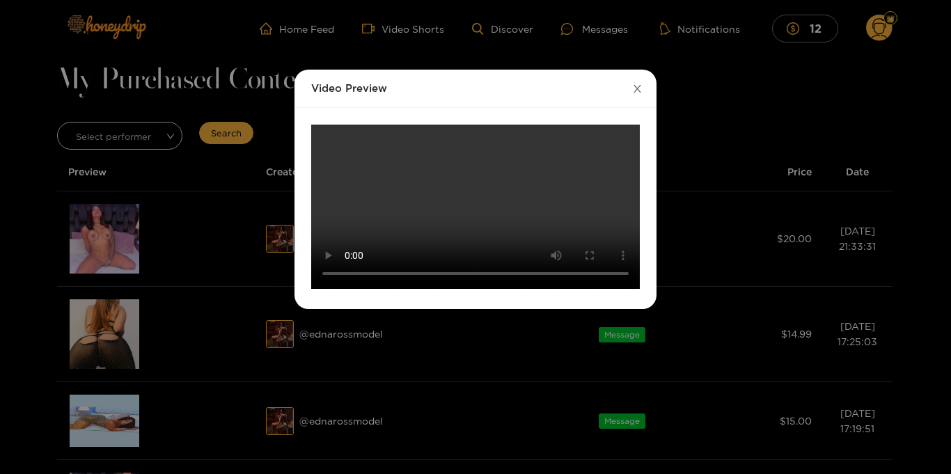
click at [641, 101] on span "Close" at bounding box center [637, 89] width 39 height 39
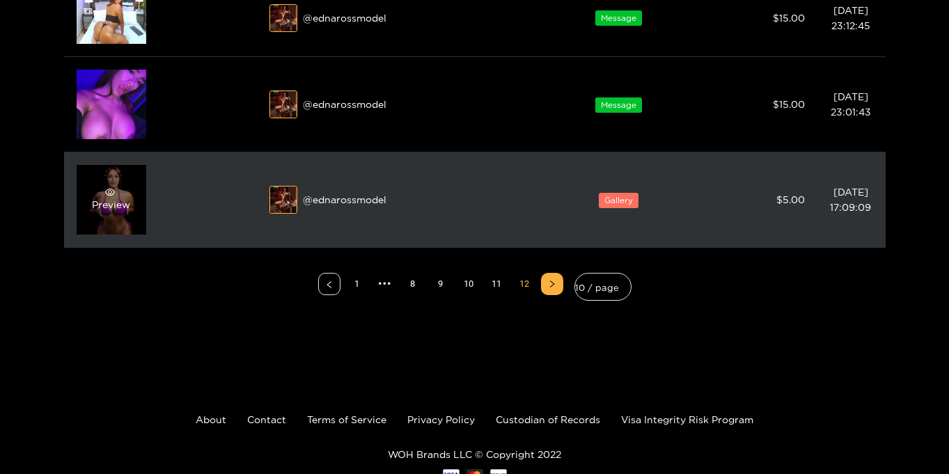
scroll to position [827, 0]
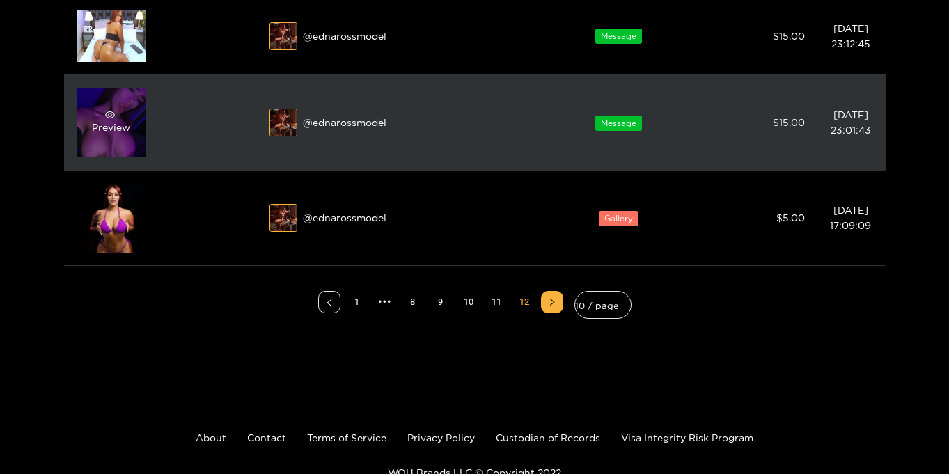
click at [92, 129] on div "Preview" at bounding box center [111, 122] width 38 height 25
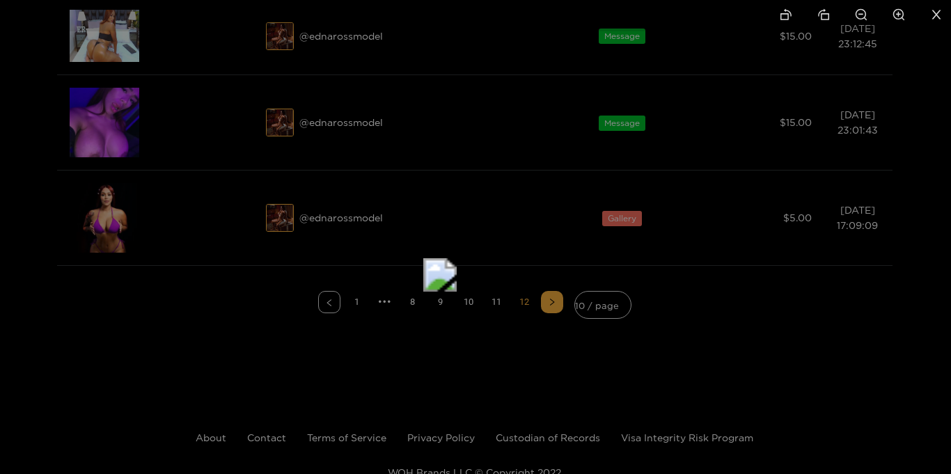
drag, startPoint x: 473, startPoint y: 116, endPoint x: 437, endPoint y: 150, distance: 50.2
click at [437, 258] on img at bounding box center [439, 274] width 33 height 33
drag, startPoint x: 427, startPoint y: 305, endPoint x: 444, endPoint y: 60, distance: 245.6
click at [444, 111] on img at bounding box center [446, 127] width 33 height 33
drag, startPoint x: 463, startPoint y: 215, endPoint x: 466, endPoint y: 150, distance: 65.5
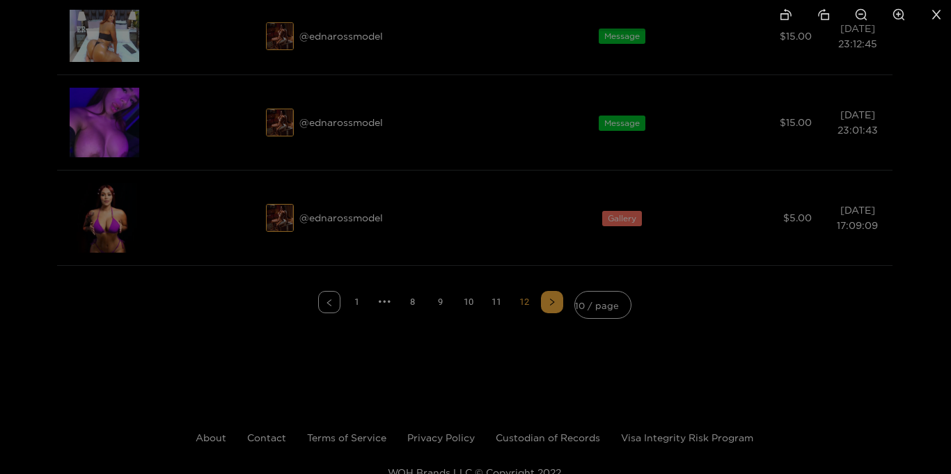
click at [939, 15] on icon "close" at bounding box center [936, 14] width 13 height 13
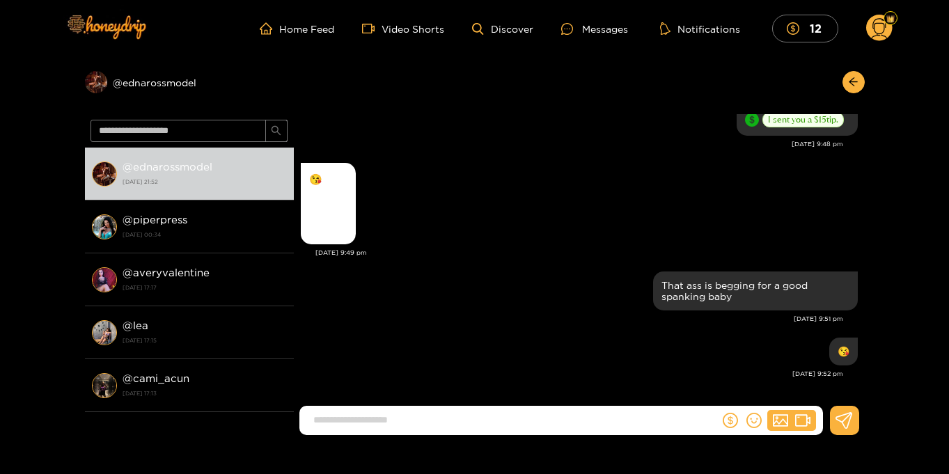
scroll to position [1562, 0]
click at [331, 203] on div "Preview" at bounding box center [326, 215] width 35 height 35
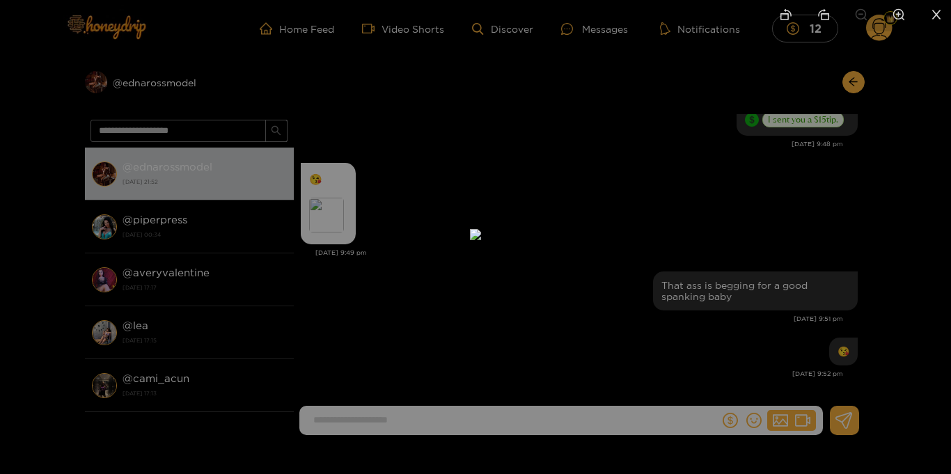
click at [897, 12] on icon "zoom-in" at bounding box center [899, 15] width 12 height 12
drag, startPoint x: 700, startPoint y: 276, endPoint x: 708, endPoint y: -6, distance: 281.4
click at [708, 0] on html "Home Feed Video Shorts Discover Messages Notifications 12 12 0 Preview @ ednaro…" at bounding box center [475, 237] width 951 height 474
drag, startPoint x: 675, startPoint y: 251, endPoint x: 683, endPoint y: 150, distance: 102.0
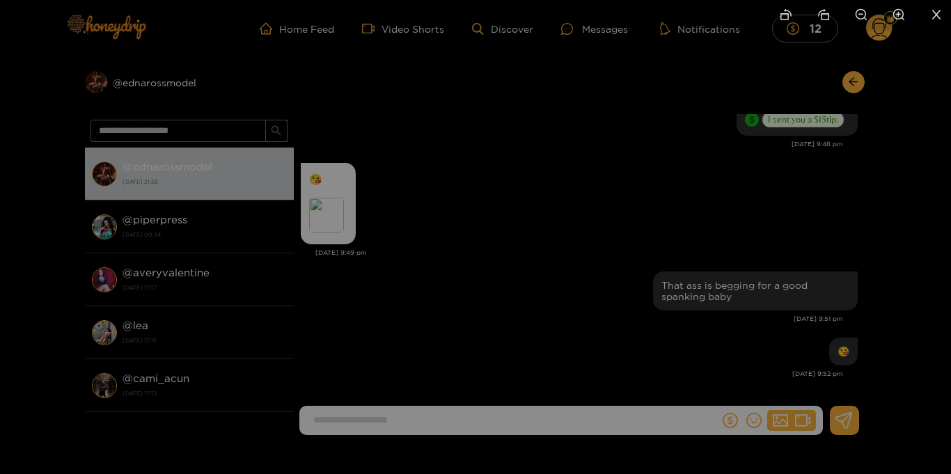
drag, startPoint x: 677, startPoint y: 282, endPoint x: 684, endPoint y: 55, distance: 227.1
drag, startPoint x: 677, startPoint y: 141, endPoint x: 691, endPoint y: 319, distance: 178.1
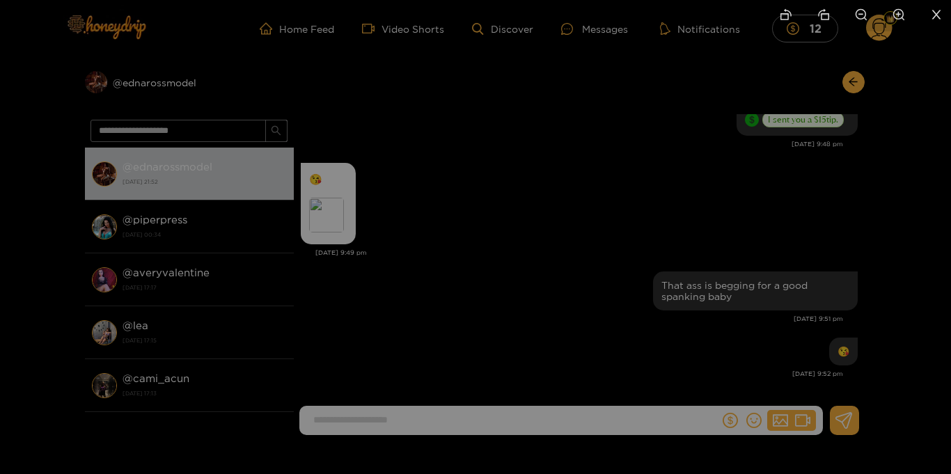
click at [862, 13] on icon "zoom-out" at bounding box center [861, 14] width 13 height 13
drag, startPoint x: 619, startPoint y: 297, endPoint x: 653, endPoint y: 91, distance: 208.9
click at [519, 54] on img at bounding box center [507, 43] width 22 height 22
drag, startPoint x: 689, startPoint y: 182, endPoint x: 689, endPoint y: 171, distance: 11.1
click at [521, 28] on img at bounding box center [509, 17] width 22 height 22
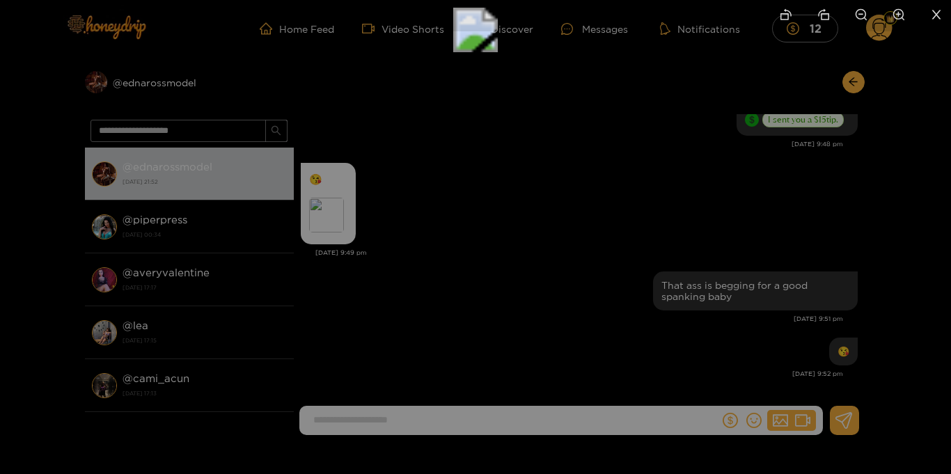
drag, startPoint x: 681, startPoint y: 353, endPoint x: 677, endPoint y: 60, distance: 293.1
click at [498, 52] on img at bounding box center [475, 30] width 45 height 45
drag, startPoint x: 736, startPoint y: 296, endPoint x: 766, endPoint y: 61, distance: 236.6
drag, startPoint x: 733, startPoint y: 256, endPoint x: 751, endPoint y: 221, distance: 39.9
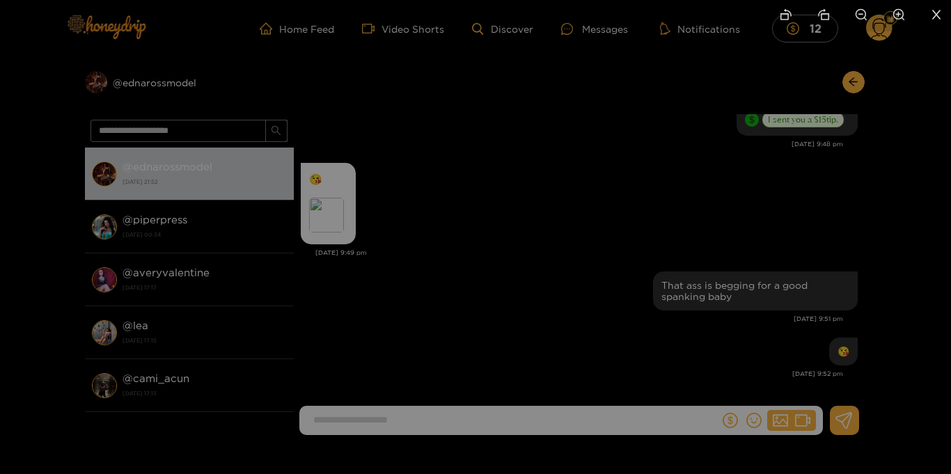
drag, startPoint x: 769, startPoint y: 141, endPoint x: 688, endPoint y: 355, distance: 228.7
drag, startPoint x: 796, startPoint y: 74, endPoint x: 691, endPoint y: 372, distance: 316.2
click at [371, 276] on img at bounding box center [349, 253] width 45 height 45
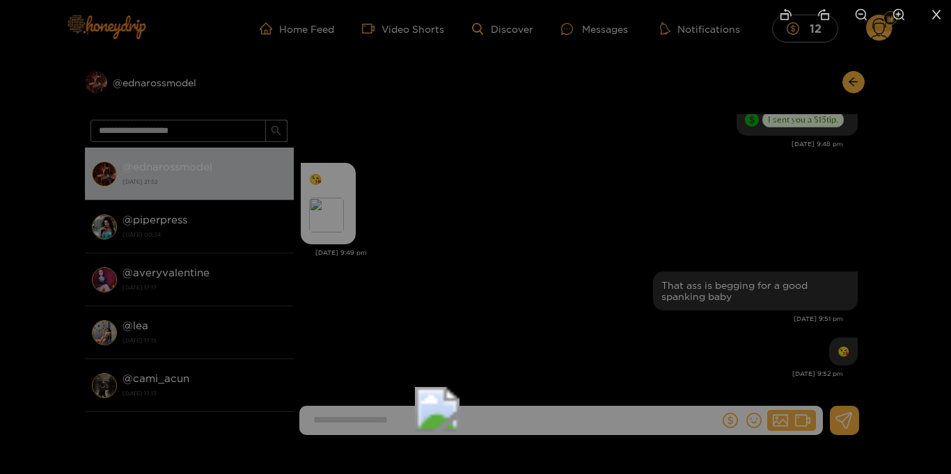
drag, startPoint x: 716, startPoint y: 146, endPoint x: 736, endPoint y: 283, distance: 137.8
click at [459, 387] on img at bounding box center [437, 409] width 45 height 45
drag, startPoint x: 748, startPoint y: 149, endPoint x: 547, endPoint y: 409, distance: 328.5
drag, startPoint x: 525, startPoint y: 415, endPoint x: 551, endPoint y: 282, distance: 135.6
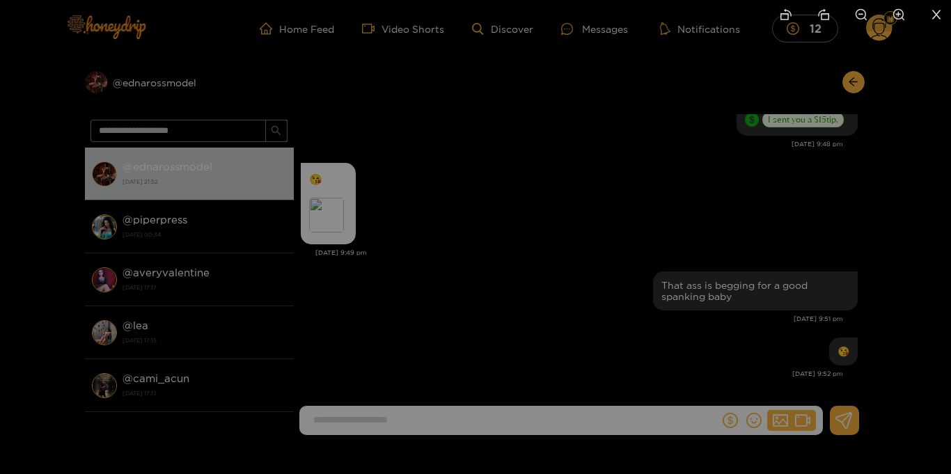
drag, startPoint x: 547, startPoint y: 404, endPoint x: 551, endPoint y: 175, distance: 229.1
click at [471, 341] on img at bounding box center [449, 363] width 45 height 45
drag, startPoint x: 541, startPoint y: 313, endPoint x: 534, endPoint y: 386, distance: 72.7
click at [469, 386] on img at bounding box center [446, 385] width 45 height 45
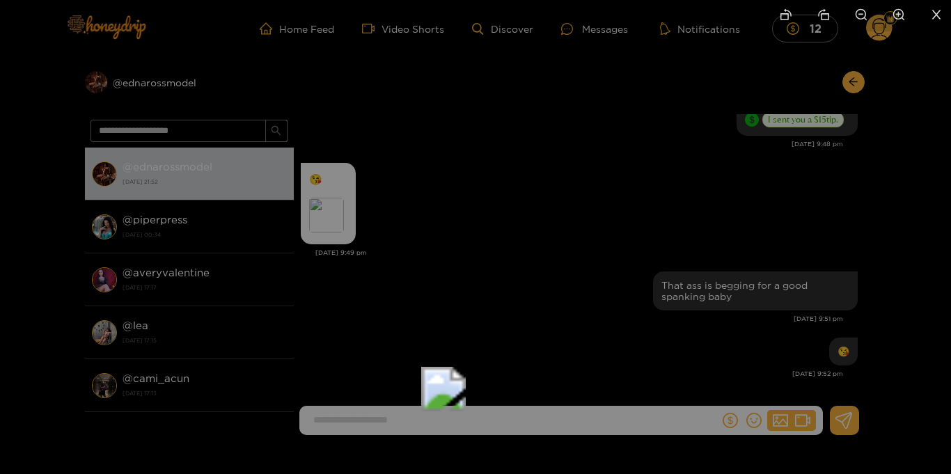
click at [932, 13] on icon "close" at bounding box center [936, 14] width 13 height 13
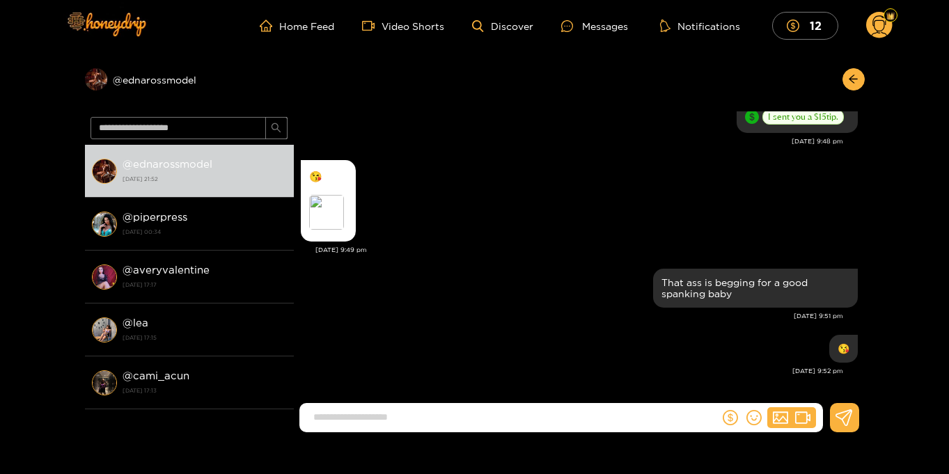
scroll to position [5, 0]
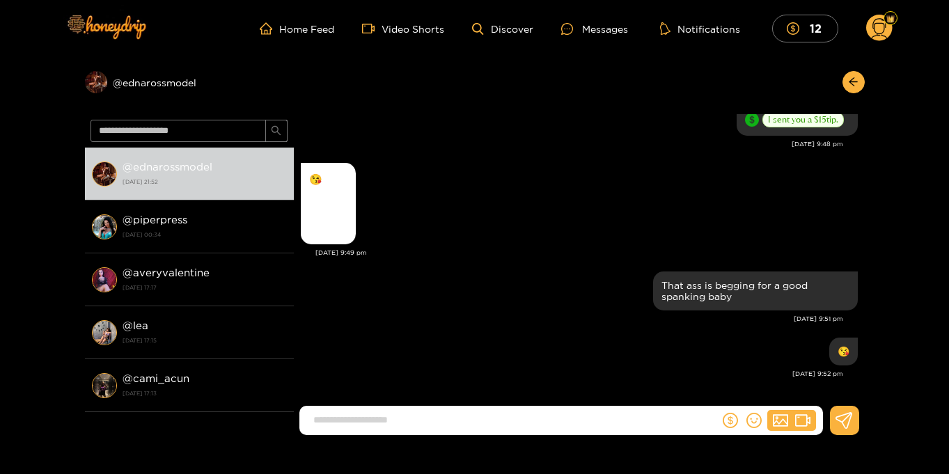
scroll to position [1562, 0]
click at [890, 31] on circle at bounding box center [879, 28] width 26 height 26
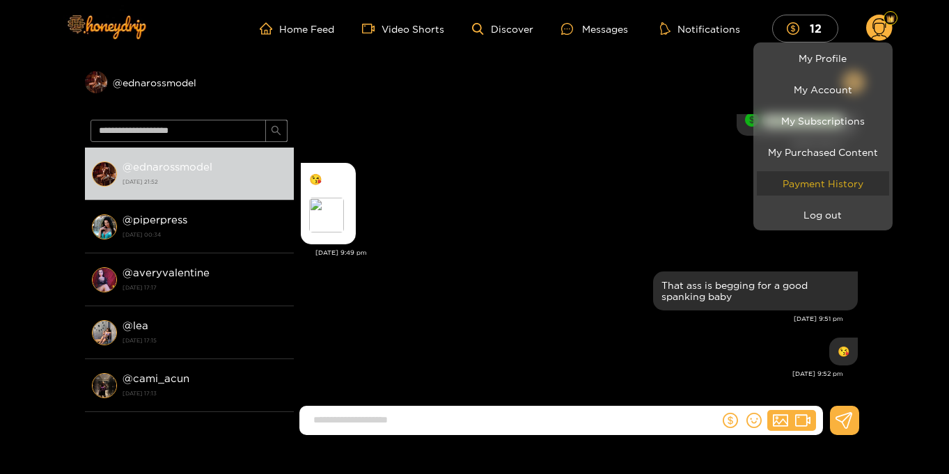
click at [835, 180] on link "Payment History" at bounding box center [823, 183] width 132 height 24
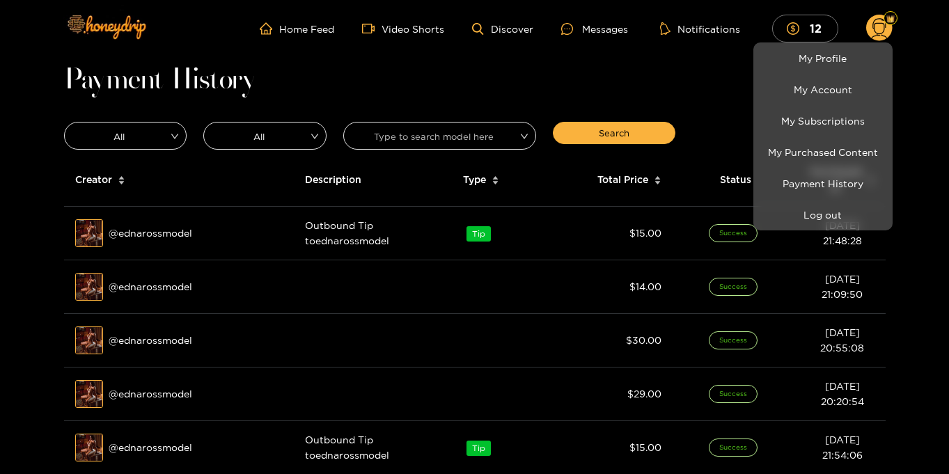
click at [930, 195] on div at bounding box center [474, 237] width 949 height 474
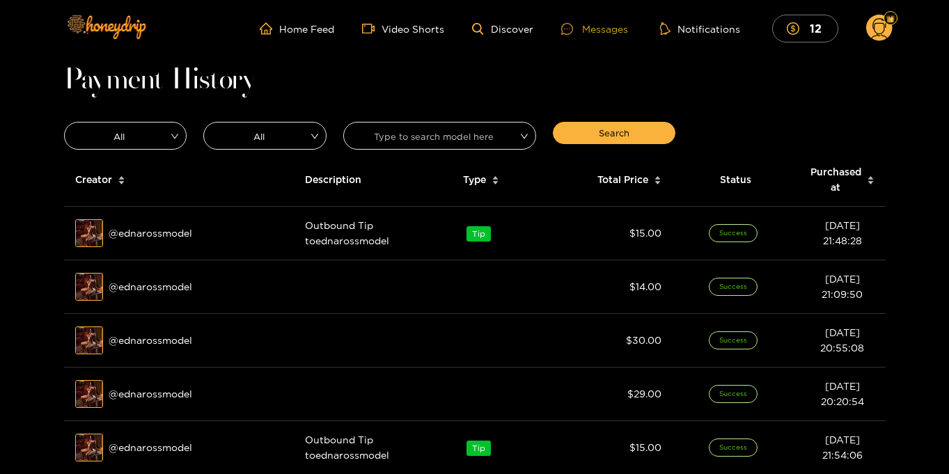
click at [604, 26] on div "Messages" at bounding box center [594, 29] width 67 height 16
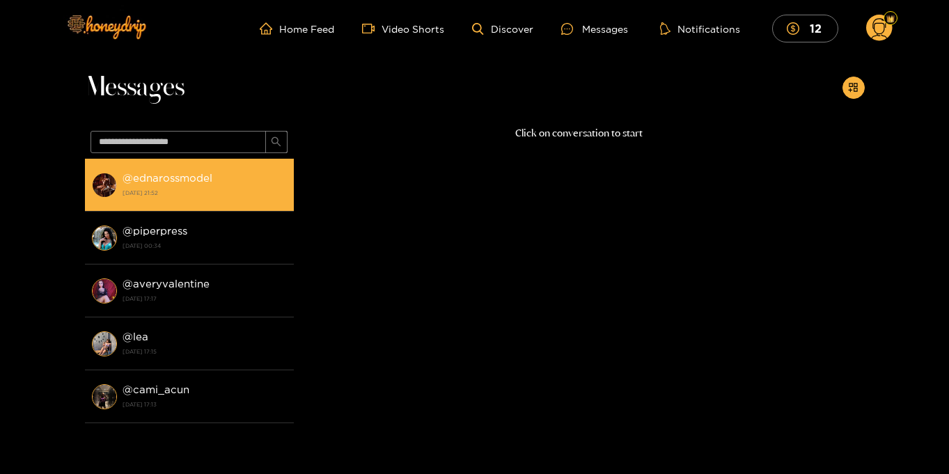
click at [162, 172] on strong "@ ednarossmodel" at bounding box center [168, 178] width 90 height 12
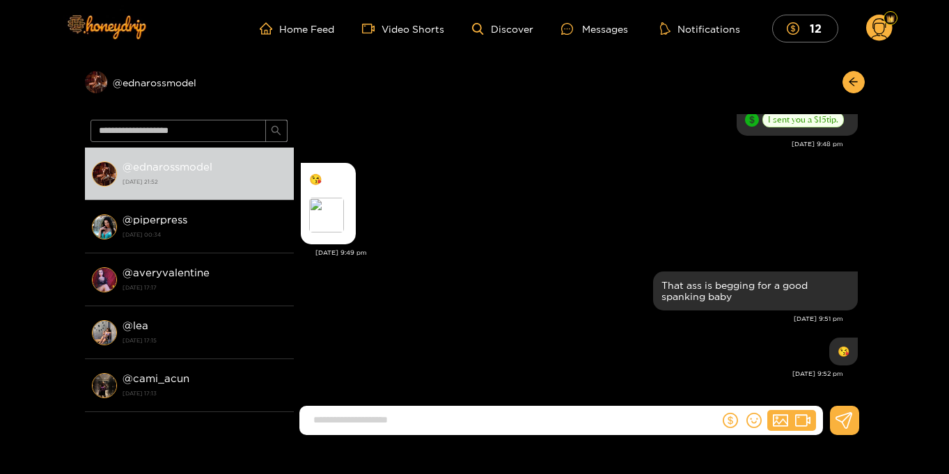
scroll to position [1562, 0]
type input "**********"
click at [844, 418] on icon at bounding box center [843, 420] width 17 height 17
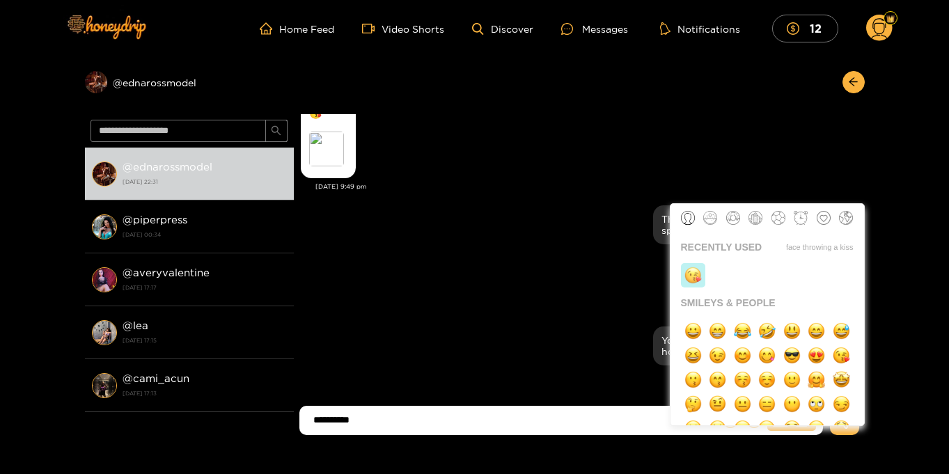
click at [698, 279] on img "button" at bounding box center [692, 275] width 17 height 17
type input "**********"
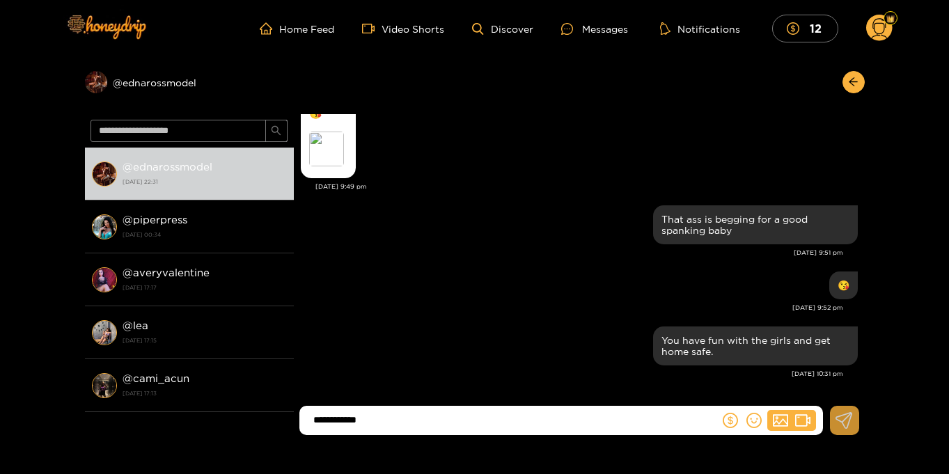
click at [841, 419] on icon at bounding box center [843, 420] width 17 height 17
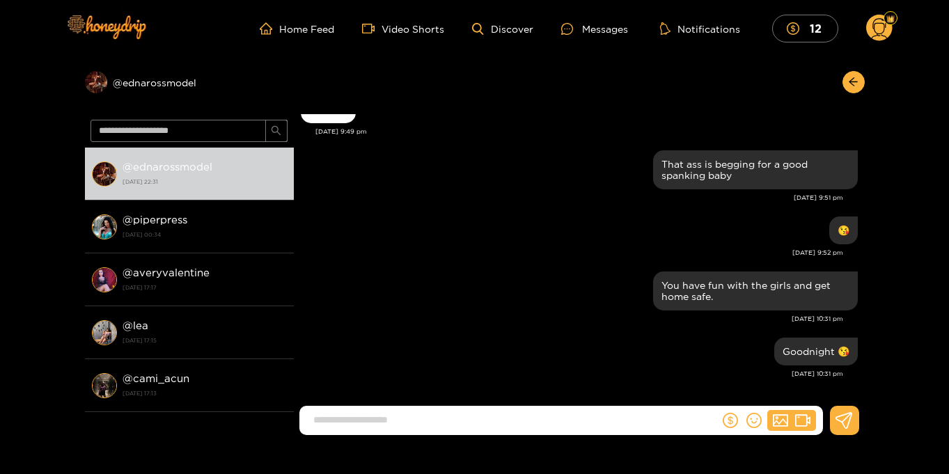
click at [881, 27] on circle at bounding box center [879, 28] width 26 height 26
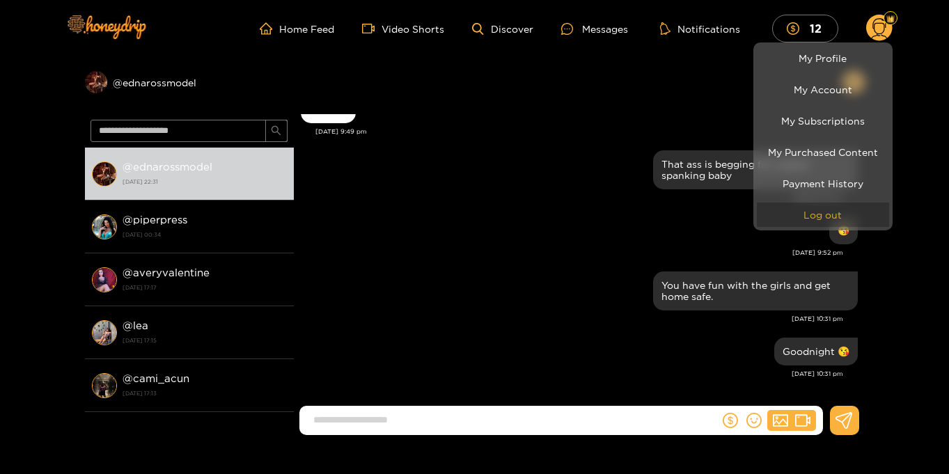
click at [848, 215] on button "Log out" at bounding box center [823, 215] width 132 height 24
